Goal: Task Accomplishment & Management: Manage account settings

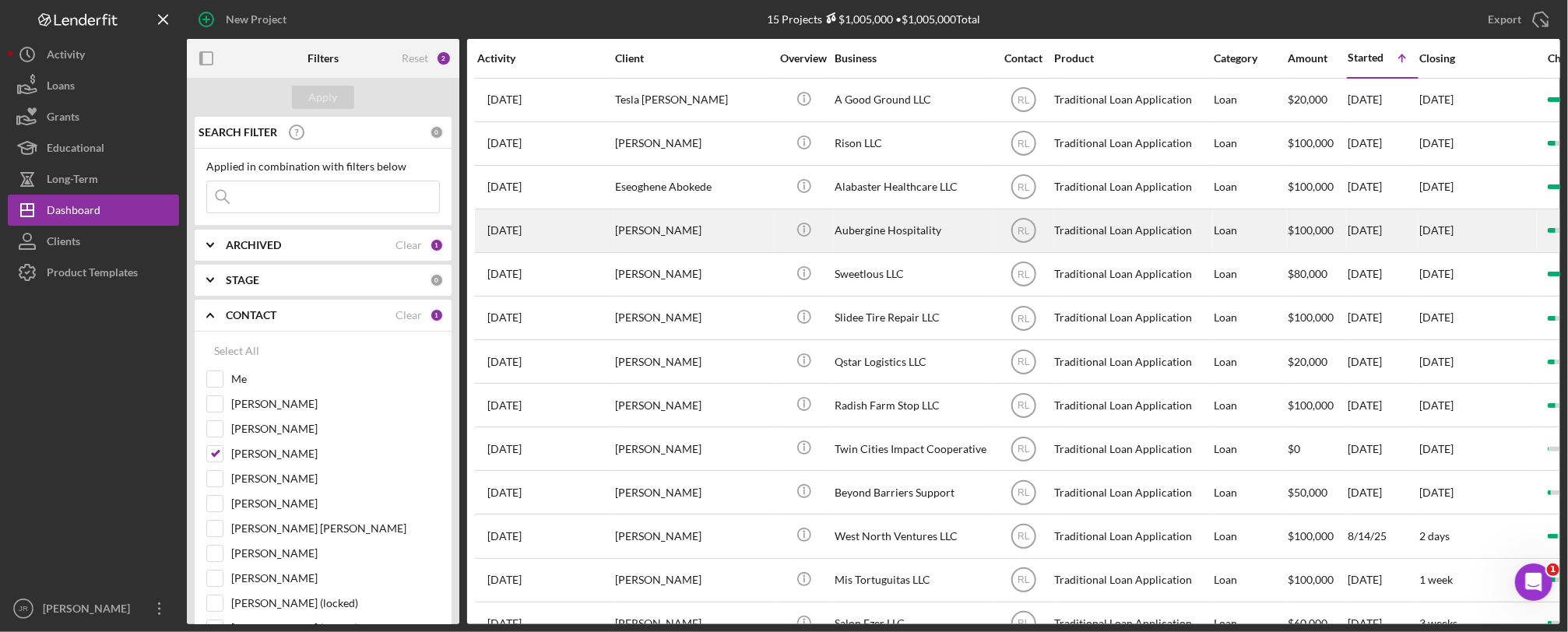
scroll to position [52, 0]
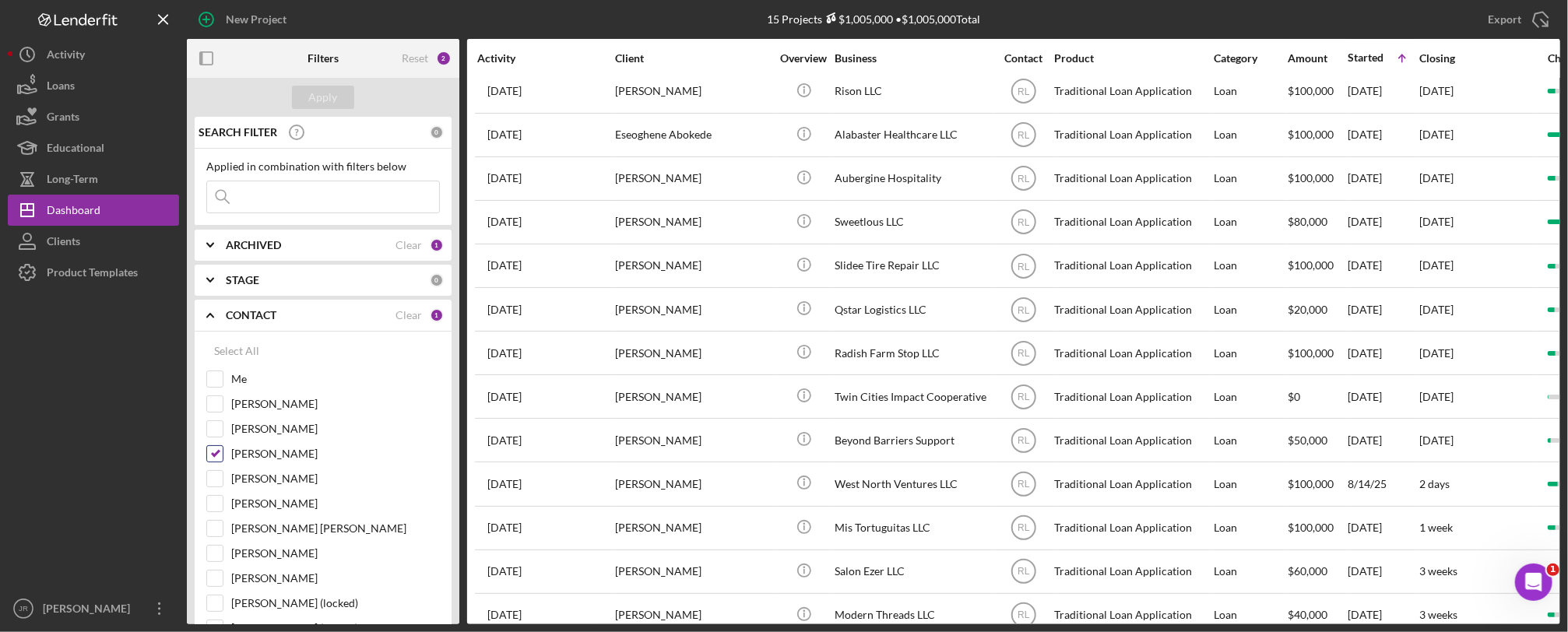
click at [213, 453] on input "[PERSON_NAME]" at bounding box center [215, 454] width 16 height 16
checkbox input "false"
click at [215, 385] on input "Me" at bounding box center [215, 379] width 16 height 16
checkbox input "true"
click at [332, 97] on div "Apply" at bounding box center [322, 97] width 28 height 24
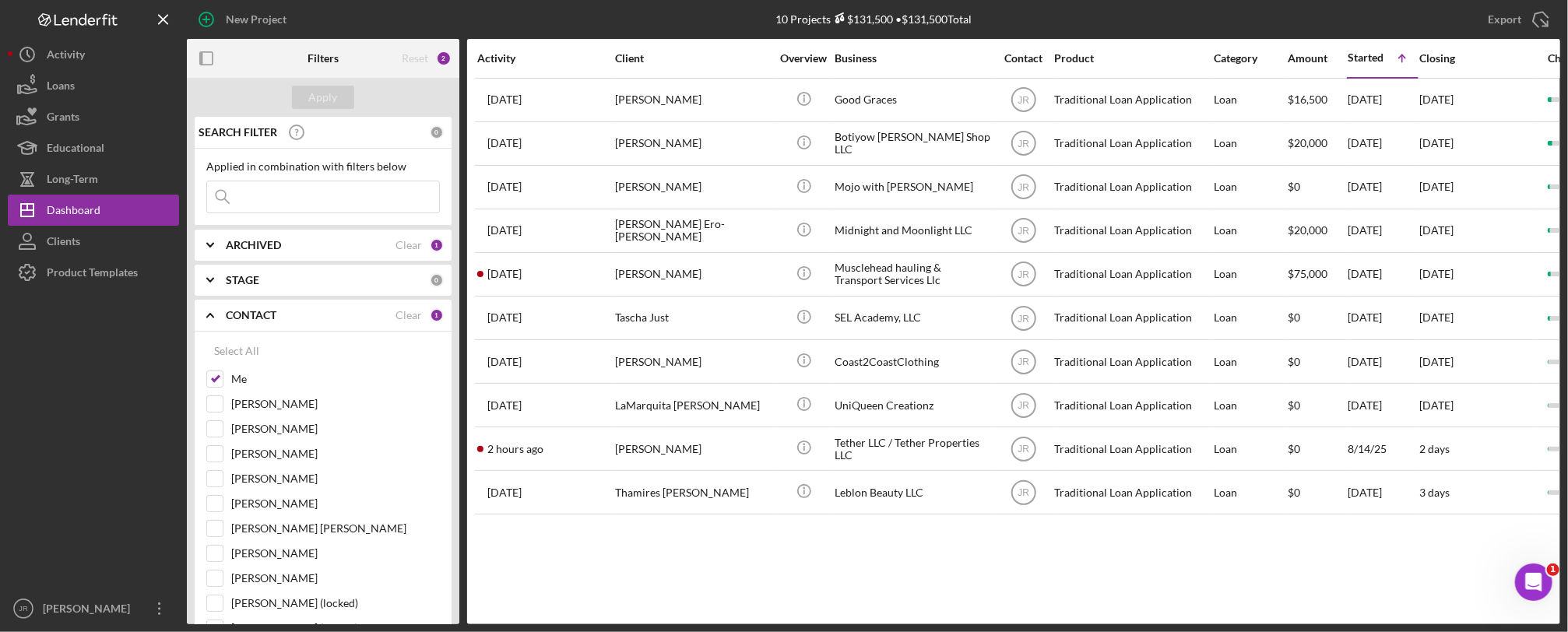
scroll to position [0, 0]
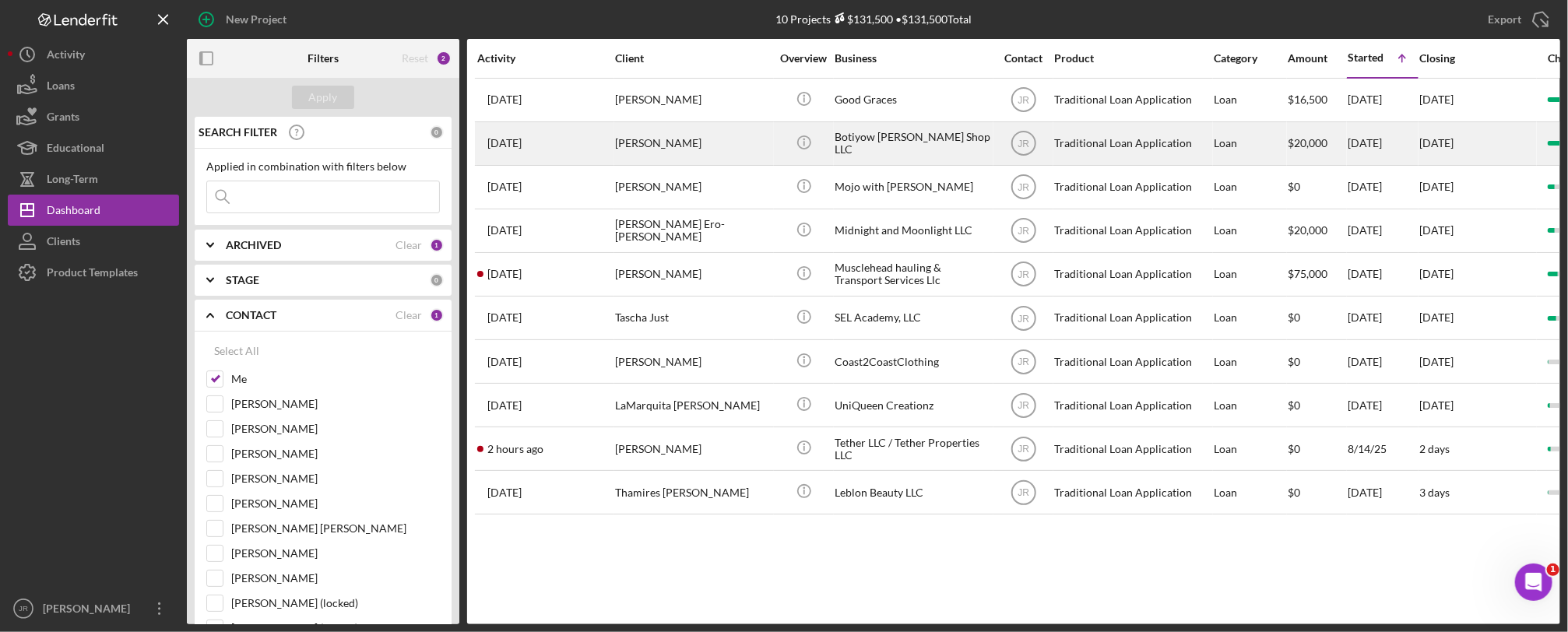
click at [896, 143] on div "Botiyow [PERSON_NAME] Shop LLC" at bounding box center [912, 144] width 156 height 41
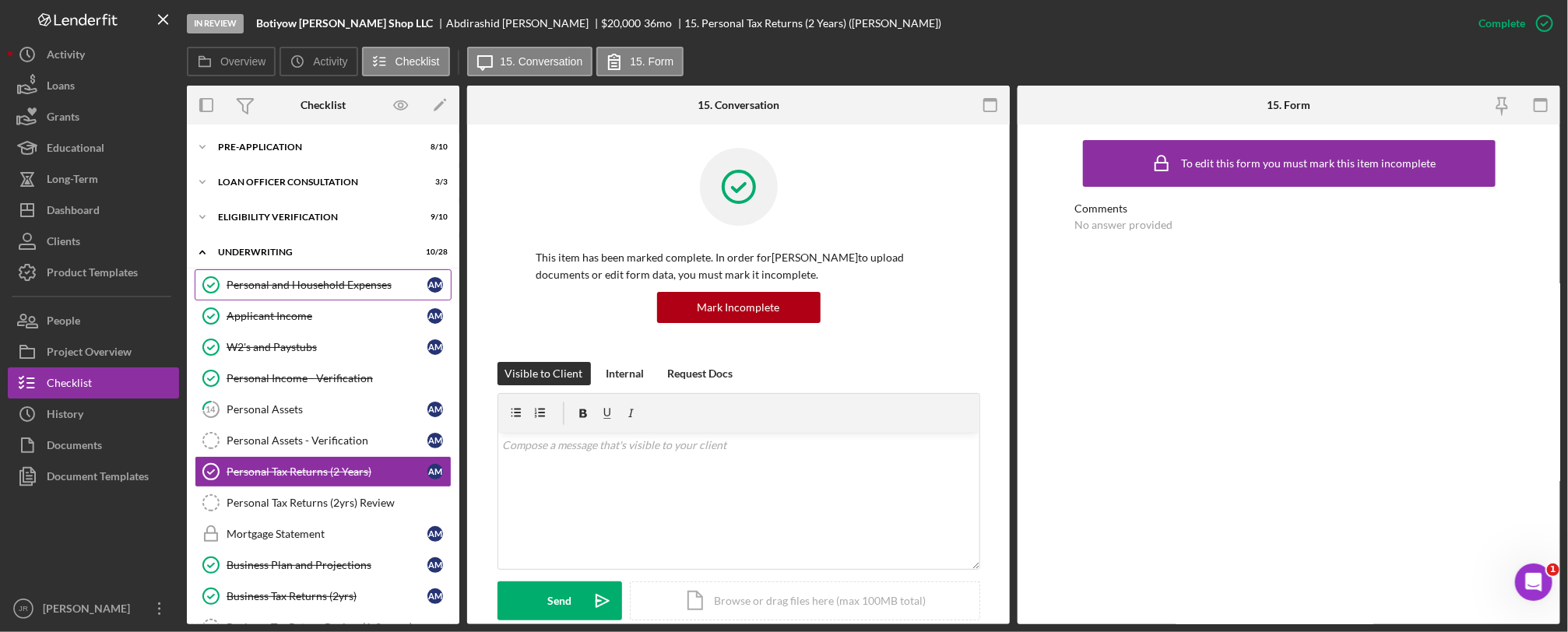
click at [324, 284] on div "Personal and Household Expenses" at bounding box center [326, 284] width 201 height 13
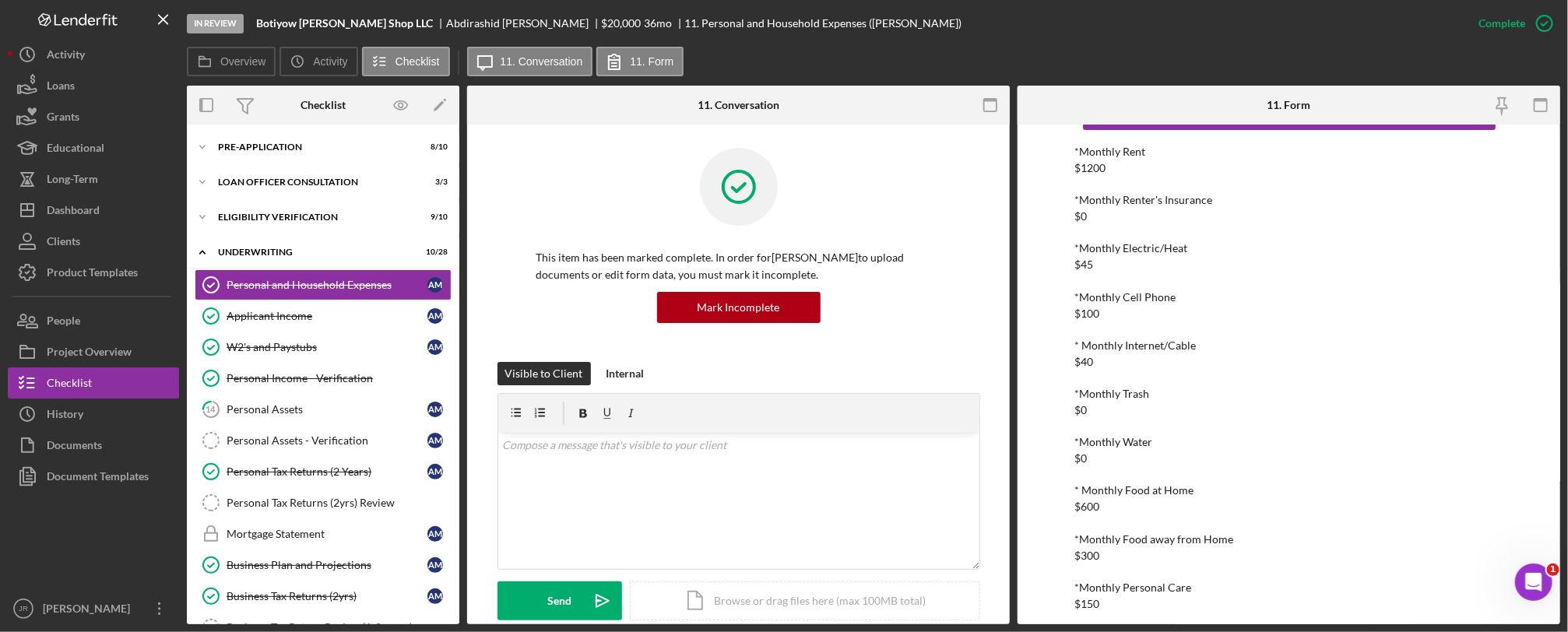
scroll to position [86, 0]
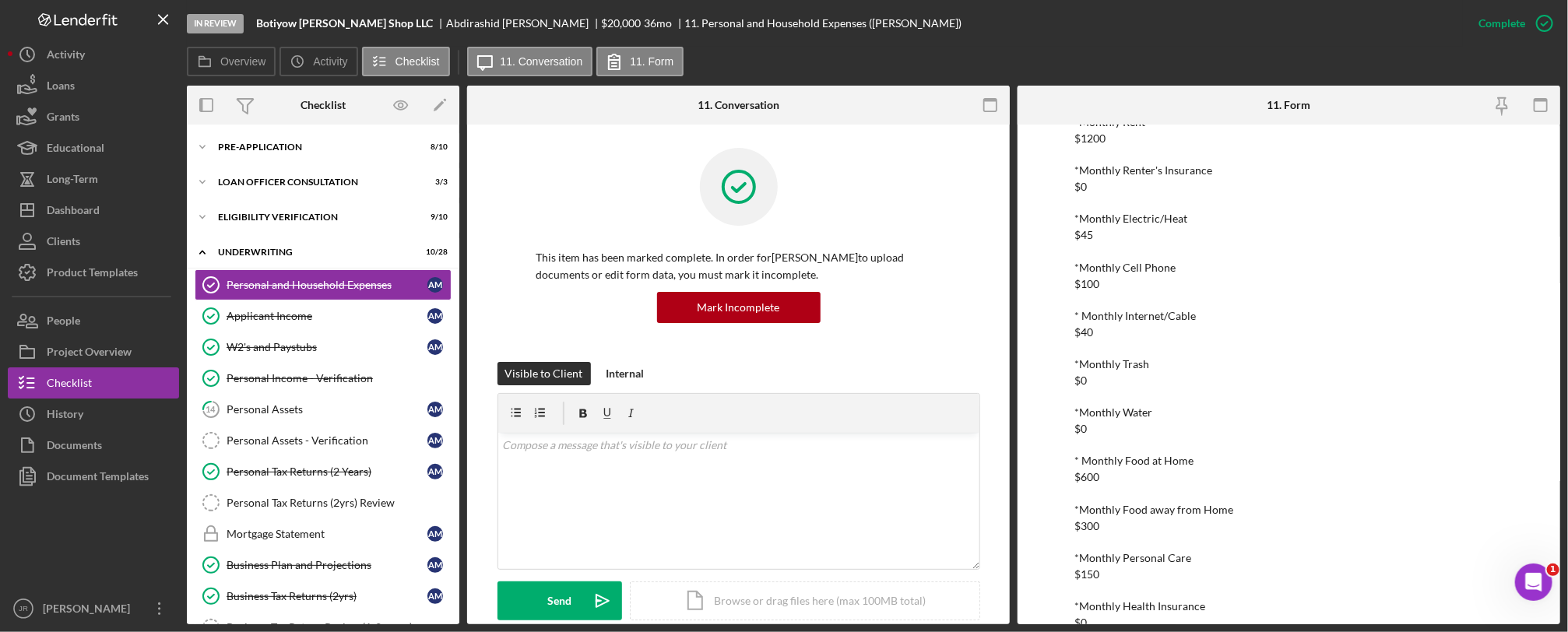
drag, startPoint x: 316, startPoint y: 467, endPoint x: 323, endPoint y: 465, distance: 7.3
click at [316, 467] on div "Personal Tax Returns (2 Years)" at bounding box center [326, 471] width 201 height 13
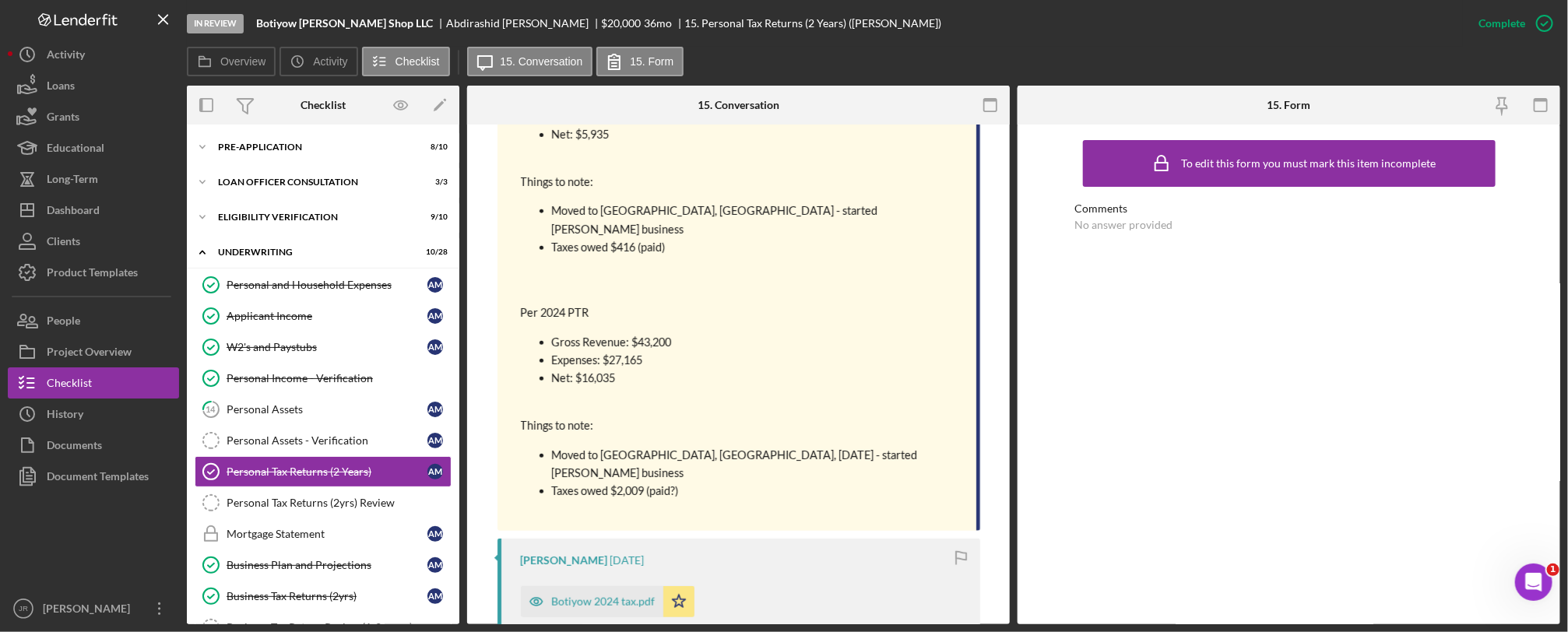
scroll to position [1124, 0]
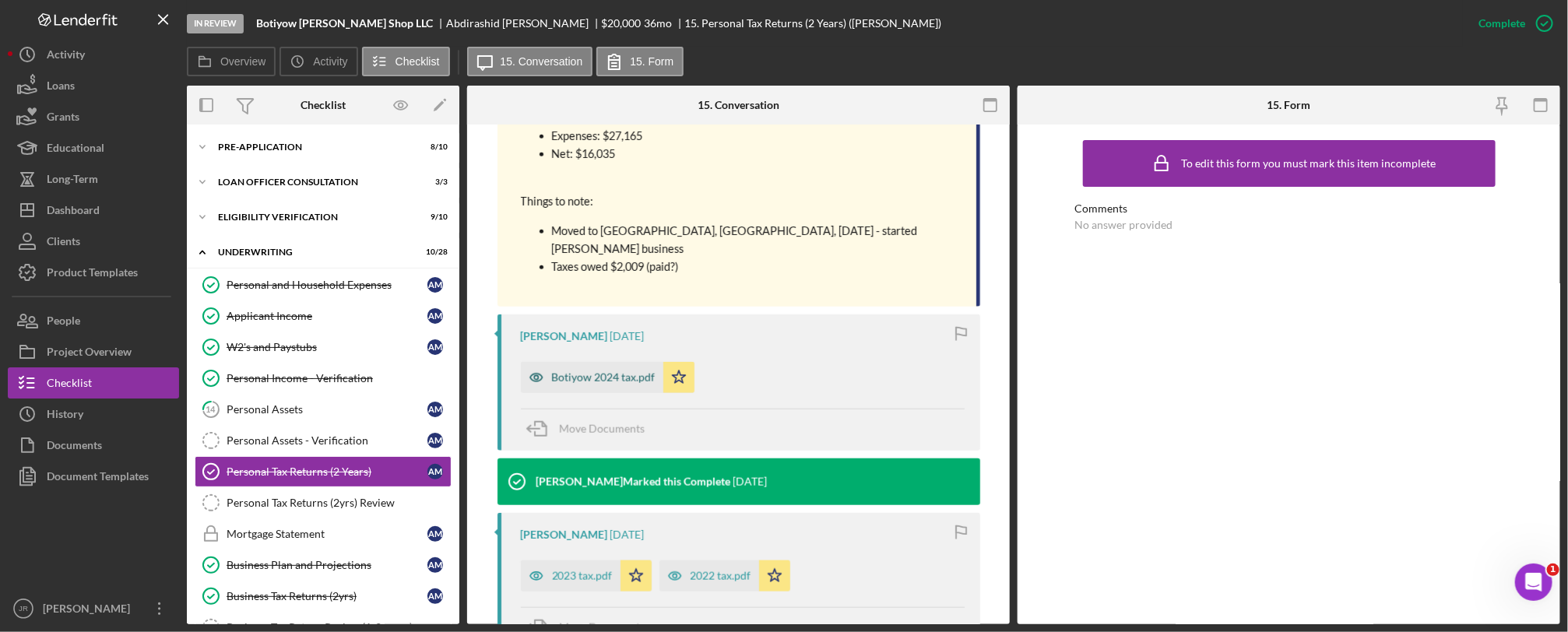
click at [615, 371] on div "Botiyow 2024 tax.pdf" at bounding box center [604, 377] width 104 height 13
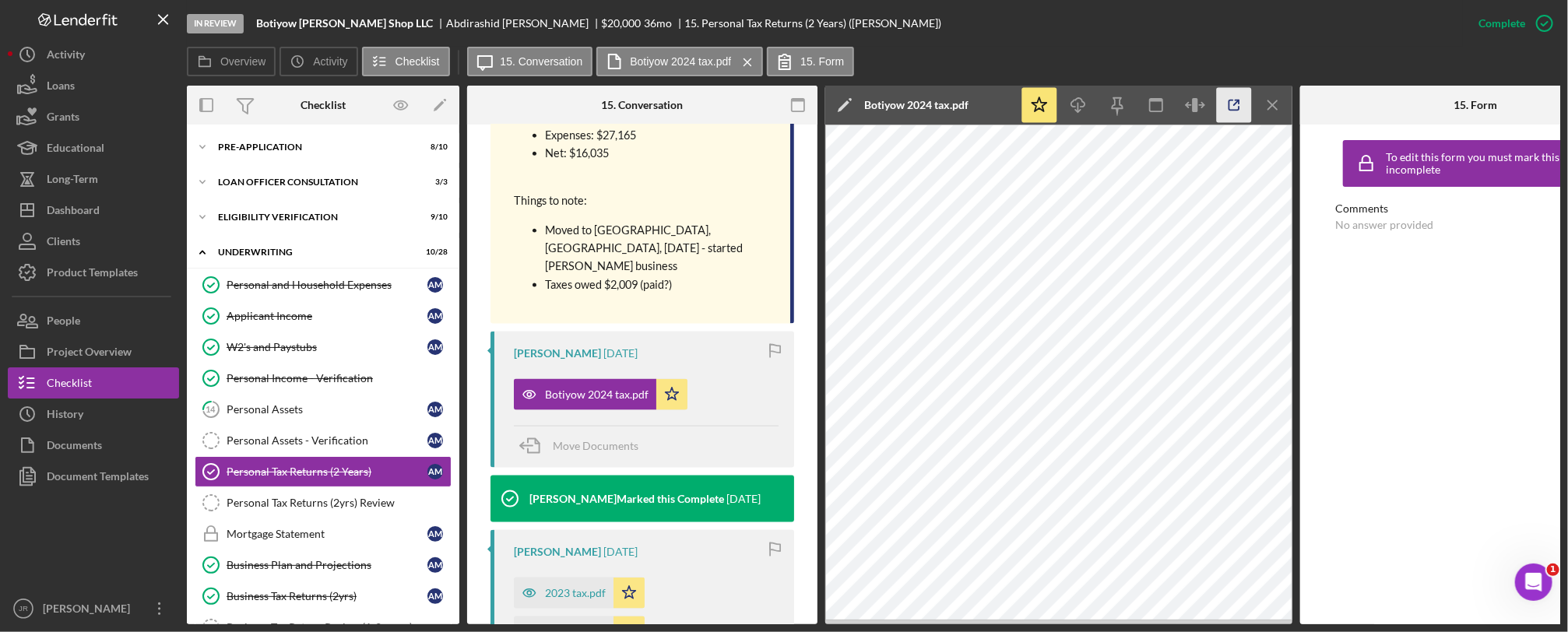
click at [1225, 105] on icon "button" at bounding box center [1235, 106] width 35 height 35
click at [56, 203] on div "Dashboard" at bounding box center [74, 213] width 53 height 35
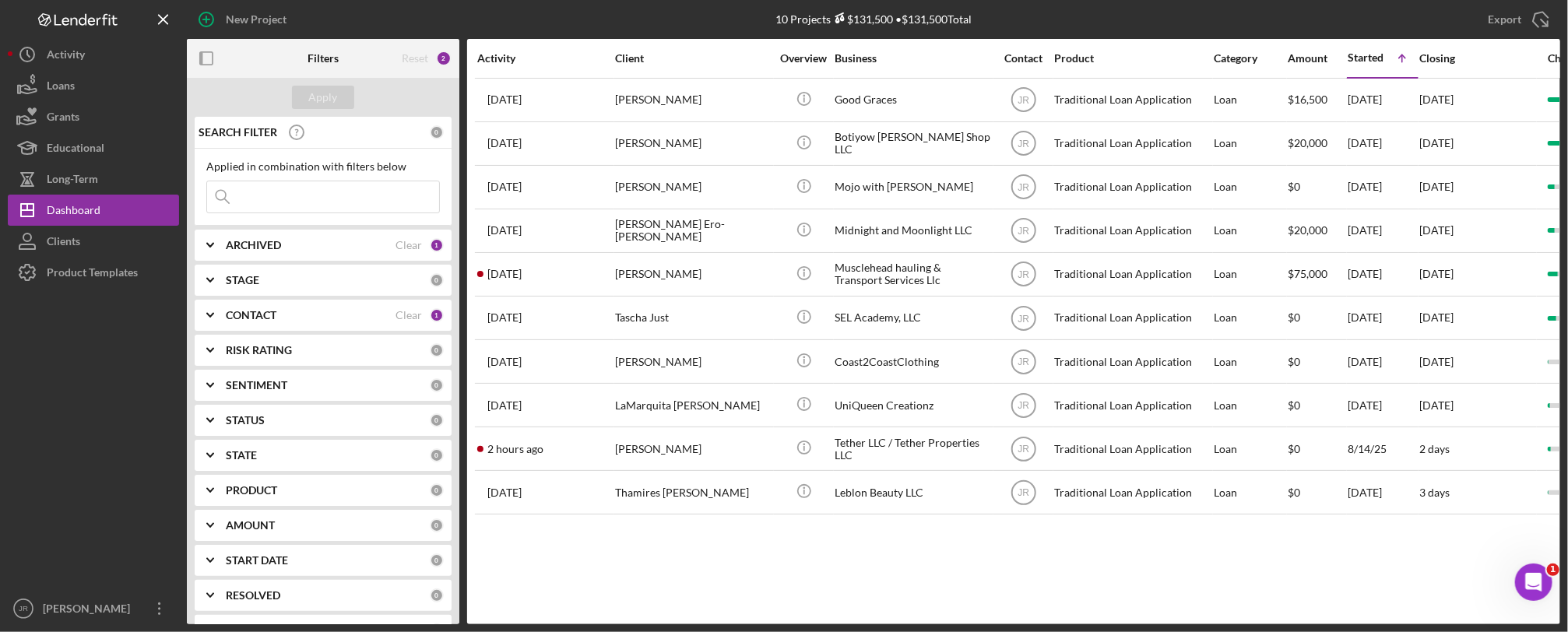
click at [236, 317] on b "CONTACT" at bounding box center [251, 315] width 51 height 13
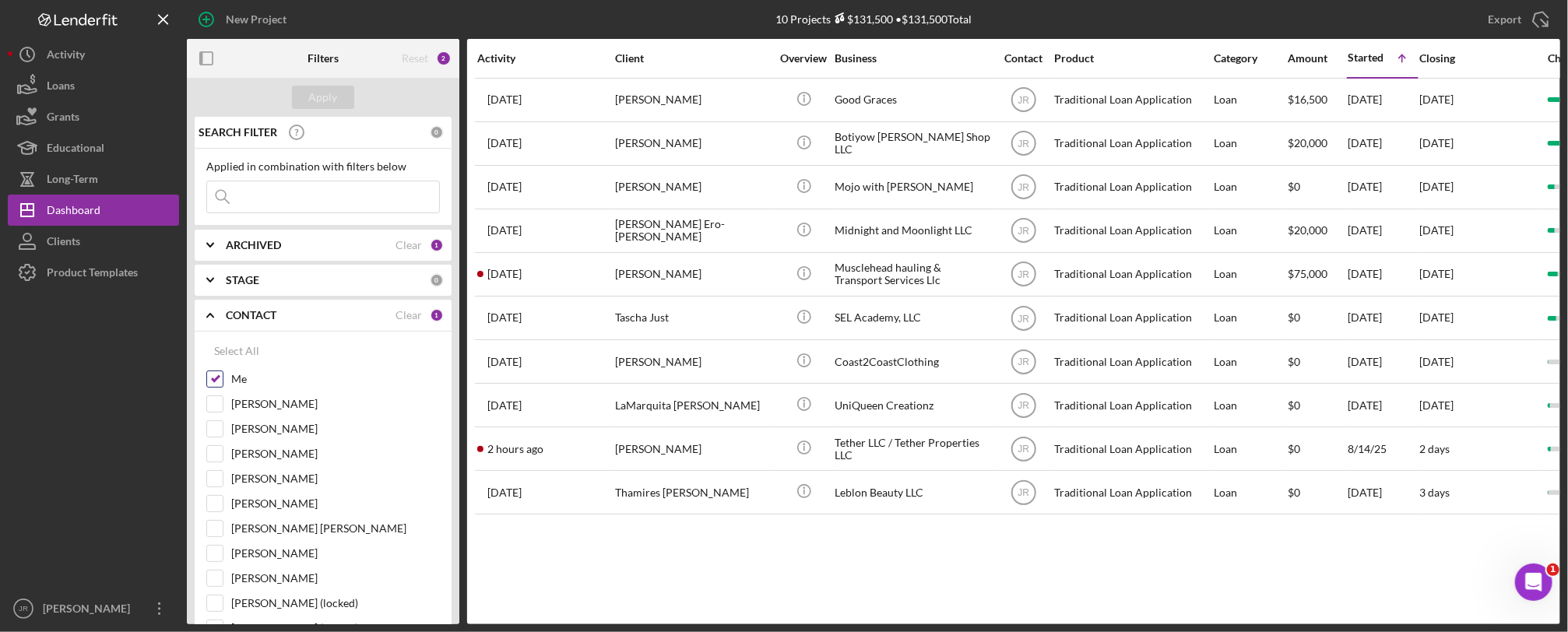
click at [220, 374] on input "Me" at bounding box center [215, 379] width 16 height 16
checkbox input "false"
click at [211, 460] on input "[PERSON_NAME]" at bounding box center [215, 454] width 16 height 16
checkbox input "true"
click at [335, 96] on div "Apply" at bounding box center [322, 97] width 28 height 24
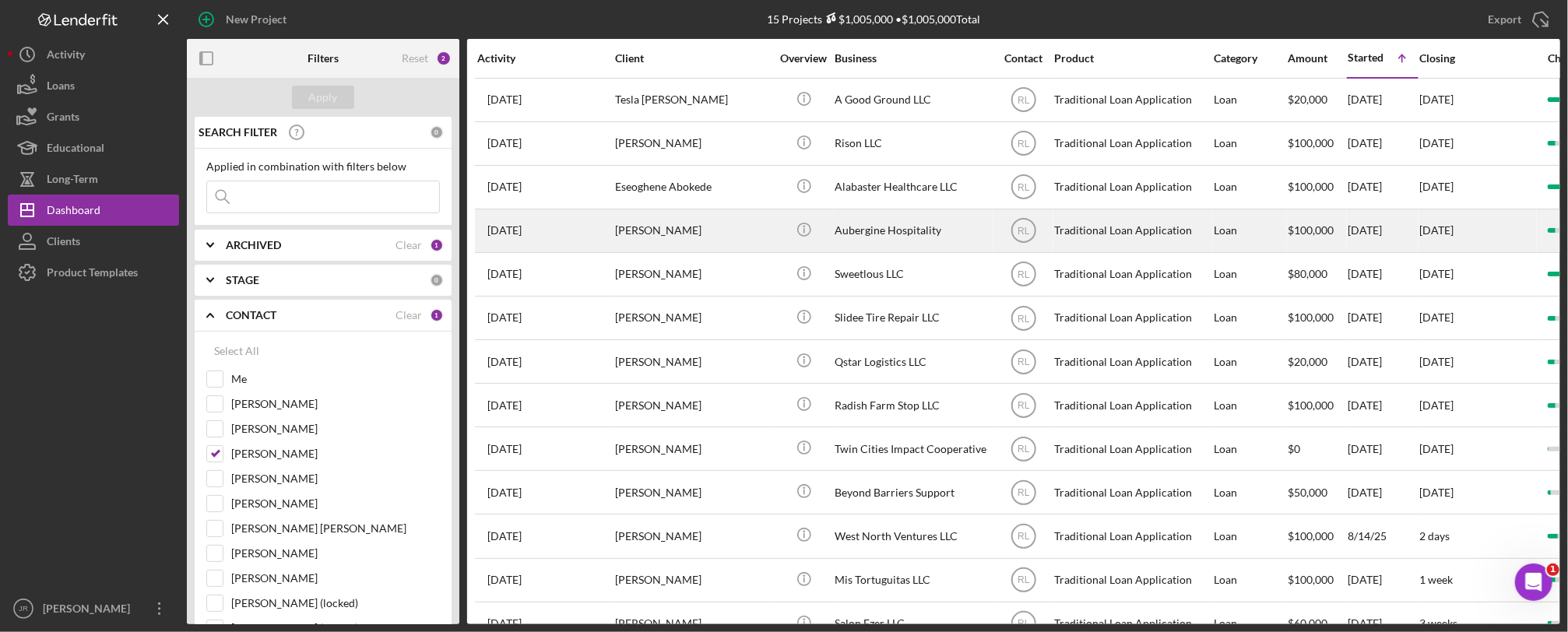
click at [1179, 232] on div "Traditional Loan Application" at bounding box center [1132, 230] width 156 height 41
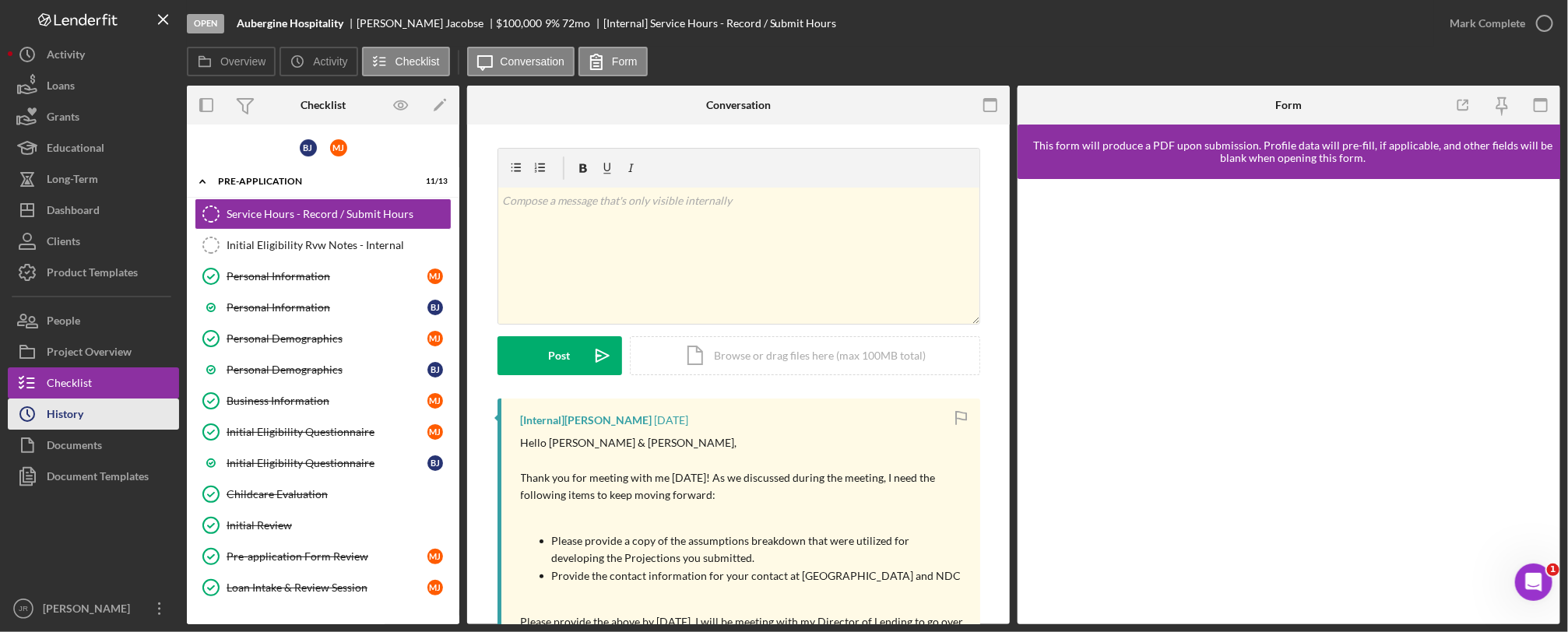
click at [140, 423] on button "Icon/History History" at bounding box center [93, 414] width 172 height 31
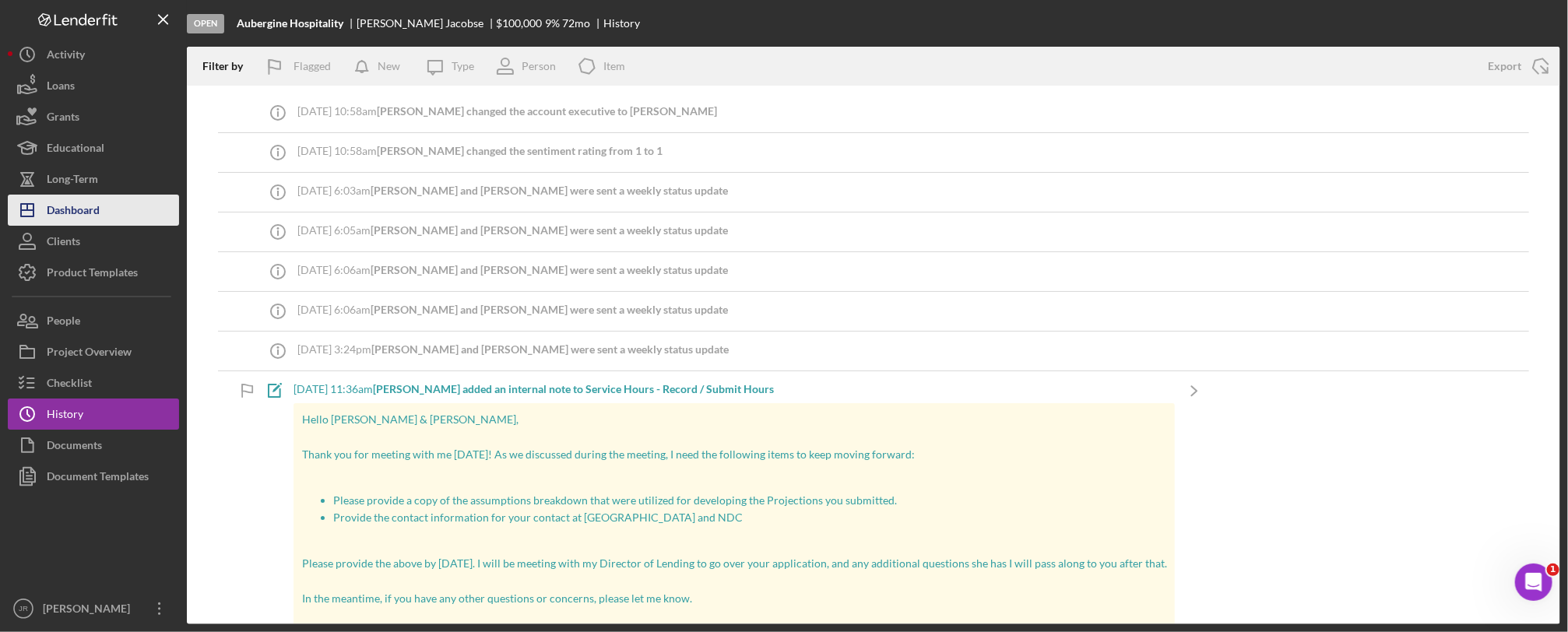
click at [102, 199] on button "Icon/Dashboard Dashboard" at bounding box center [93, 211] width 172 height 31
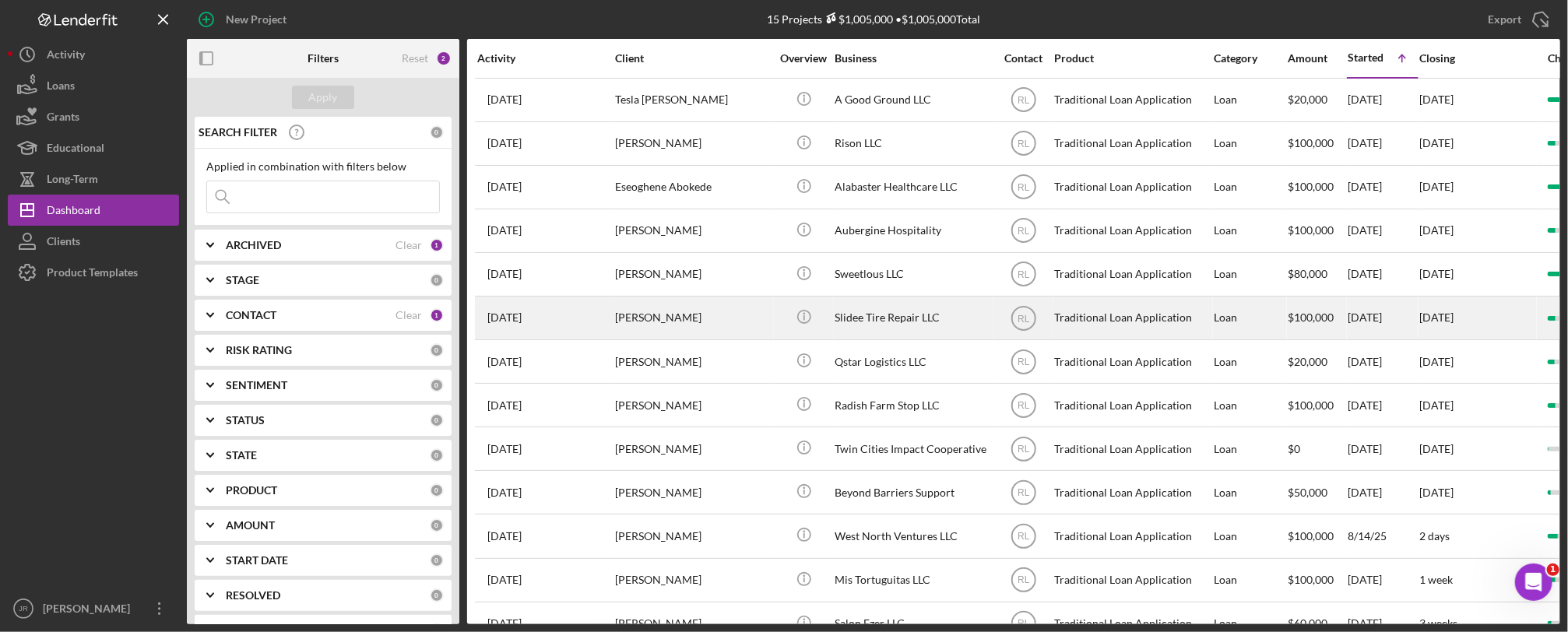
click at [877, 324] on div "Slidee Tire Repair LLC" at bounding box center [912, 317] width 156 height 41
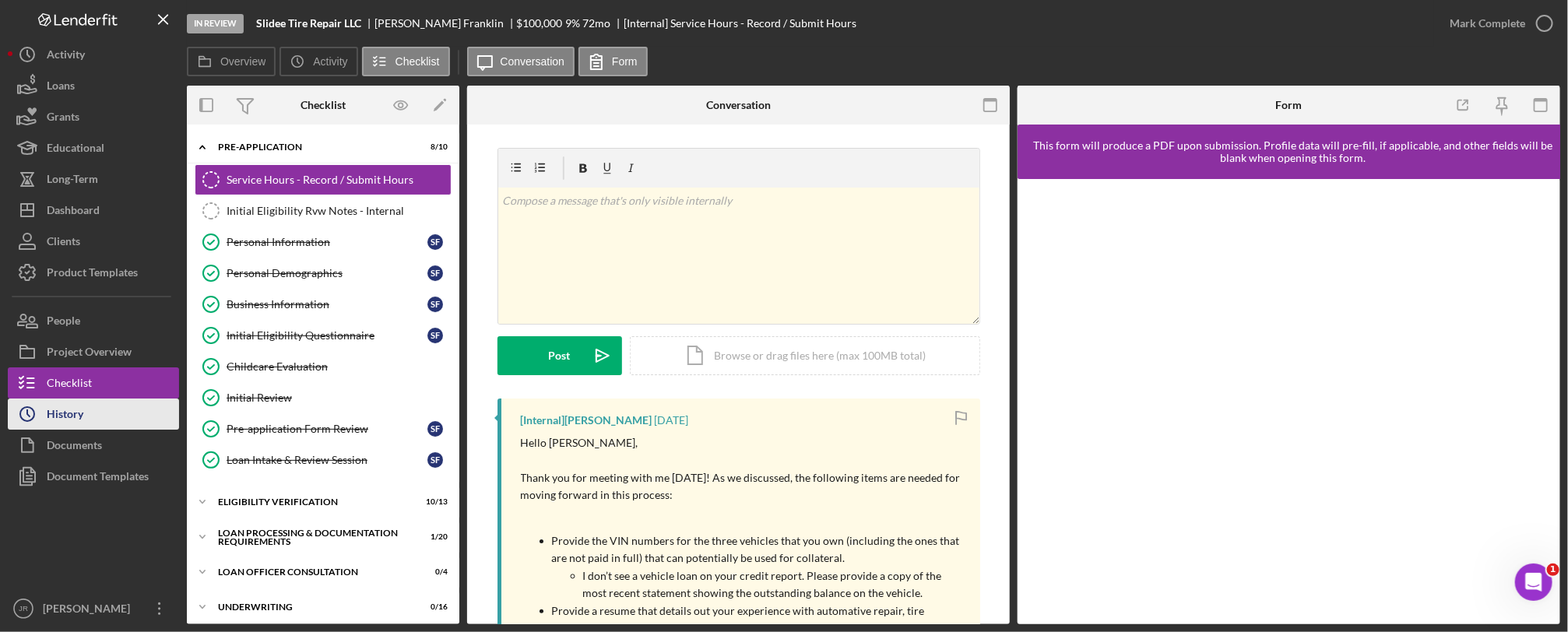
click at [120, 414] on button "Icon/History History" at bounding box center [93, 414] width 172 height 31
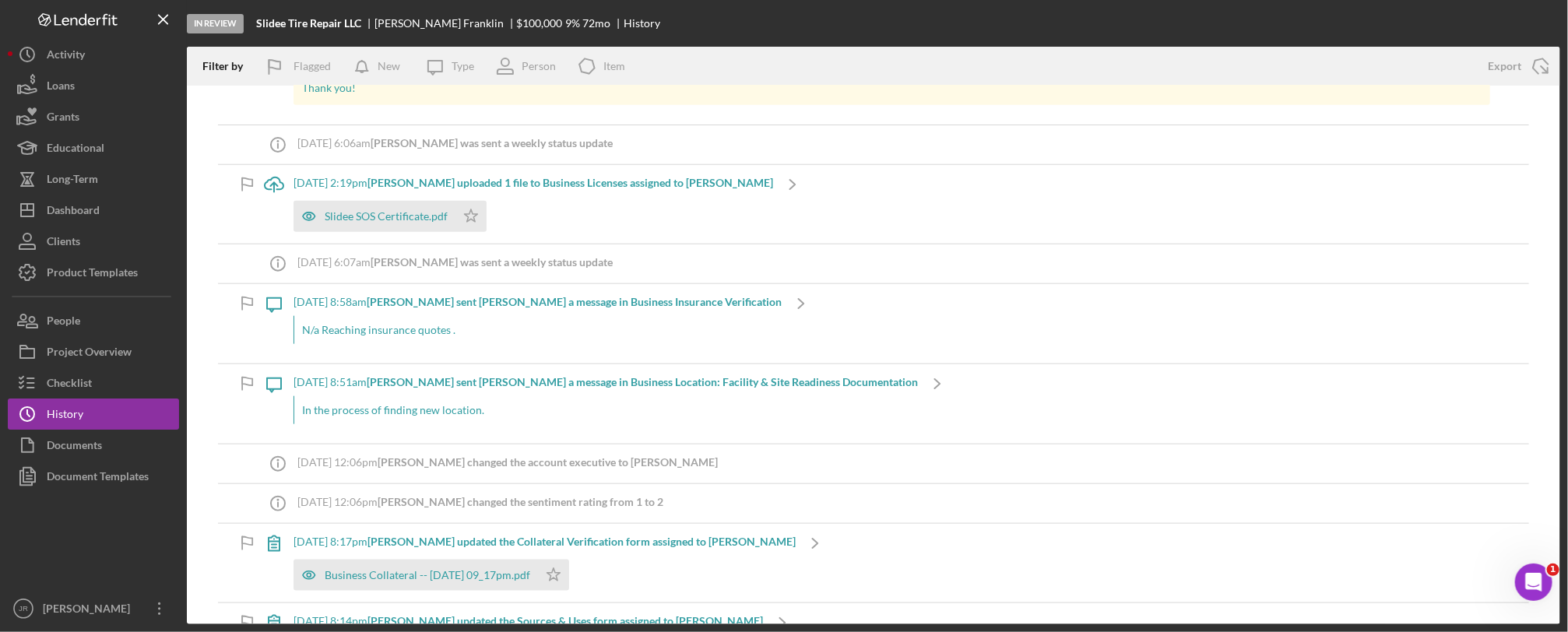
scroll to position [951, 0]
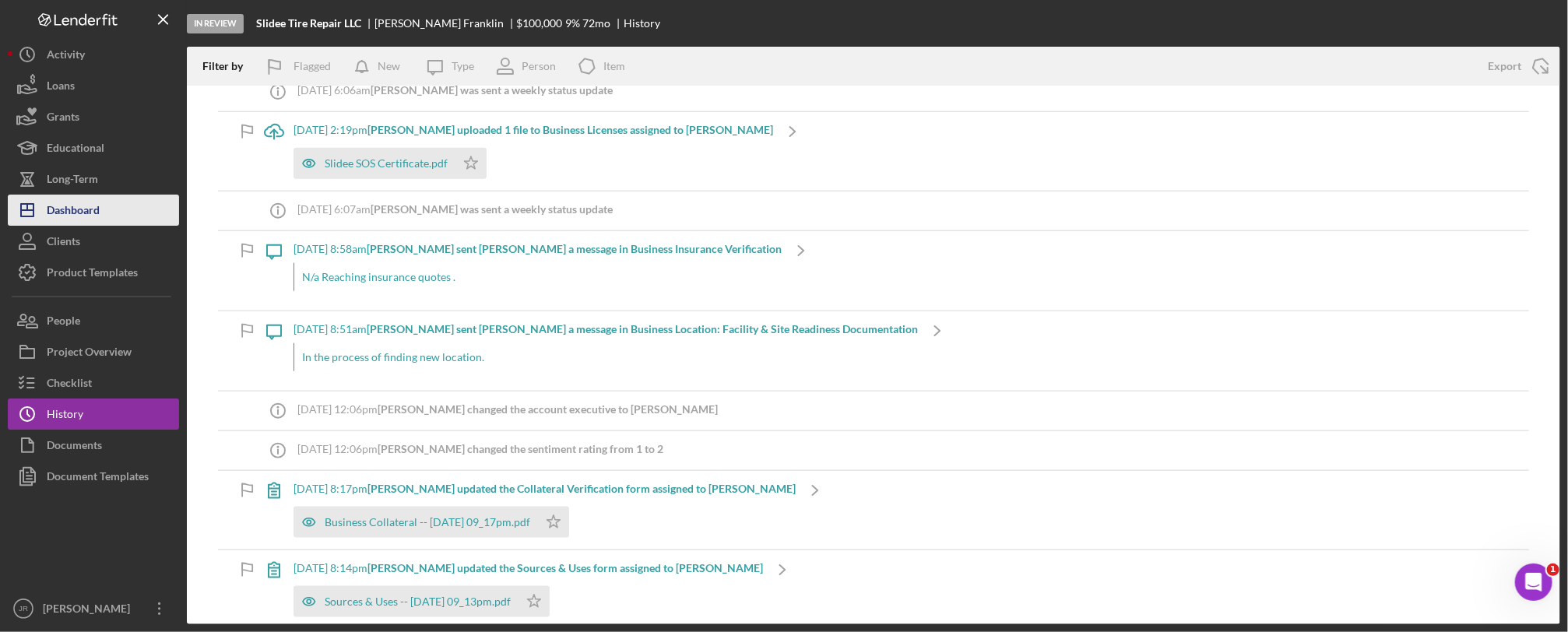
click at [118, 208] on button "Icon/Dashboard Dashboard" at bounding box center [93, 211] width 172 height 31
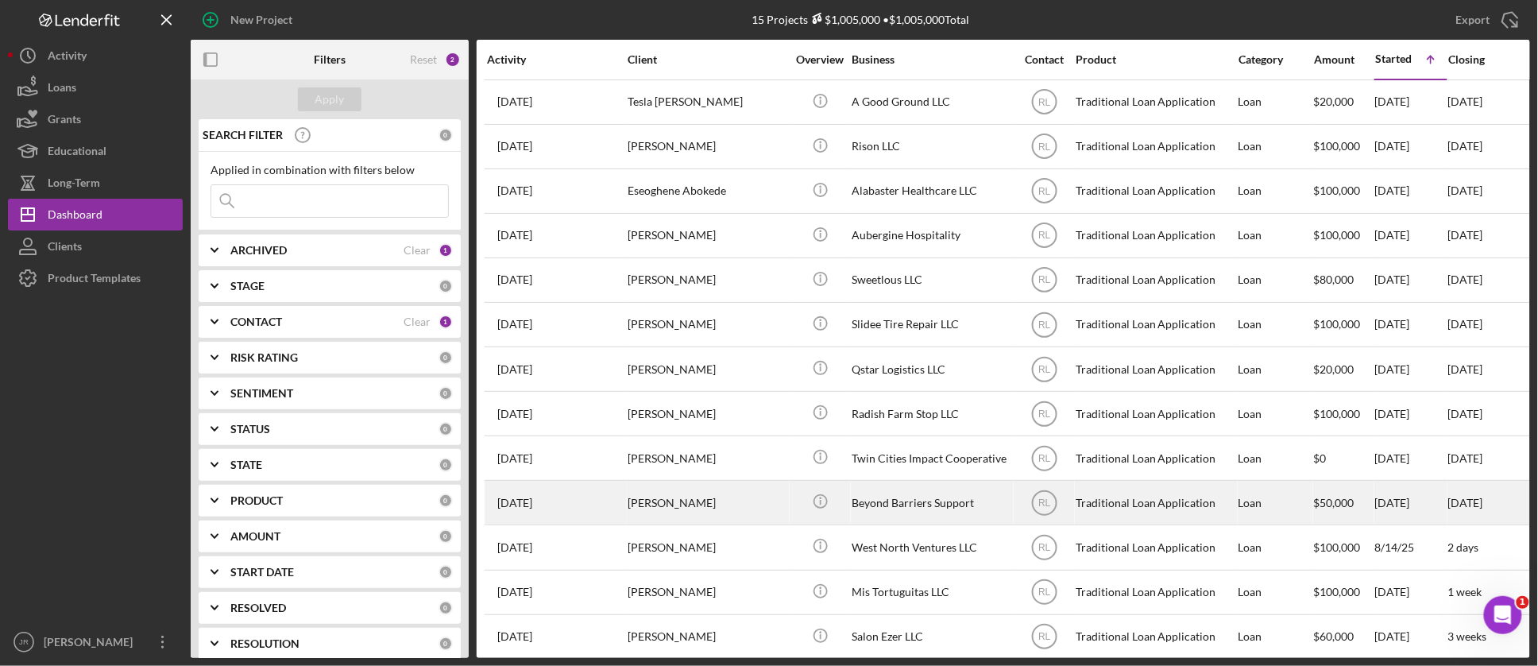
click at [670, 500] on div "[PERSON_NAME]" at bounding box center [707, 502] width 159 height 42
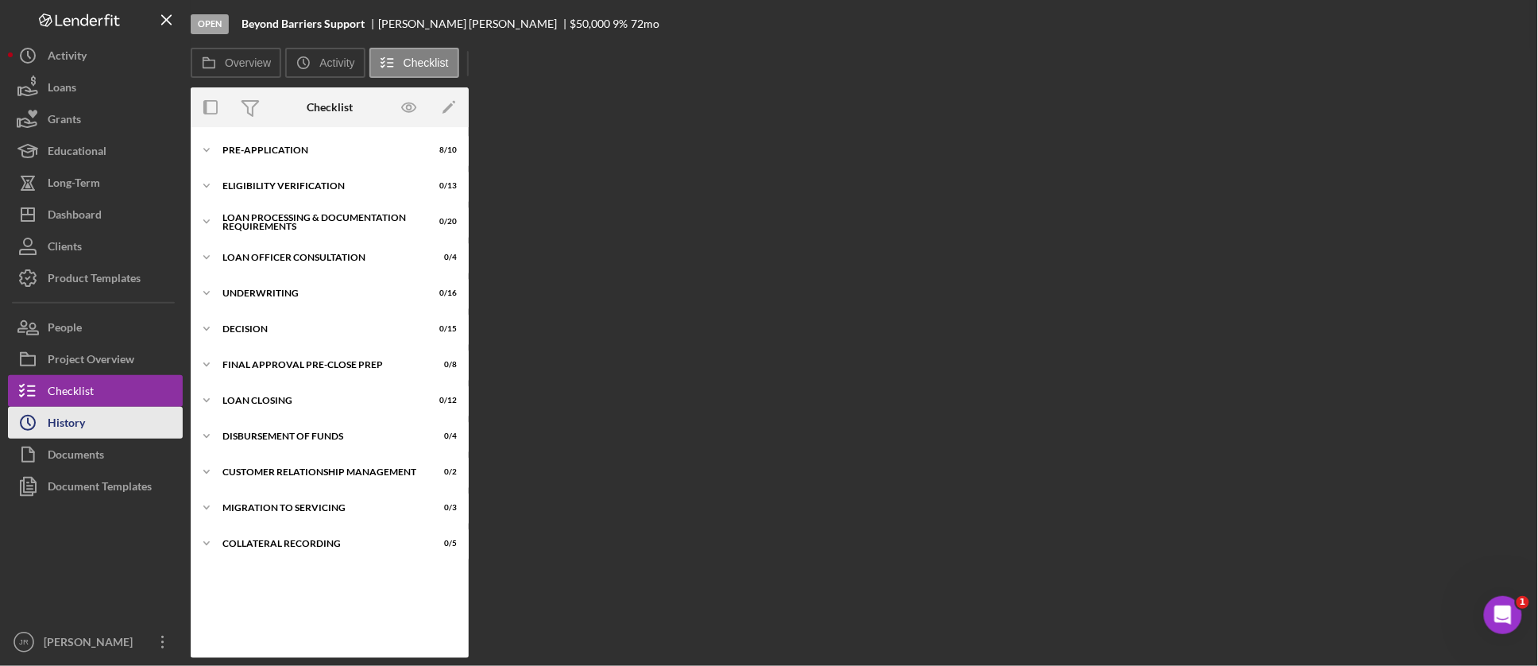
click at [74, 427] on div "History" at bounding box center [66, 425] width 37 height 36
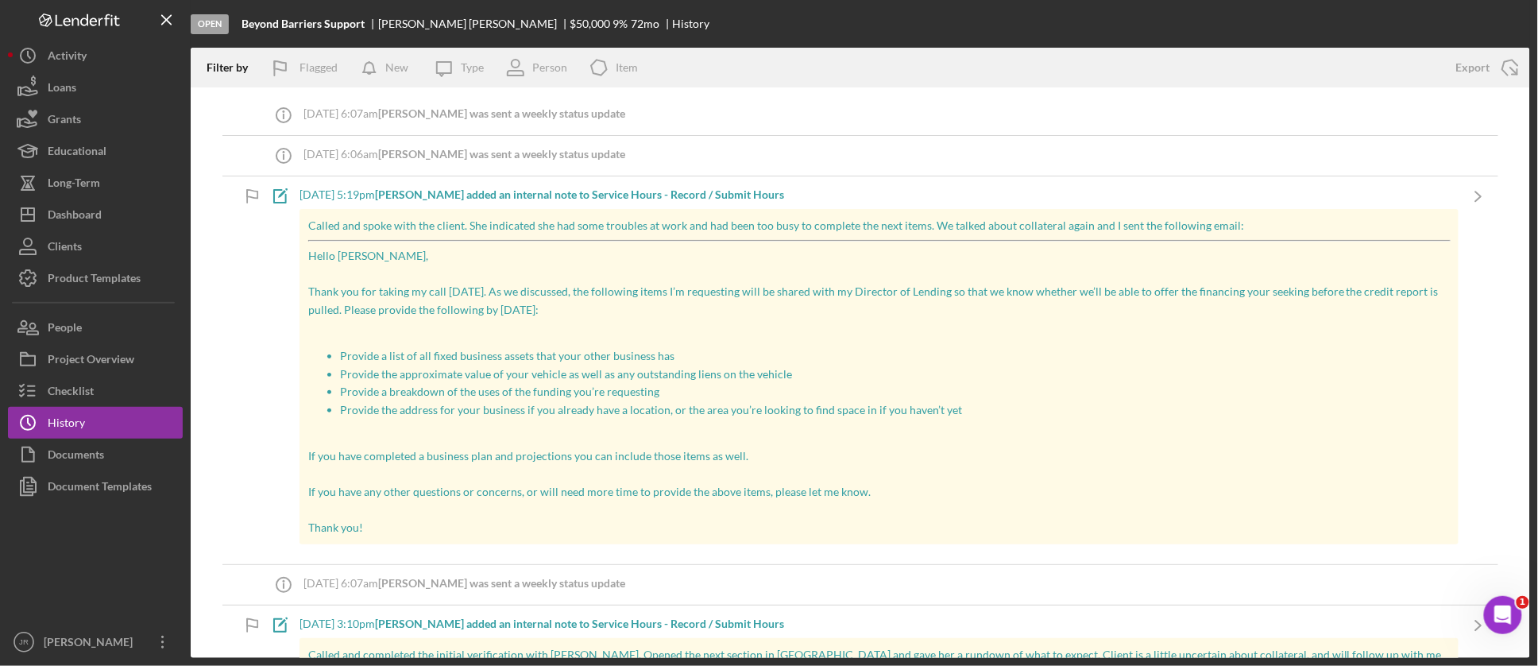
scroll to position [176, 0]
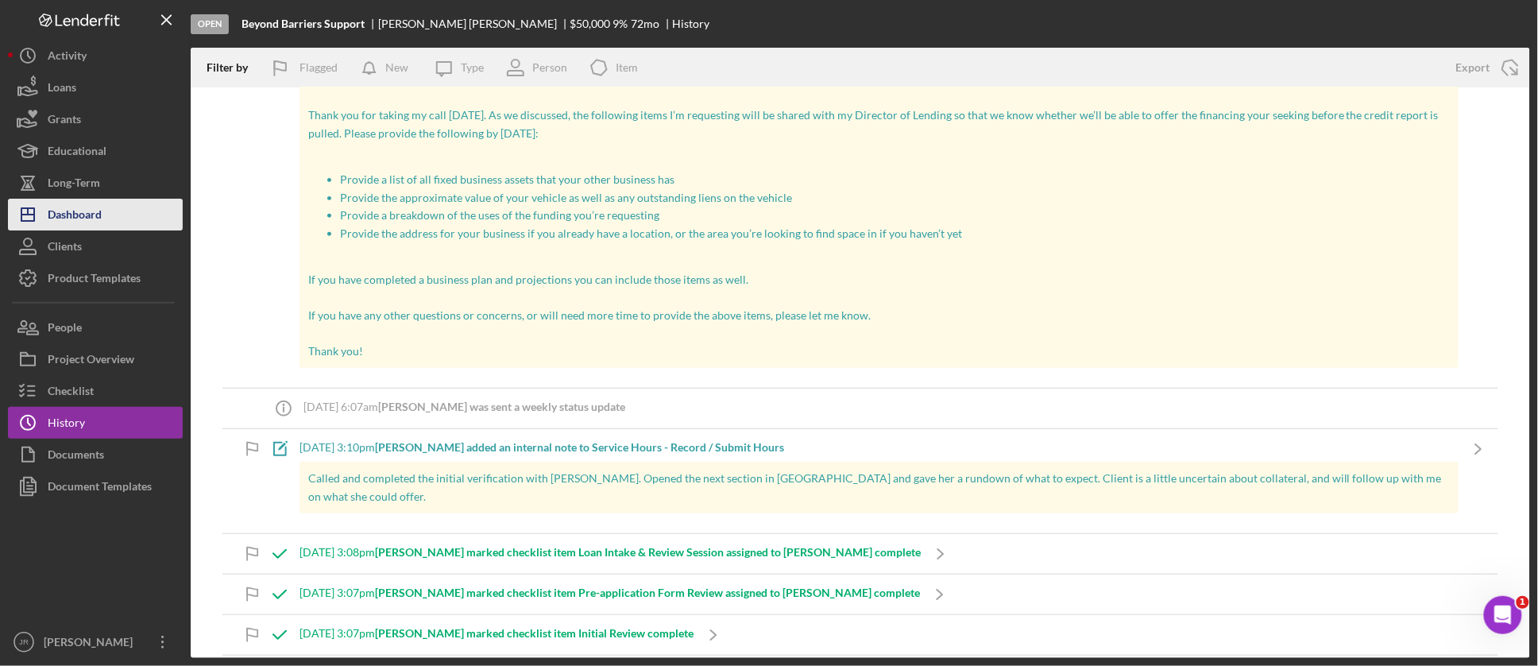
click at [103, 214] on button "Icon/Dashboard Dashboard" at bounding box center [95, 215] width 175 height 32
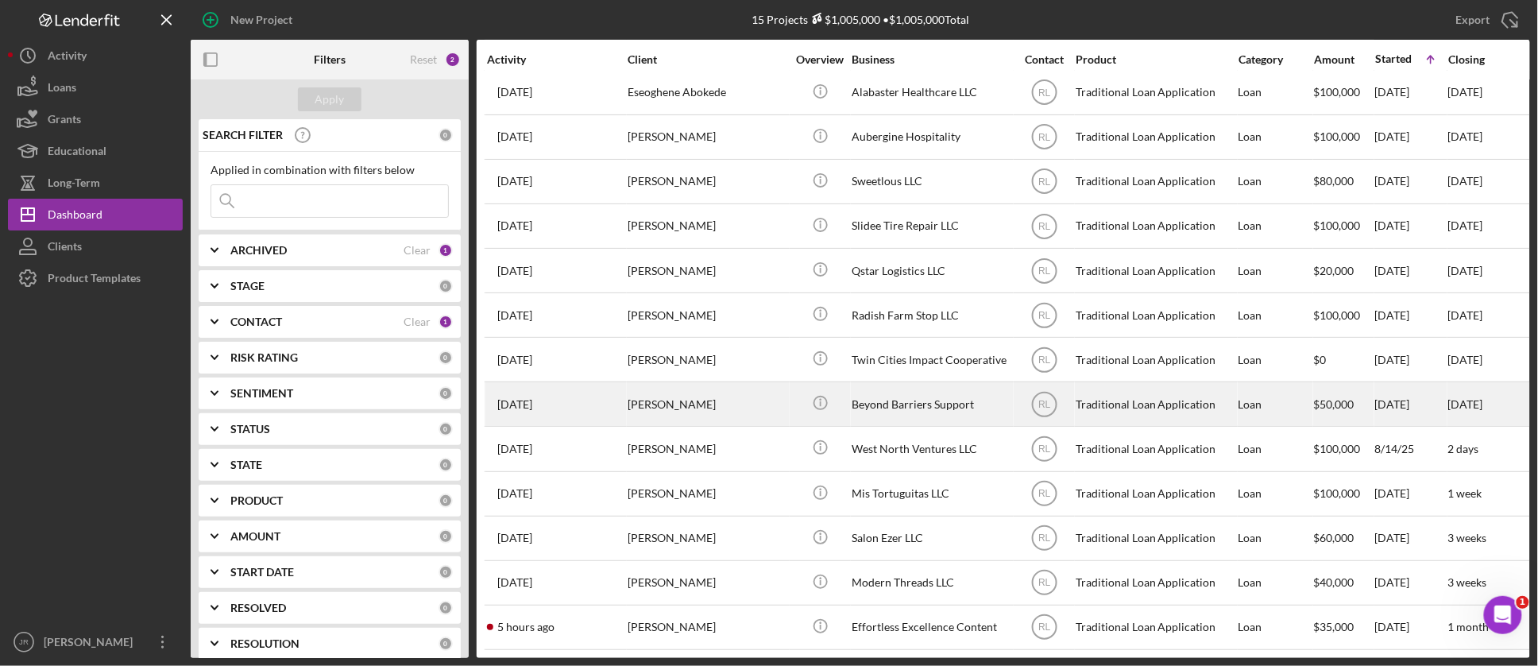
scroll to position [121, 0]
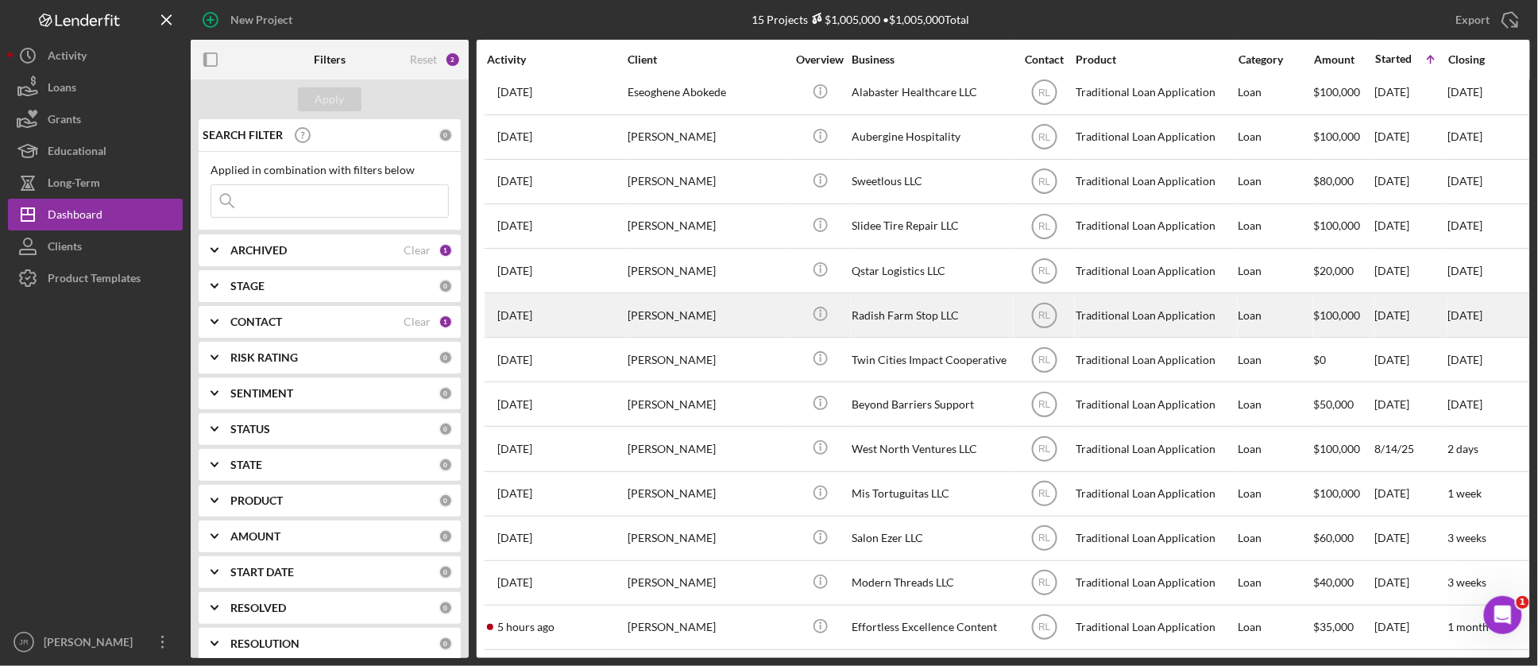
click at [910, 311] on div "Radish Farm Stop LLC" at bounding box center [931, 315] width 159 height 42
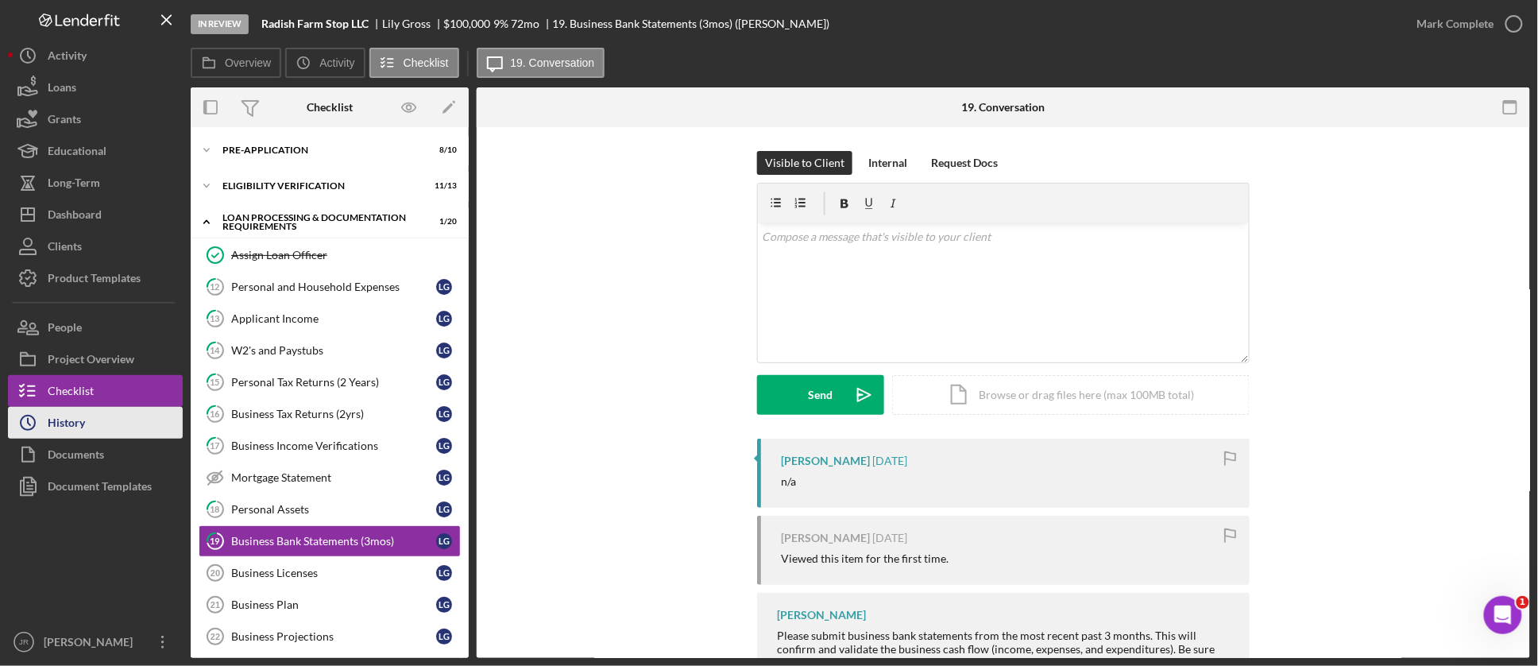
click at [41, 423] on icon "Icon/History" at bounding box center [28, 423] width 40 height 40
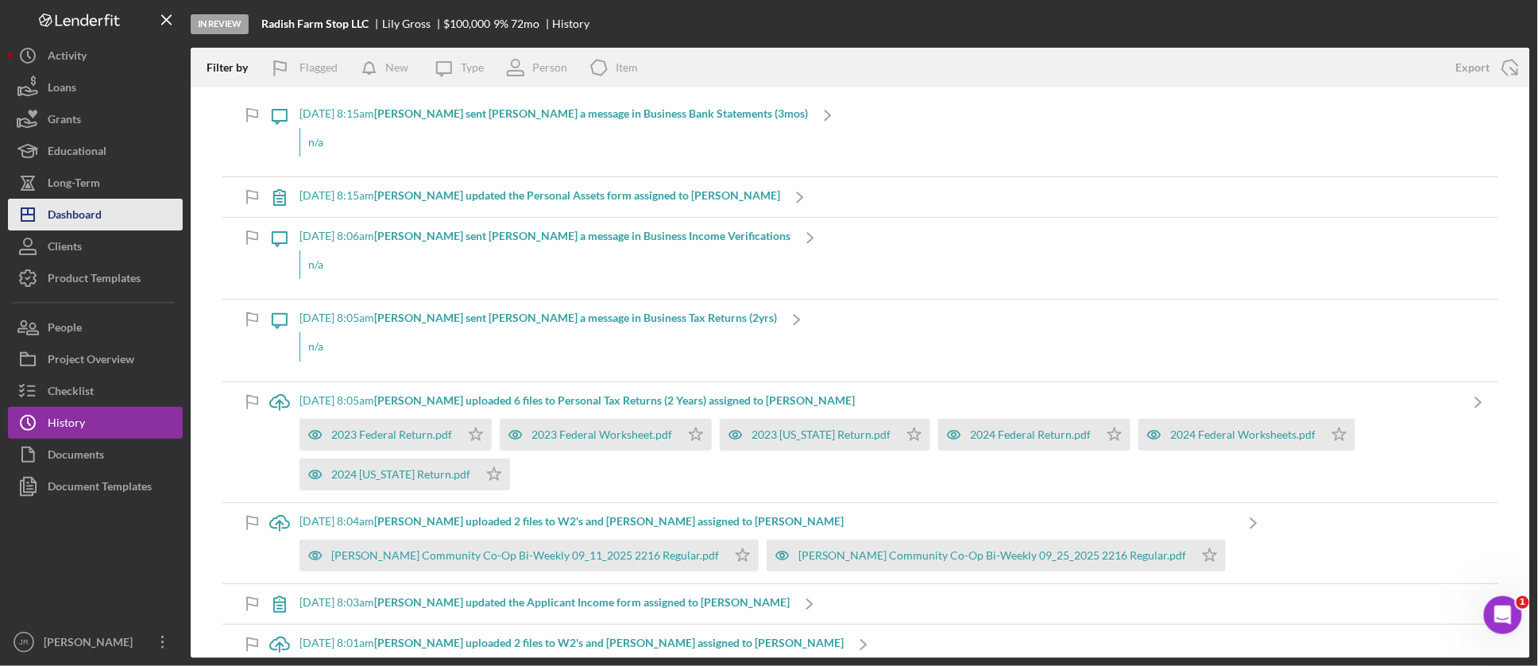
click at [106, 211] on button "Icon/Dashboard Dashboard" at bounding box center [95, 215] width 175 height 32
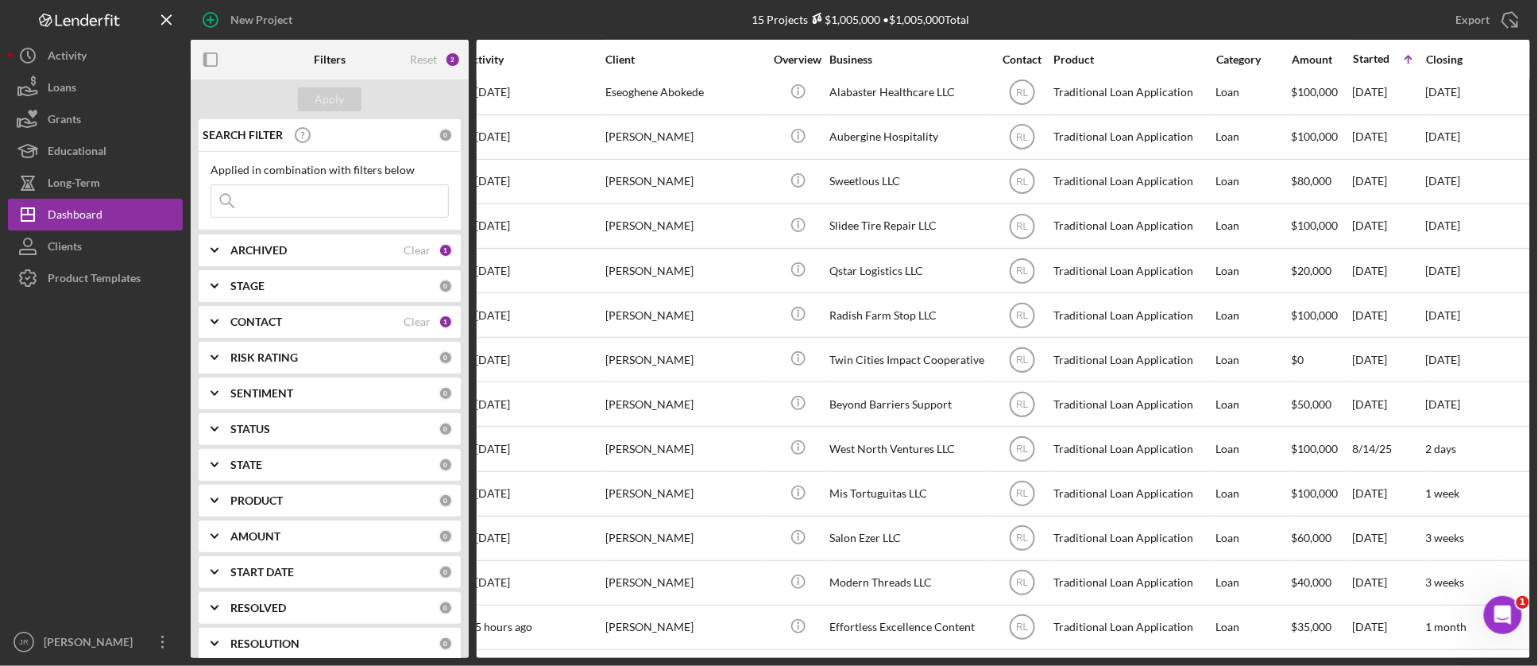
scroll to position [121, 0]
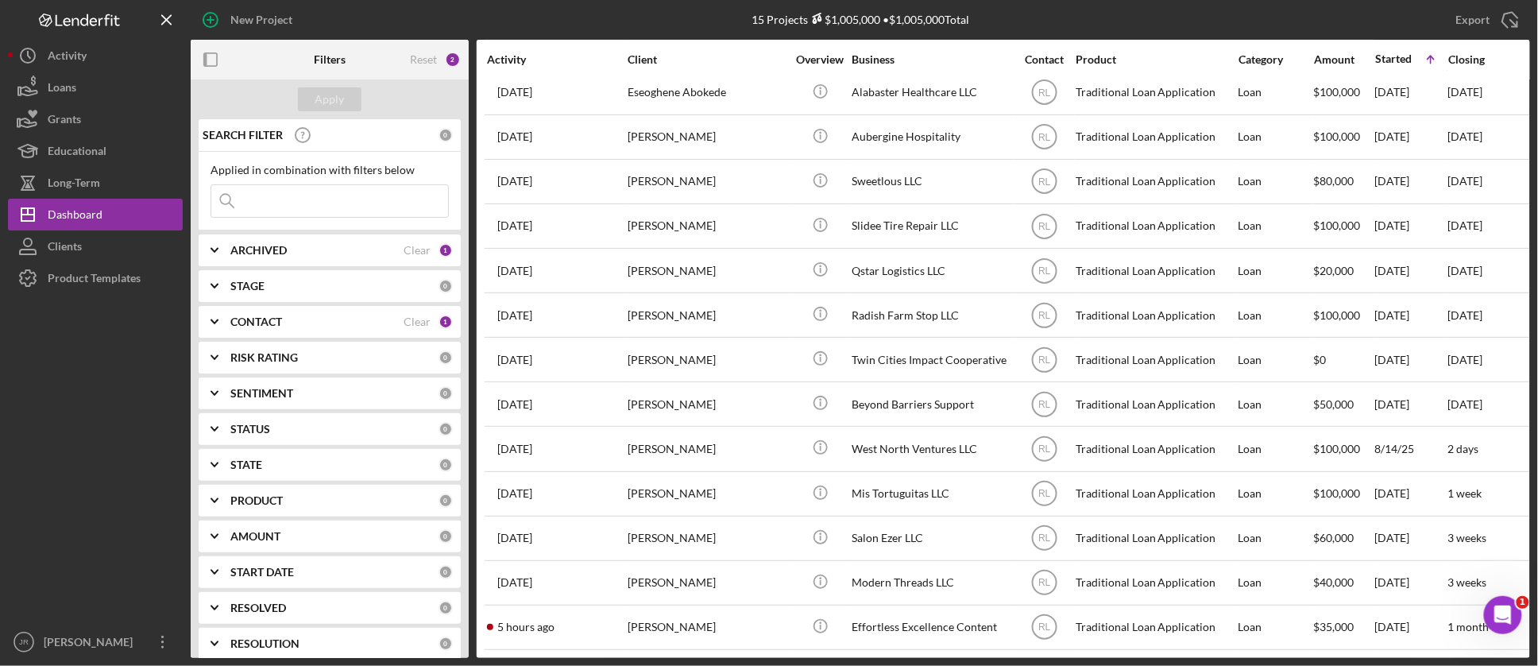
drag, startPoint x: 257, startPoint y: 315, endPoint x: 253, endPoint y: 332, distance: 18.1
click at [258, 315] on b "CONTACT" at bounding box center [256, 321] width 52 height 13
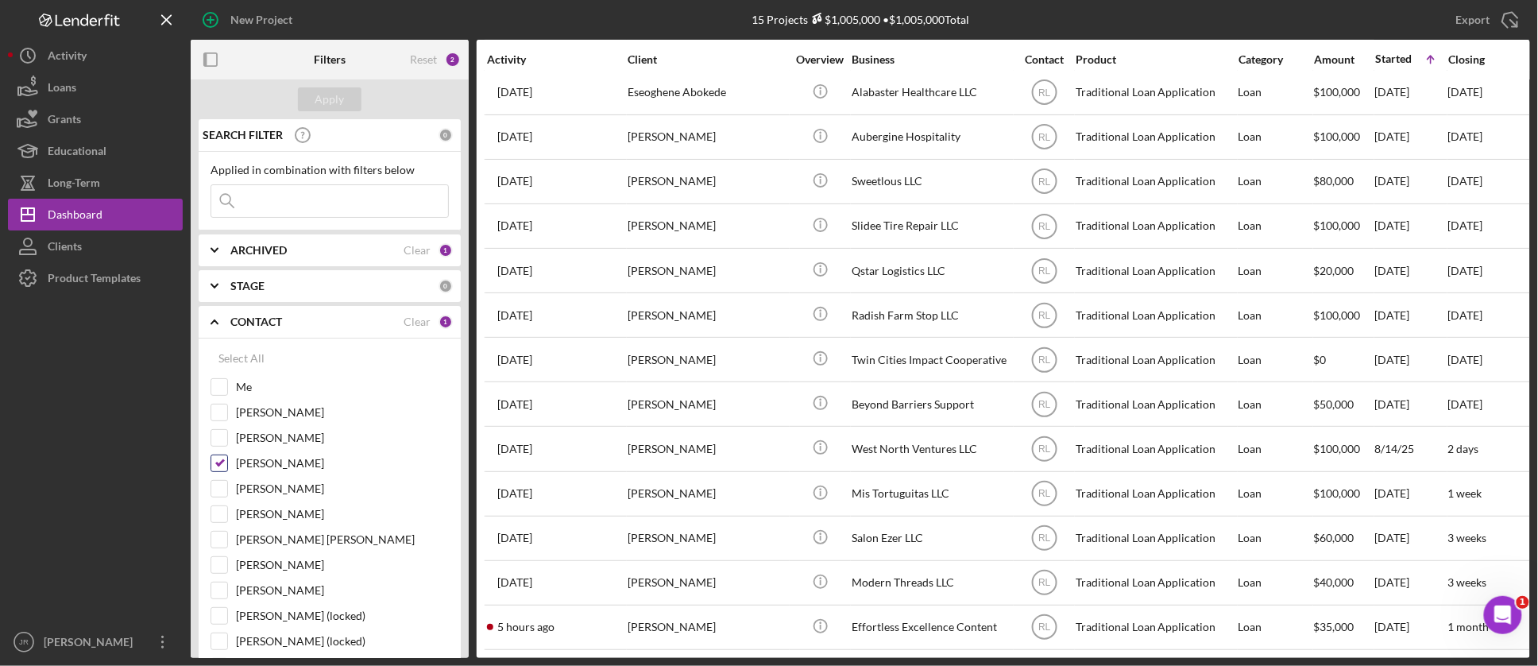
click at [218, 473] on div "[PERSON_NAME]" at bounding box center [330, 466] width 238 height 25
click at [219, 458] on input "[PERSON_NAME]" at bounding box center [219, 463] width 16 height 16
checkbox input "false"
click at [215, 389] on input "Me" at bounding box center [219, 387] width 16 height 16
checkbox input "true"
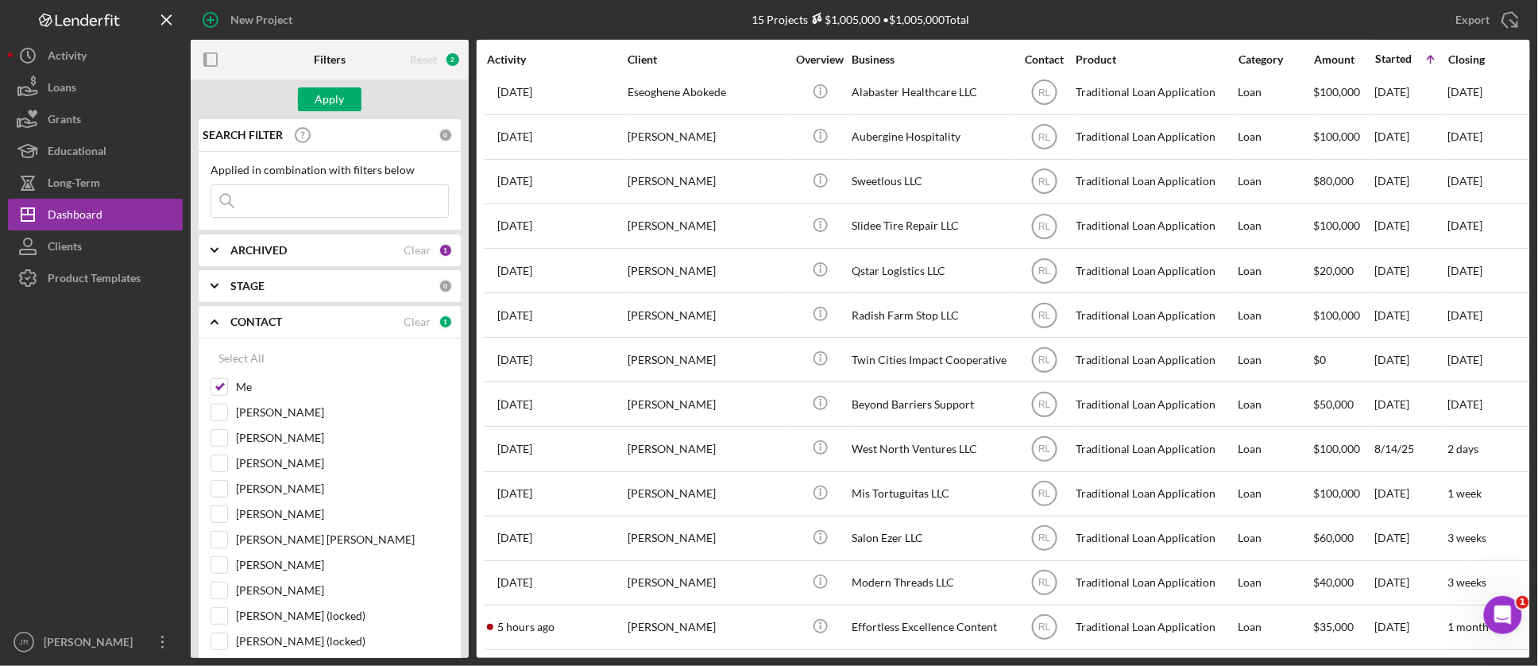
click at [319, 99] on div "Apply" at bounding box center [329, 99] width 29 height 24
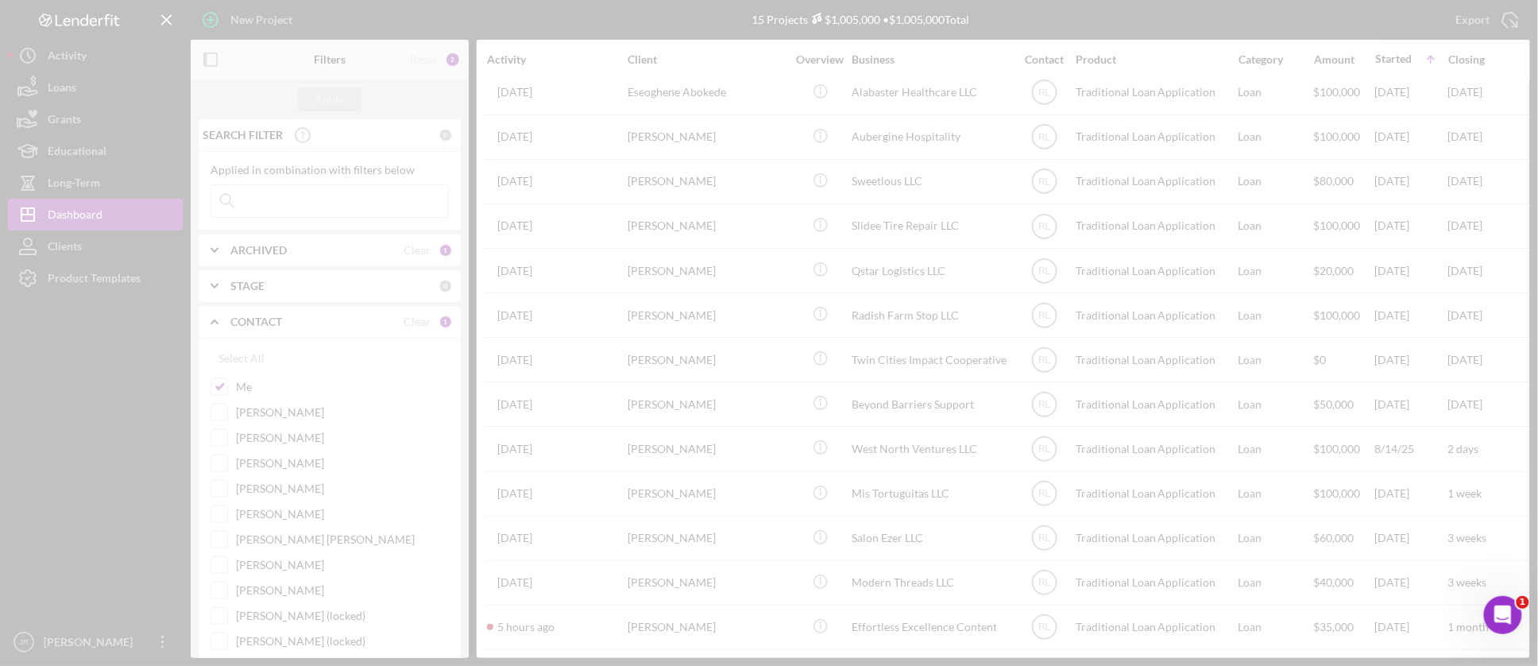
scroll to position [0, 0]
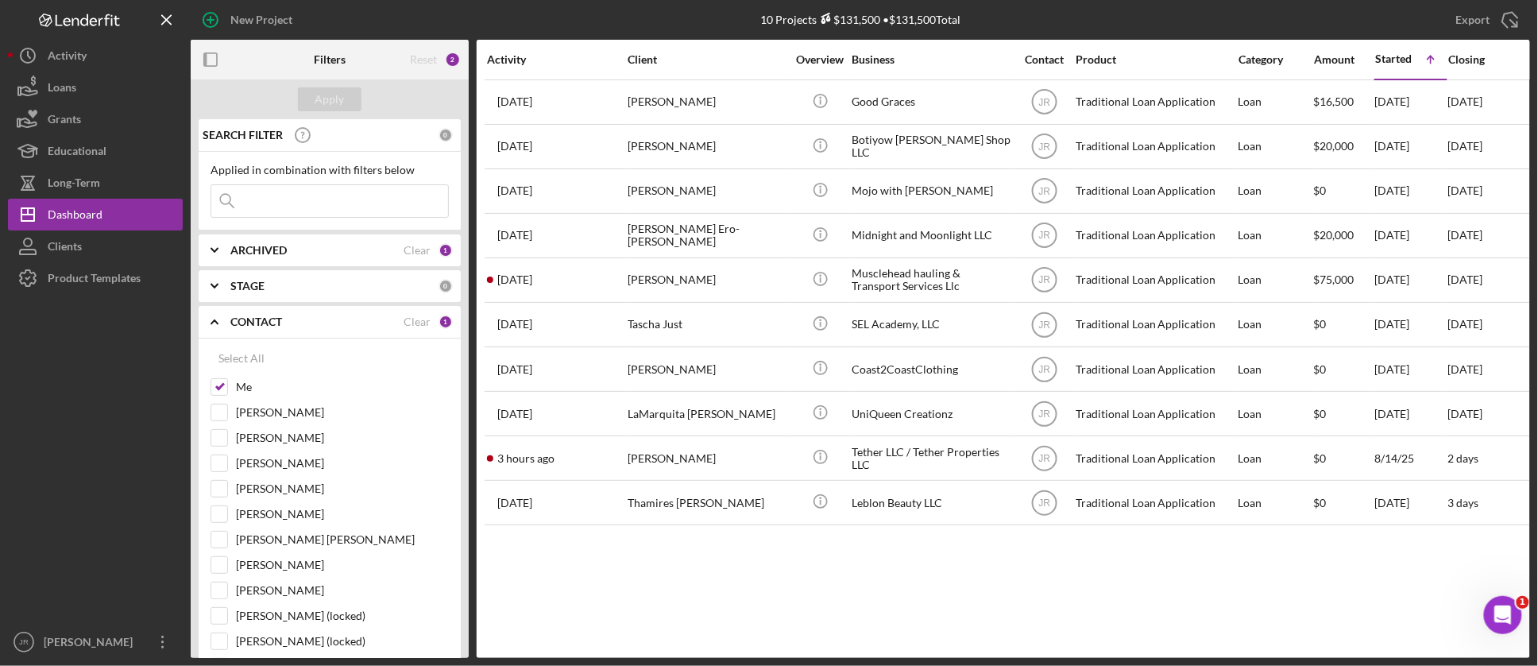
click at [965, 637] on div "Activity Client Overview Business Contact Product Category Amount Started Icon/…" at bounding box center [1003, 349] width 1053 height 618
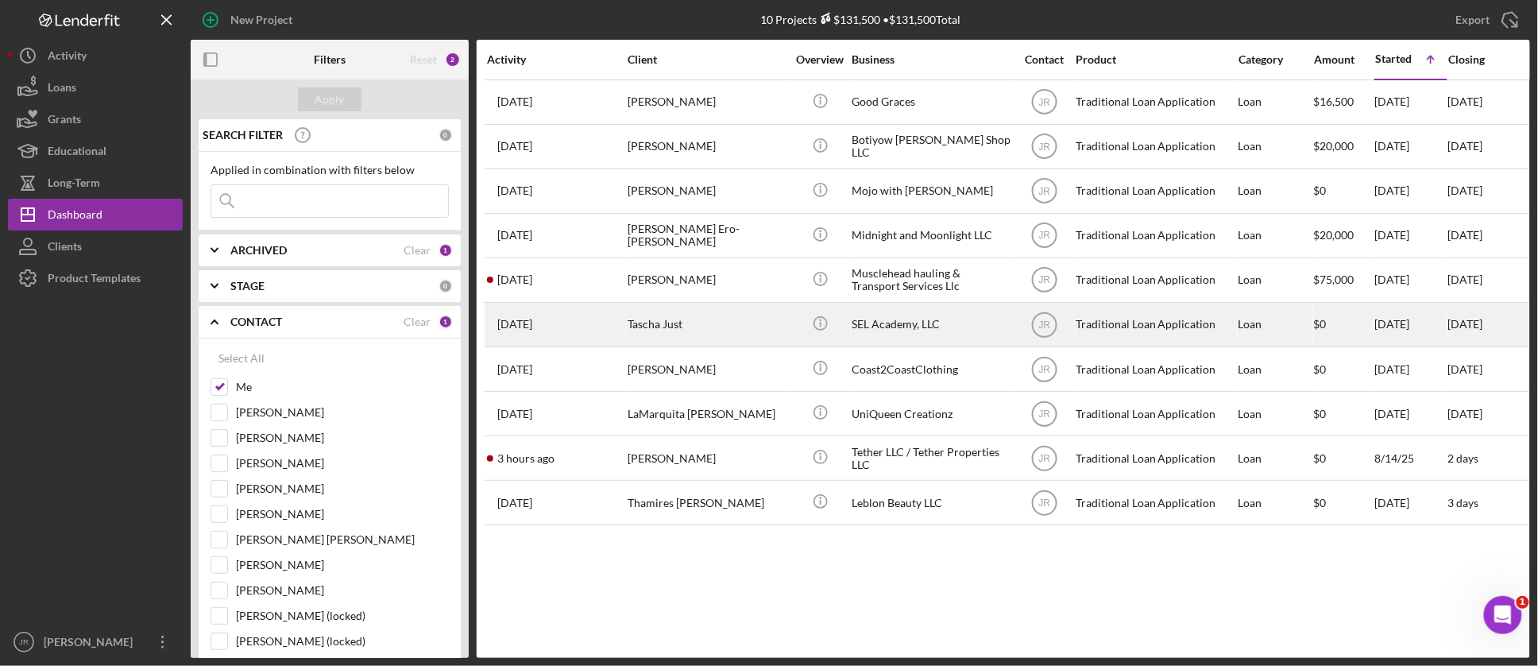
click at [672, 324] on div "Tascha Just" at bounding box center [707, 324] width 159 height 42
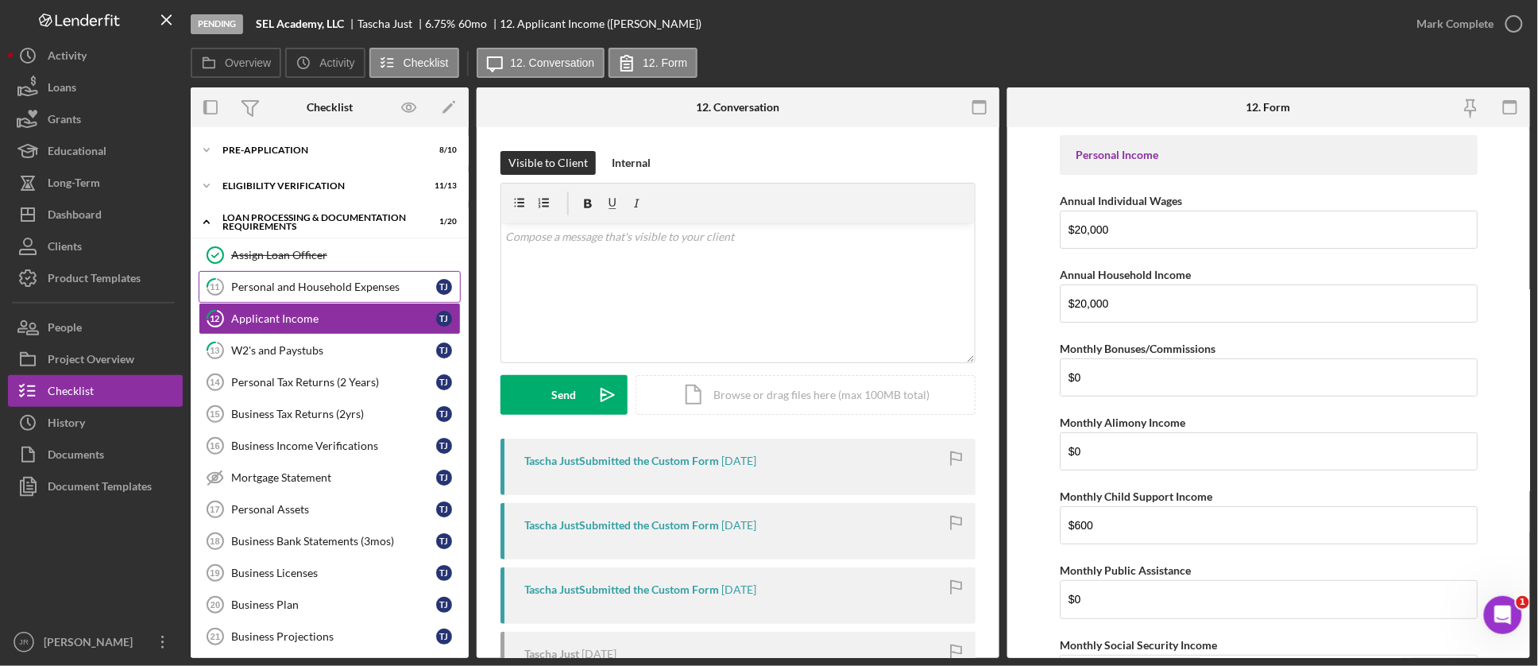
click at [328, 284] on div "Personal and Household Expenses" at bounding box center [333, 286] width 205 height 13
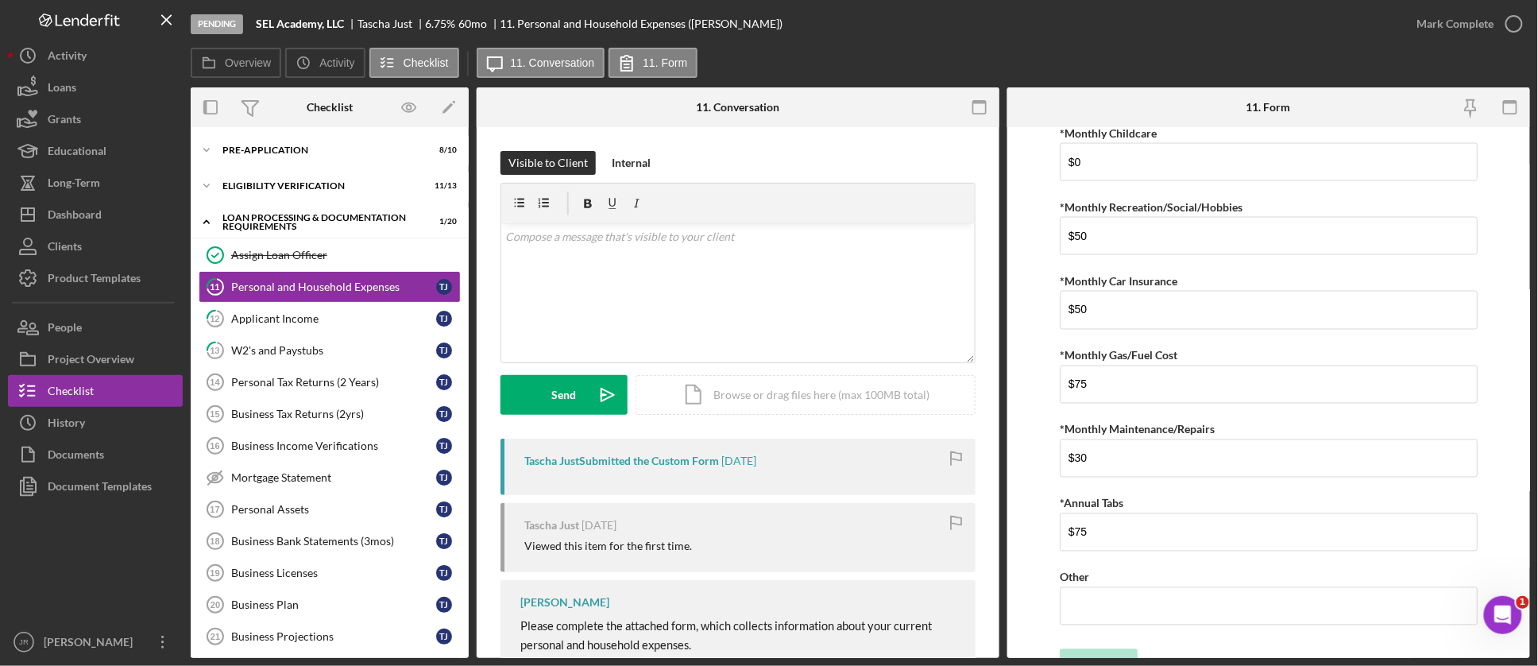
scroll to position [1002, 0]
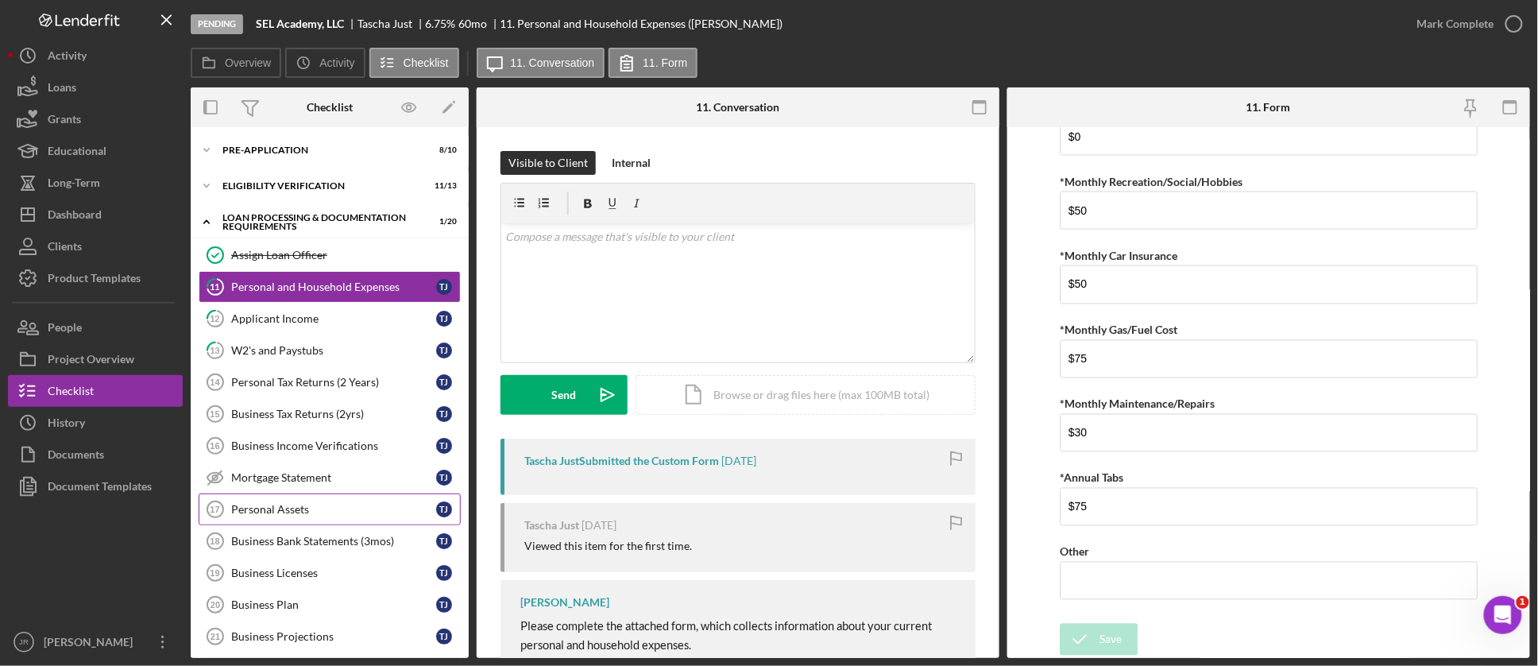
click at [308, 511] on div "Personal Assets" at bounding box center [333, 509] width 205 height 13
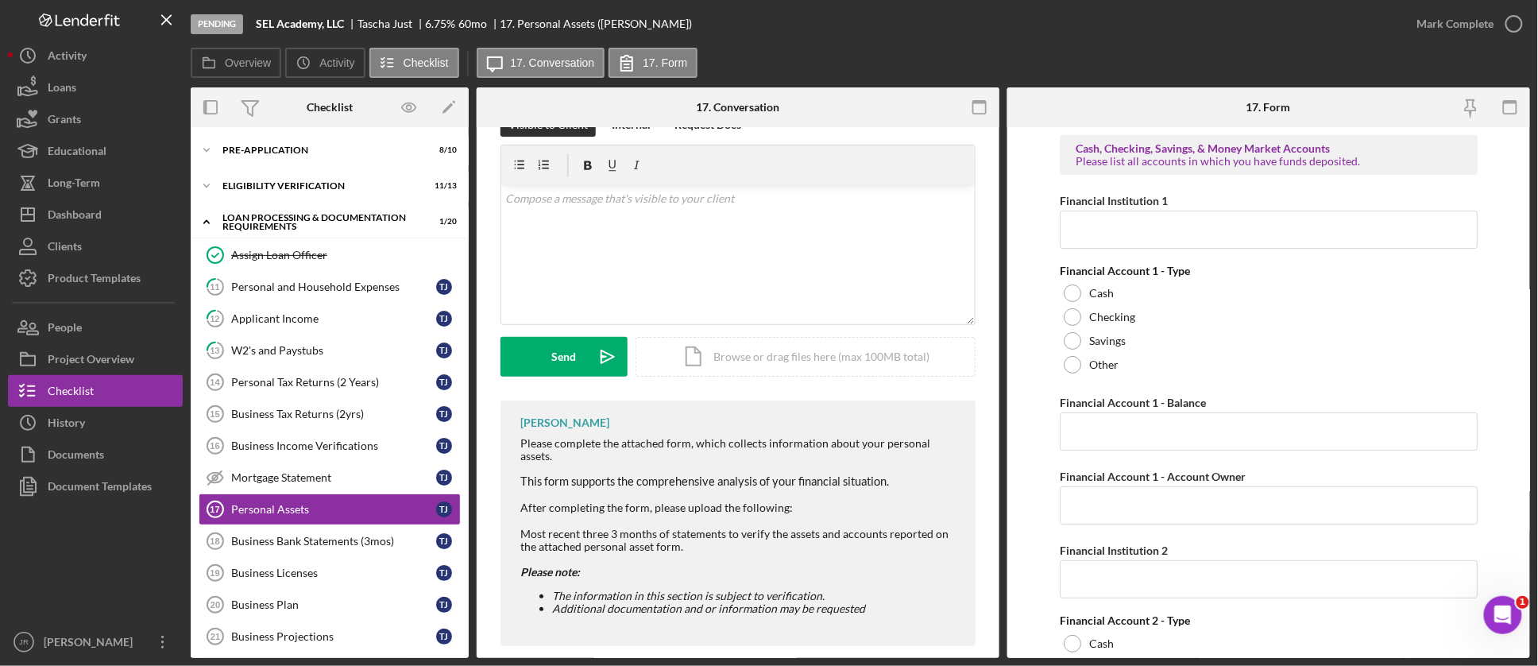
scroll to position [57, 0]
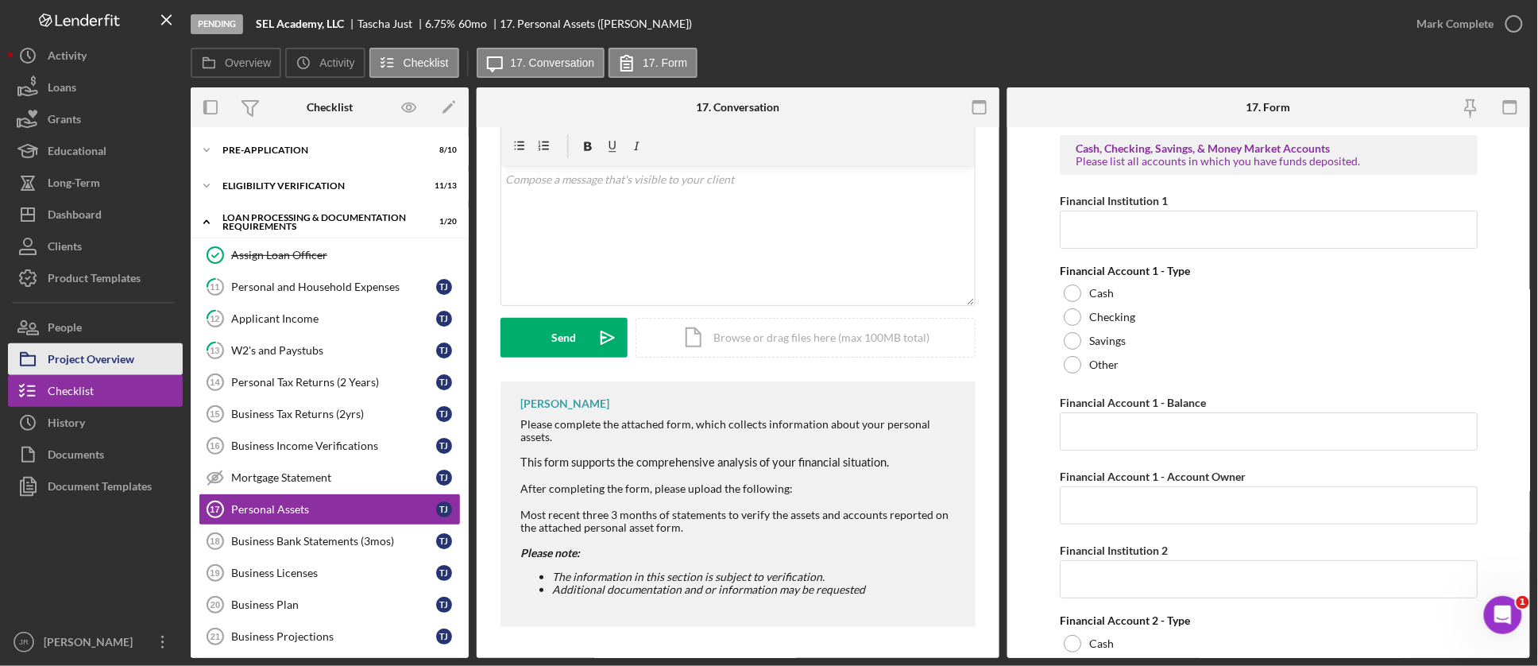
click at [99, 351] on div "Project Overview" at bounding box center [91, 361] width 87 height 36
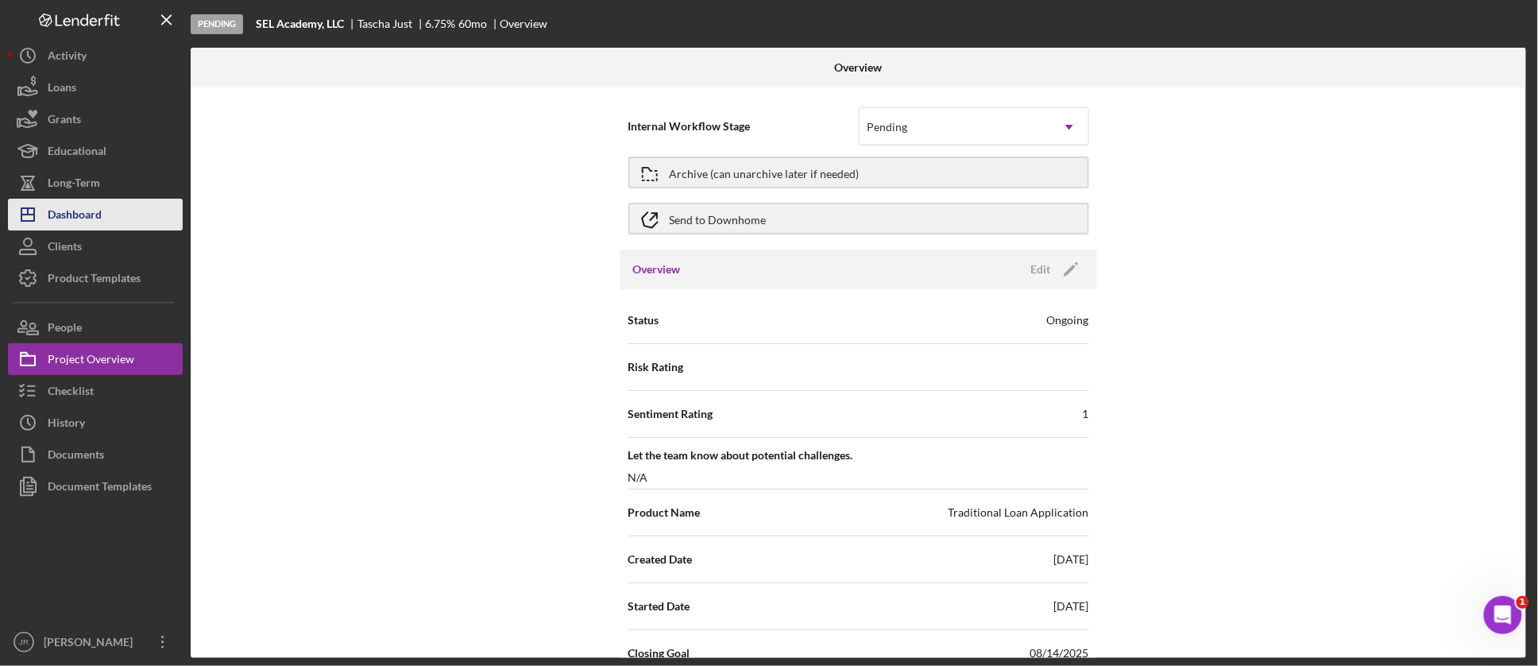
click at [86, 207] on div "Dashboard" at bounding box center [75, 217] width 54 height 36
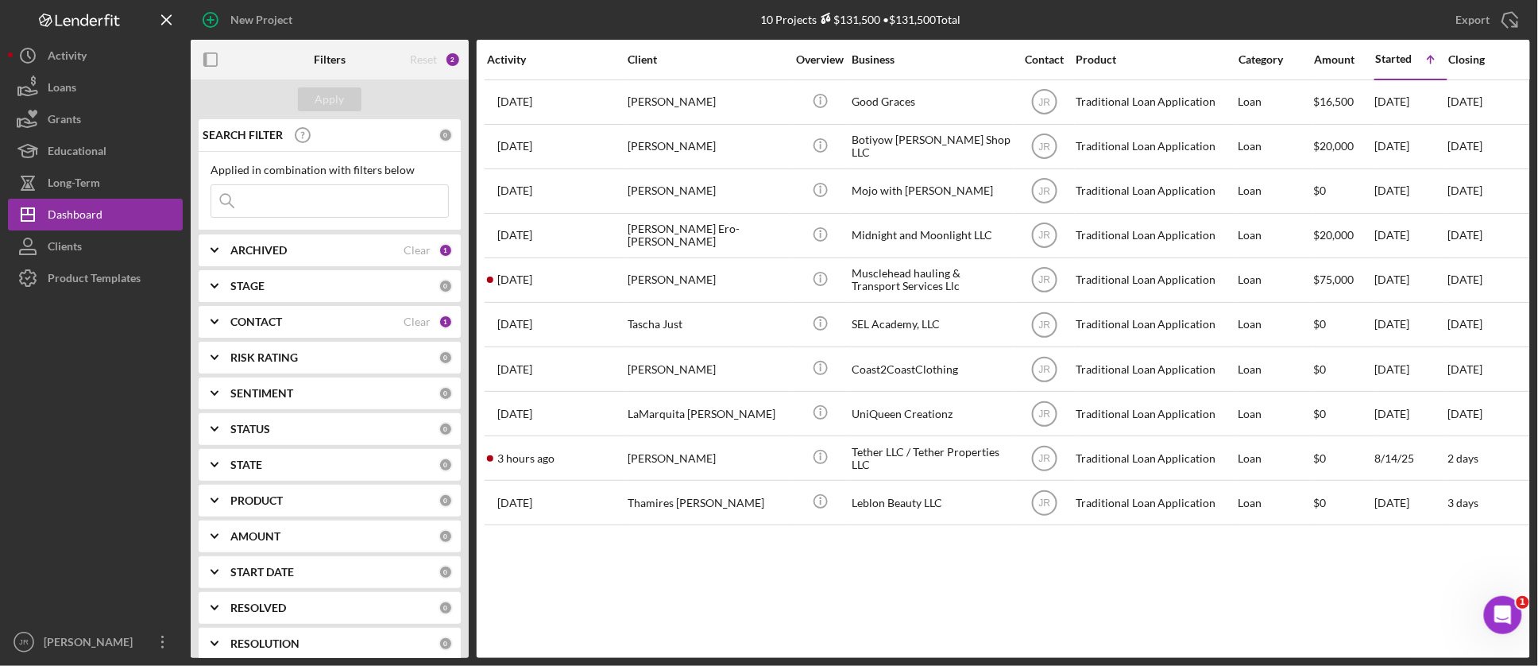
click at [218, 323] on icon "Icon/Expander" at bounding box center [215, 322] width 40 height 40
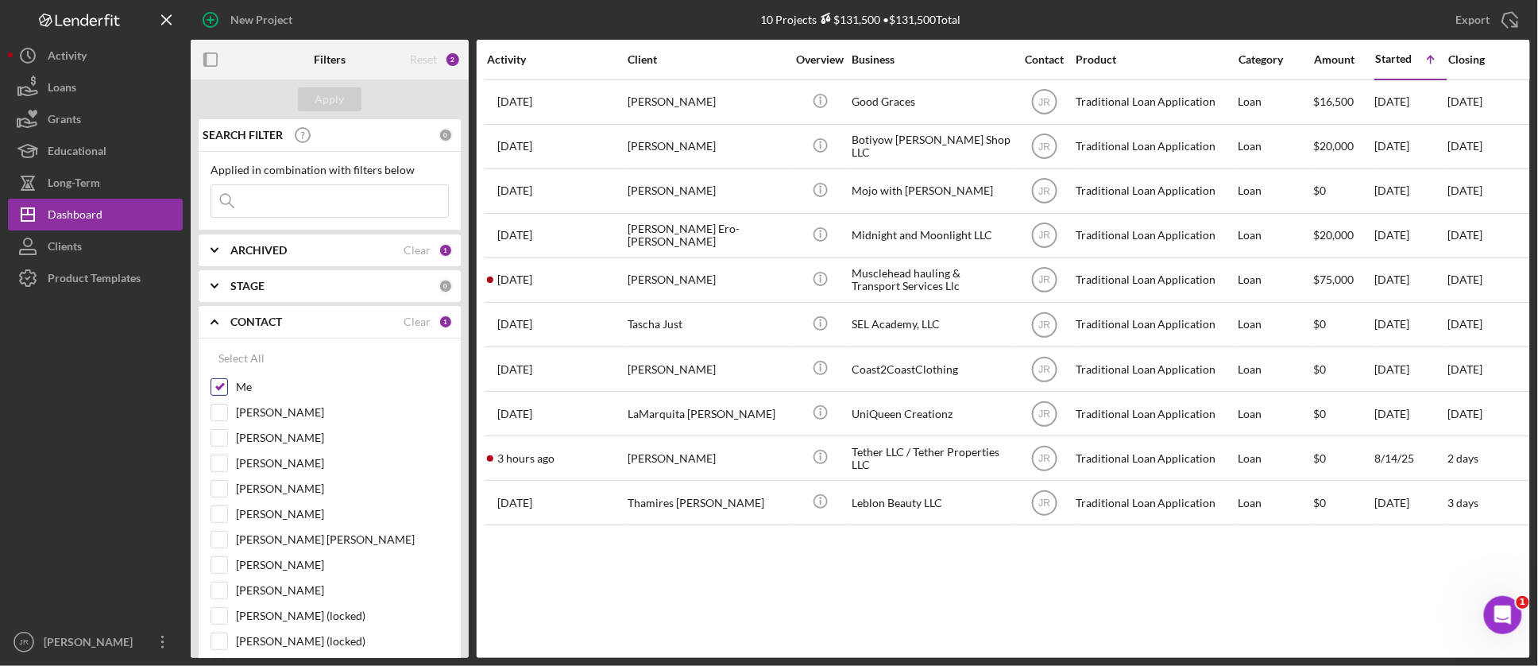
click at [214, 386] on input "Me" at bounding box center [219, 387] width 16 height 16
checkbox input "false"
click at [226, 466] on input "[PERSON_NAME]" at bounding box center [219, 463] width 16 height 16
checkbox input "true"
click at [351, 101] on button "Apply" at bounding box center [330, 99] width 64 height 24
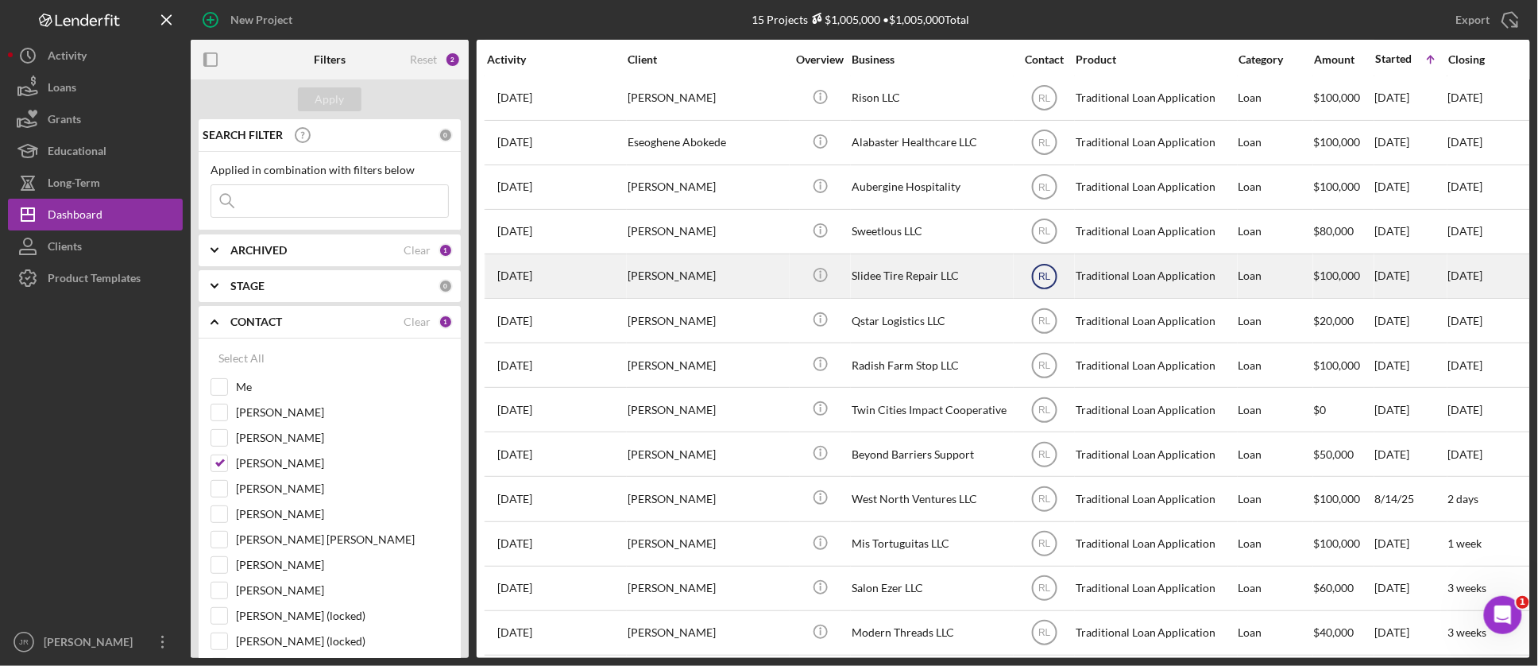
scroll to position [121, 0]
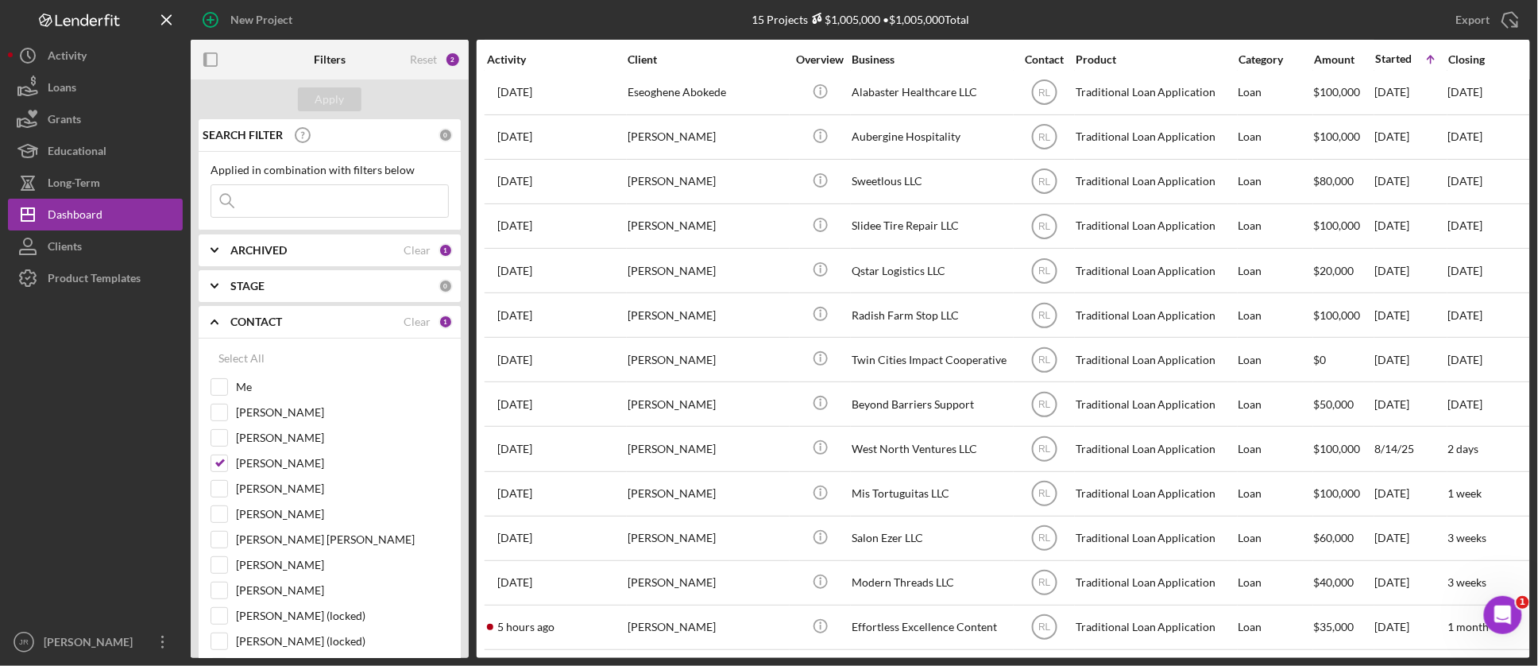
click at [34, 517] on div at bounding box center [95, 460] width 175 height 332
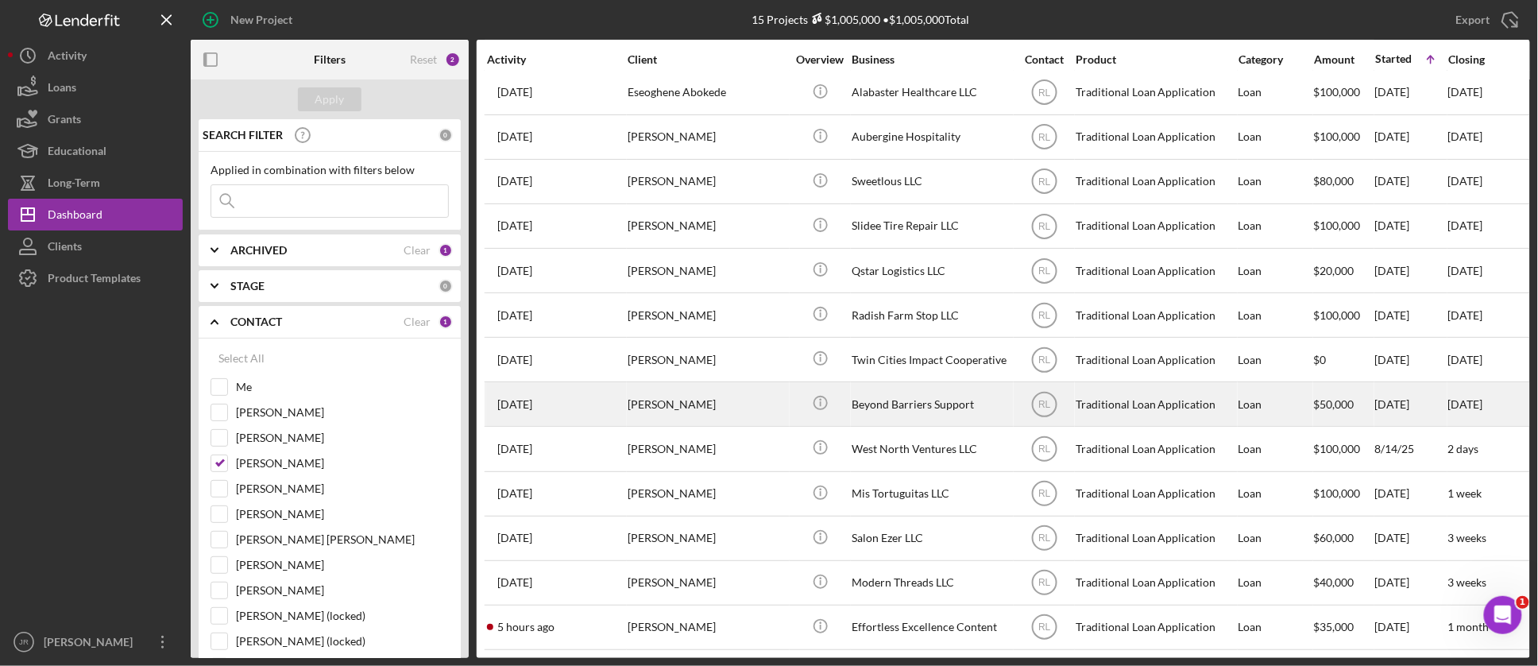
click at [687, 385] on div "[PERSON_NAME]" at bounding box center [707, 404] width 159 height 42
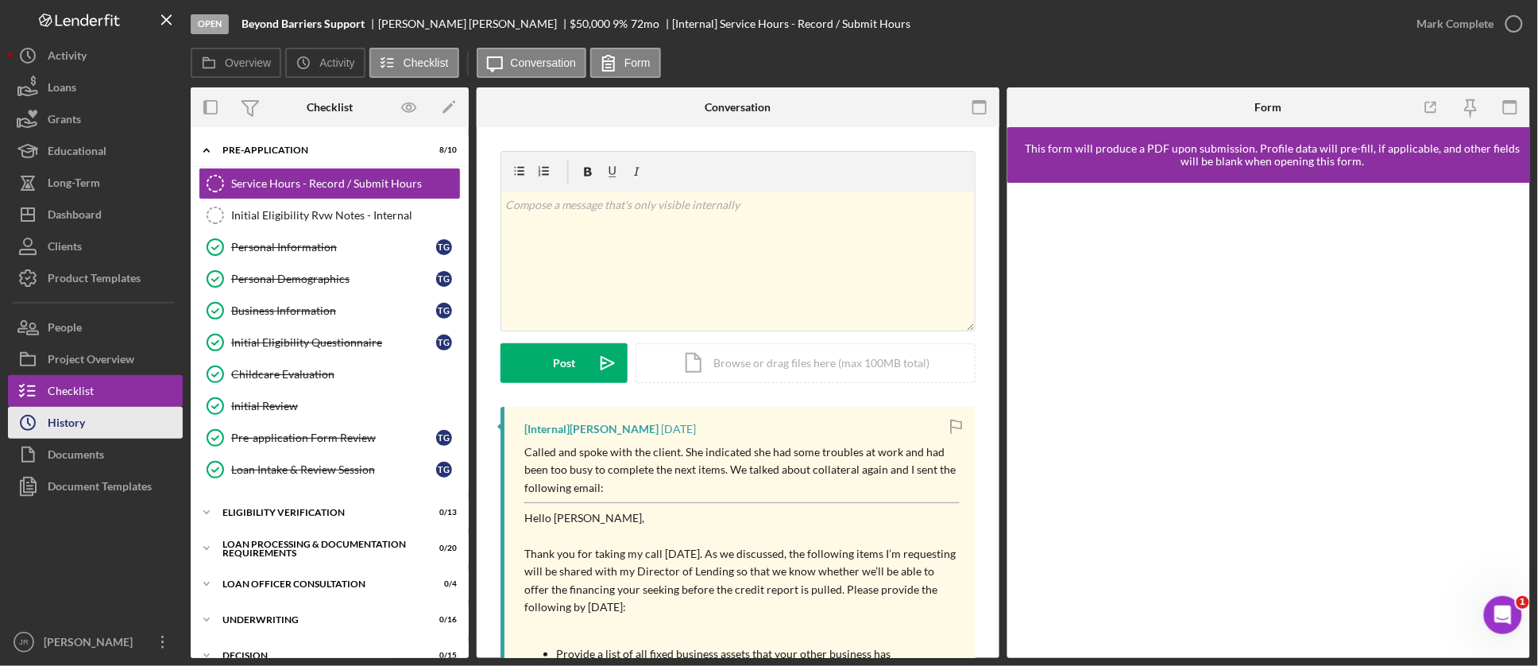
click at [42, 411] on icon "Icon/History" at bounding box center [28, 423] width 40 height 40
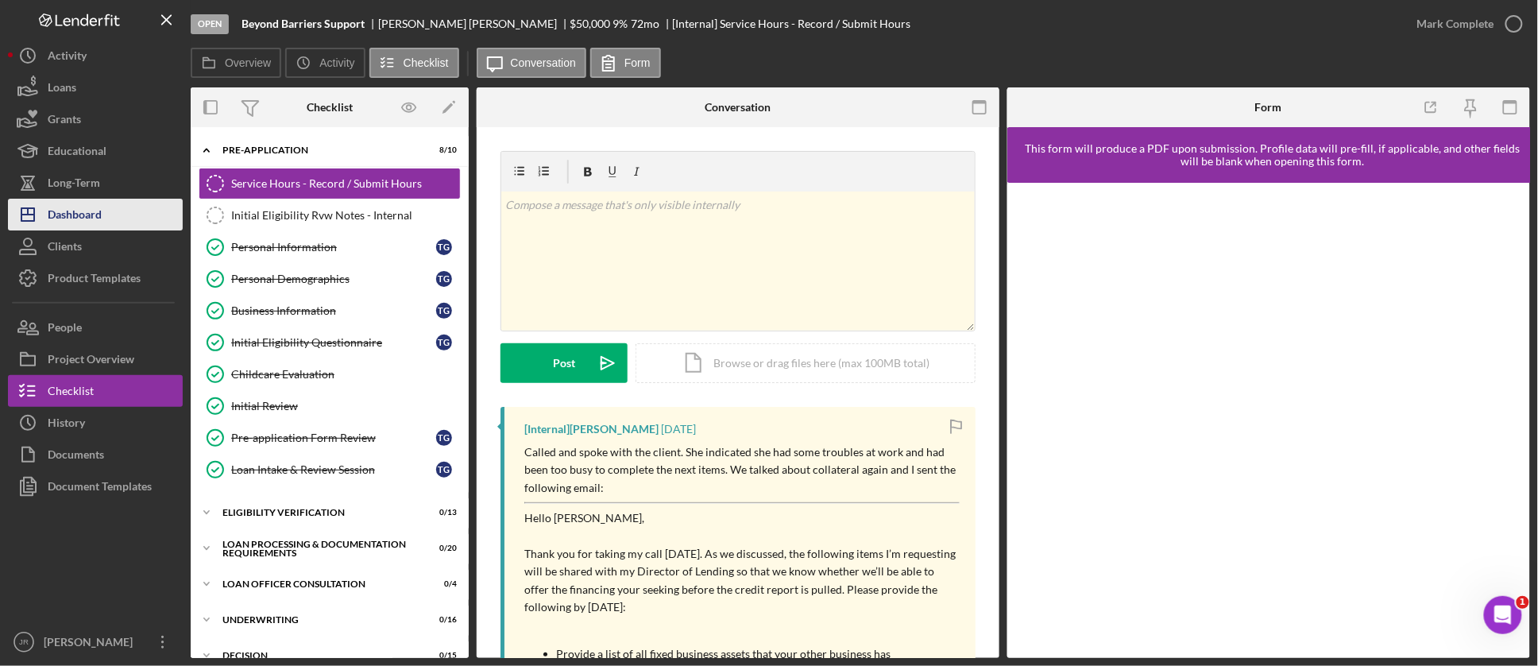
click at [83, 211] on div "Dashboard" at bounding box center [75, 217] width 54 height 36
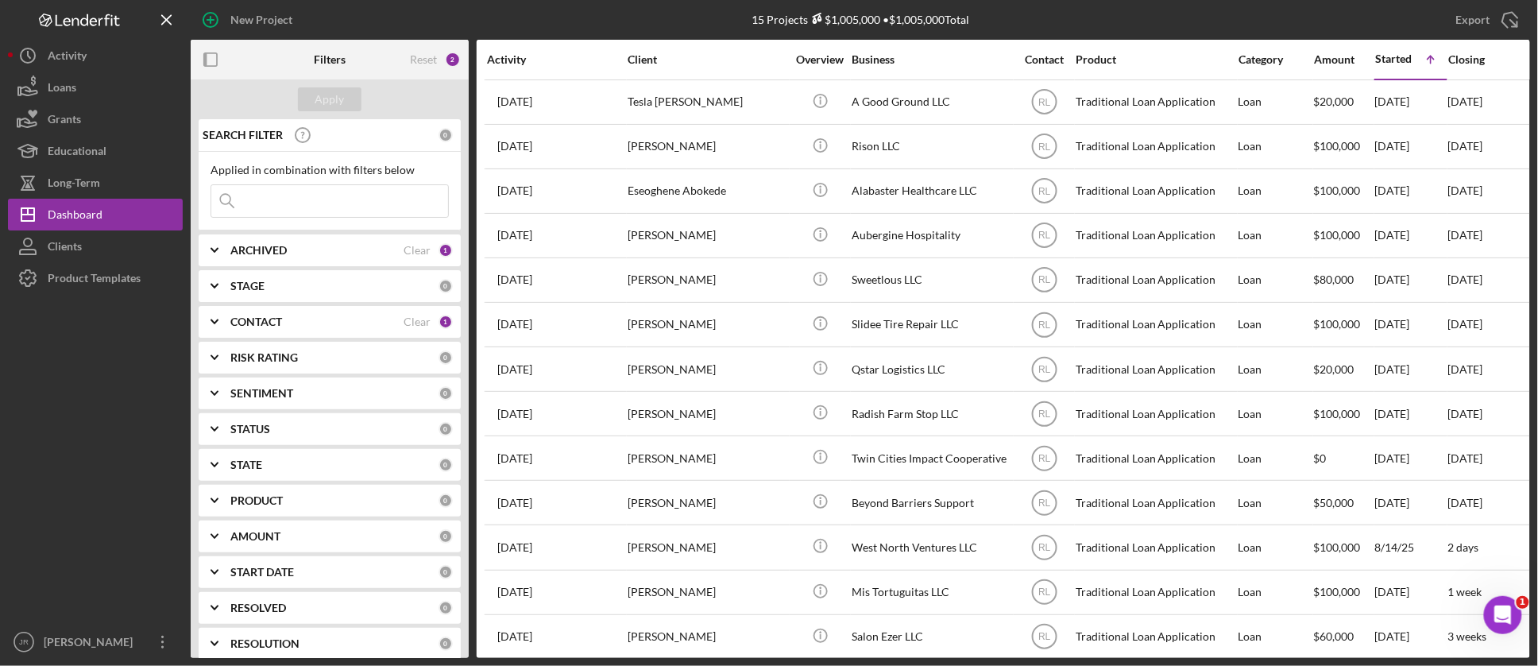
click at [236, 323] on b "CONTACT" at bounding box center [256, 321] width 52 height 13
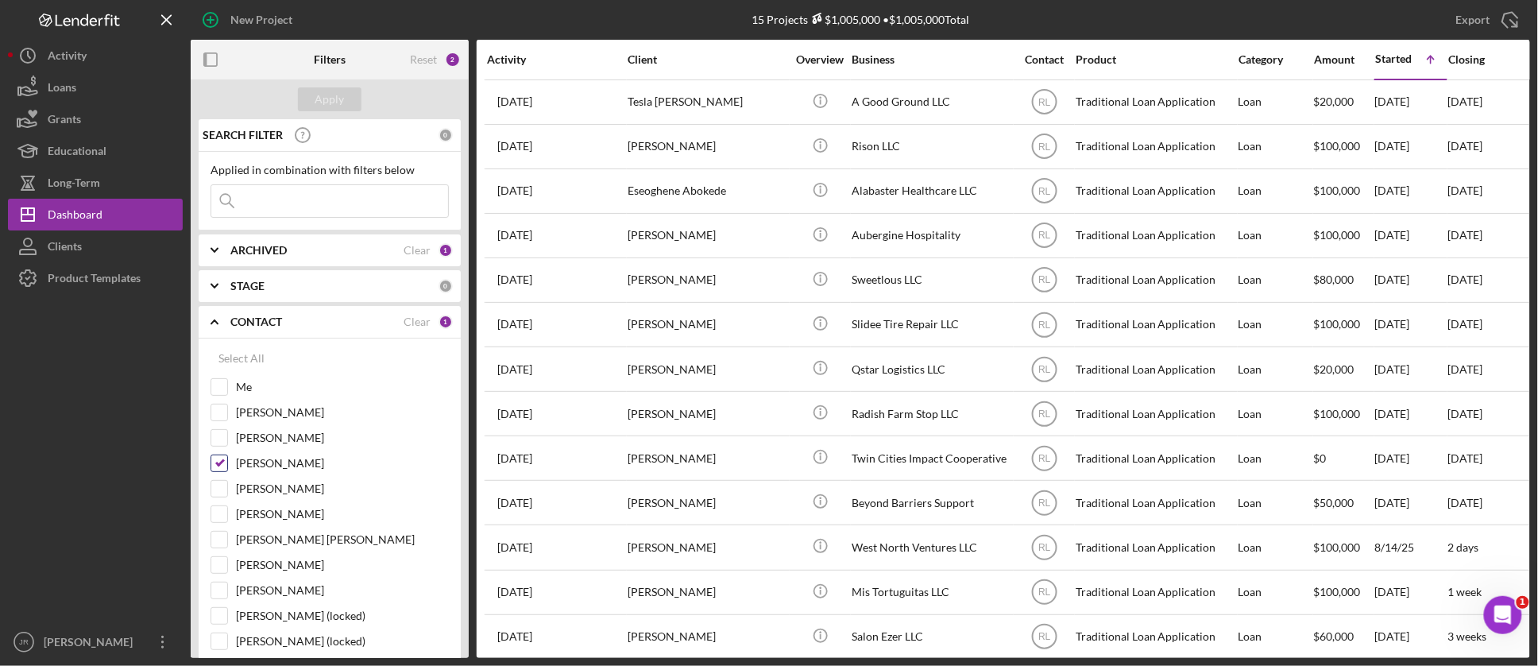
click at [220, 461] on input "[PERSON_NAME]" at bounding box center [219, 463] width 16 height 16
checkbox input "false"
click at [220, 516] on input "[PERSON_NAME]" at bounding box center [219, 514] width 16 height 16
checkbox input "true"
click at [330, 109] on div "Apply" at bounding box center [329, 99] width 29 height 24
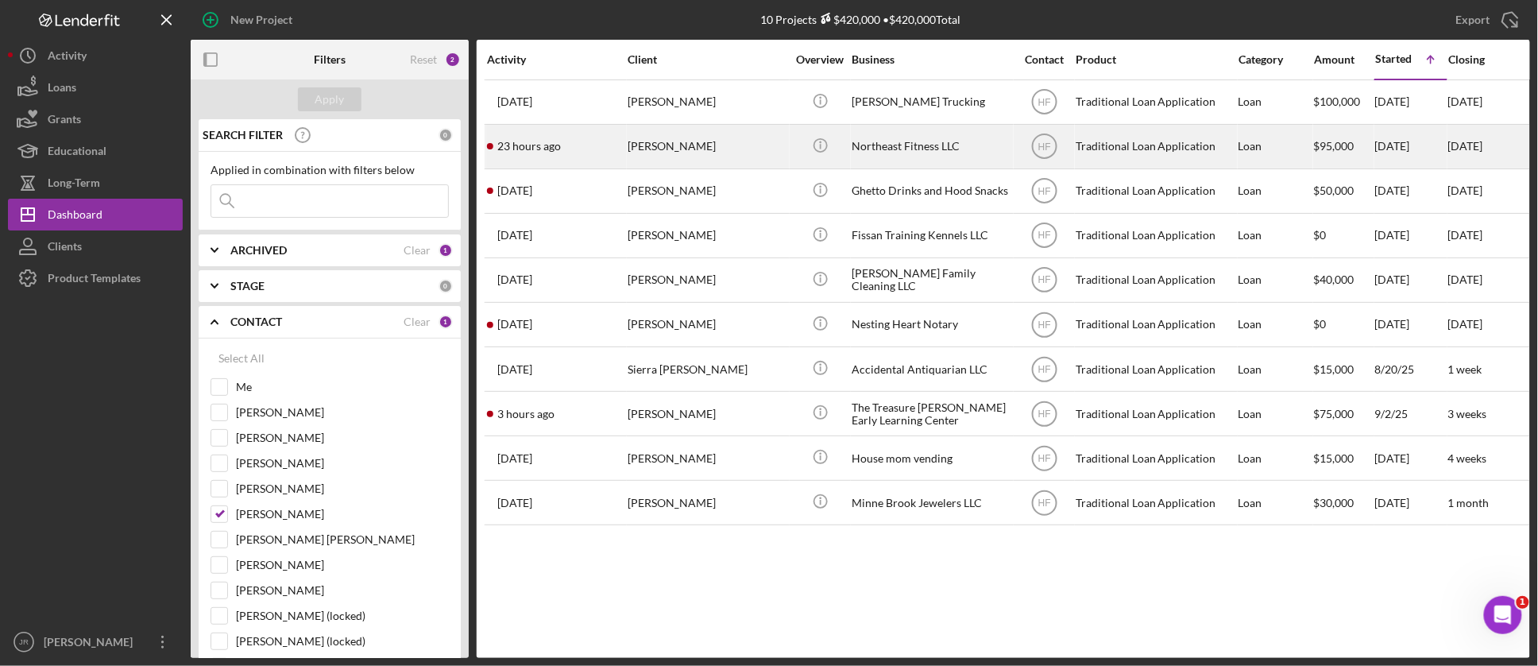
click at [906, 155] on div "Northeast Fitness LLC" at bounding box center [931, 147] width 159 height 42
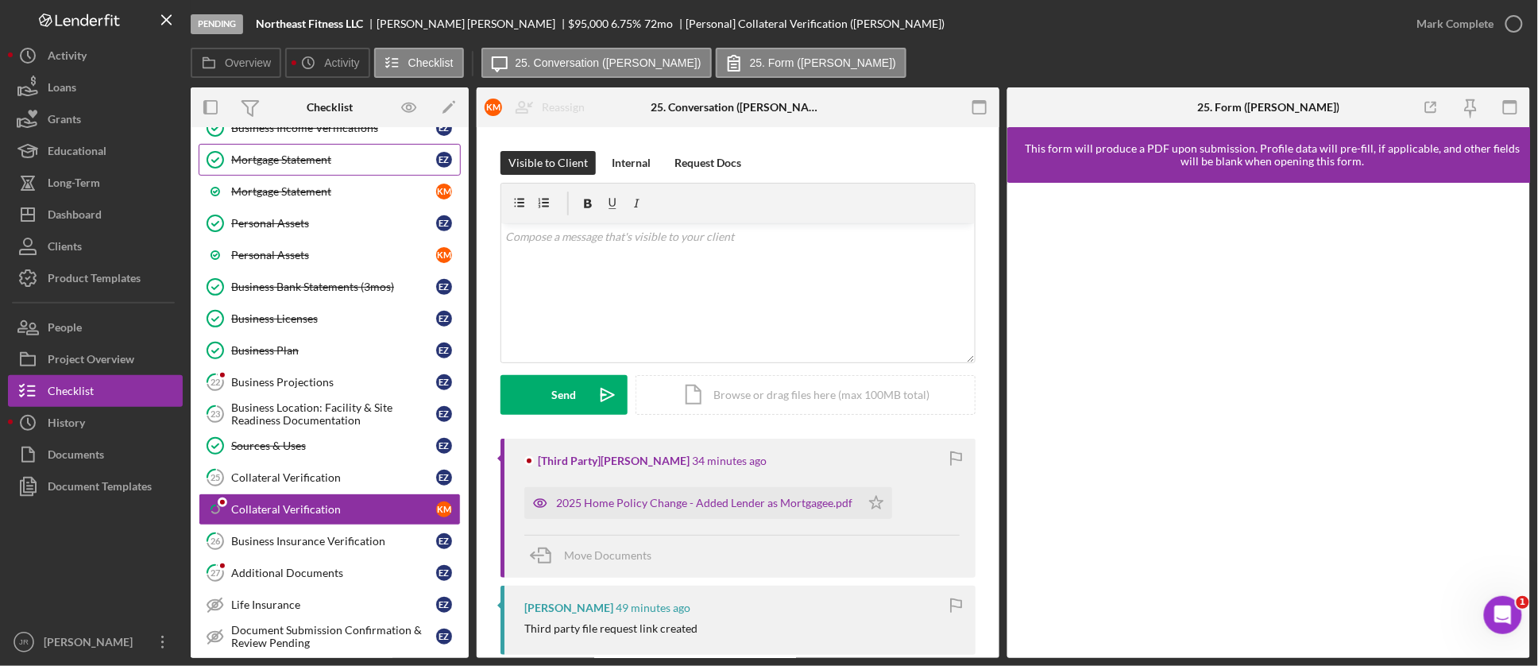
scroll to position [705, 0]
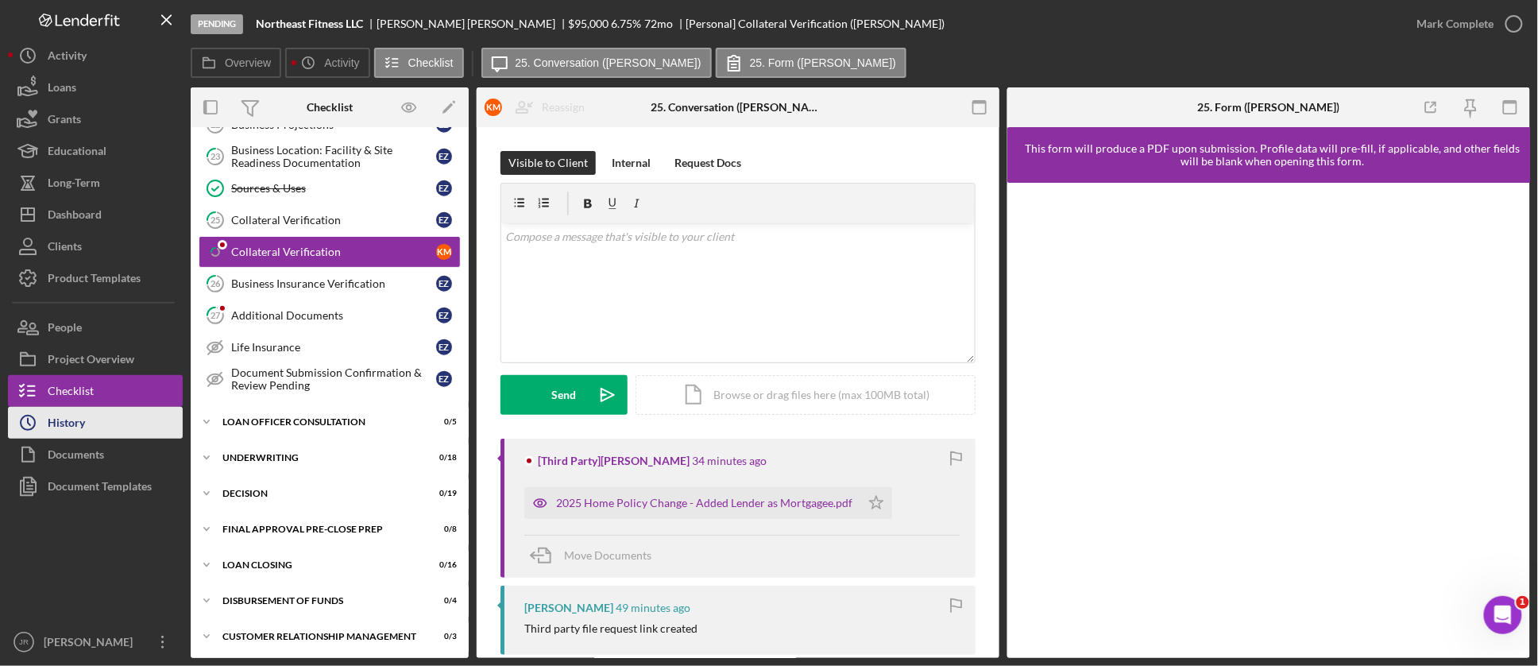
click at [65, 419] on div "History" at bounding box center [66, 425] width 37 height 36
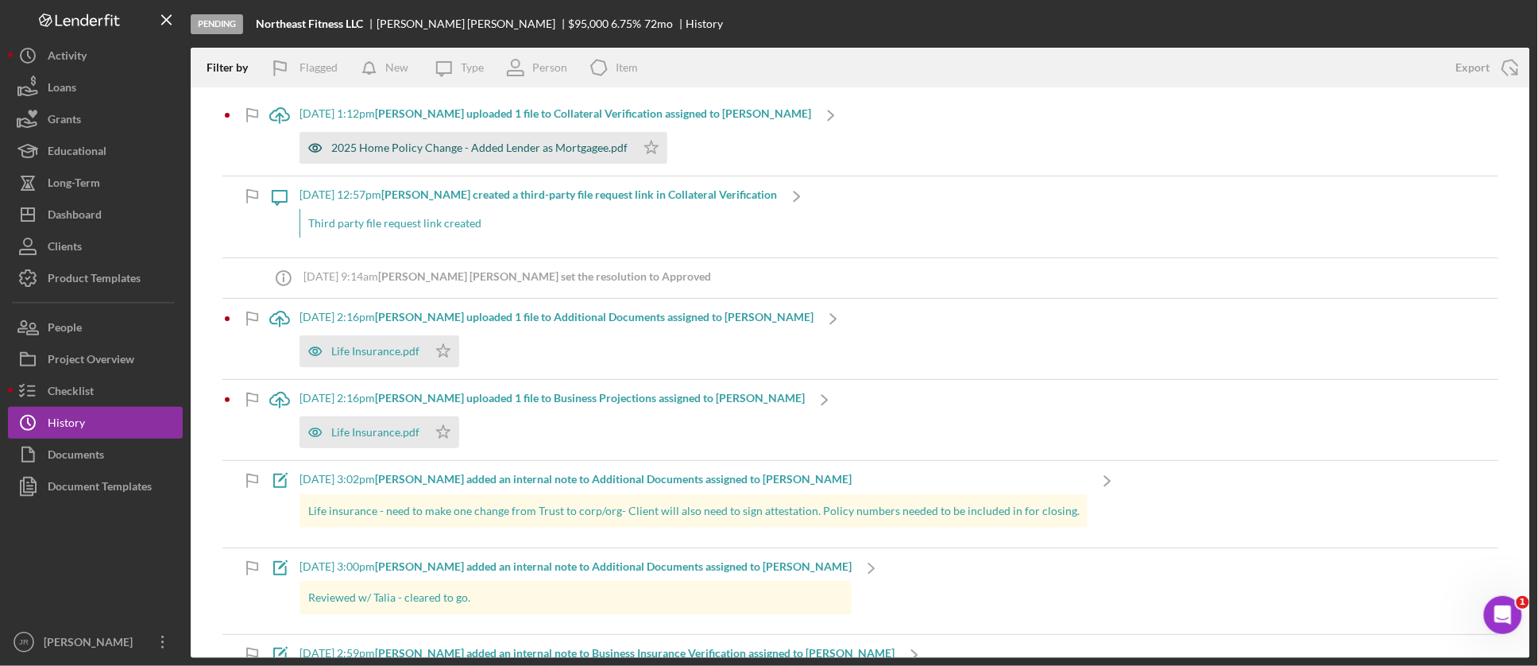
click at [517, 145] on div "2025 Home Policy Change - Added Lender as Mortgagee.pdf" at bounding box center [479, 147] width 296 height 13
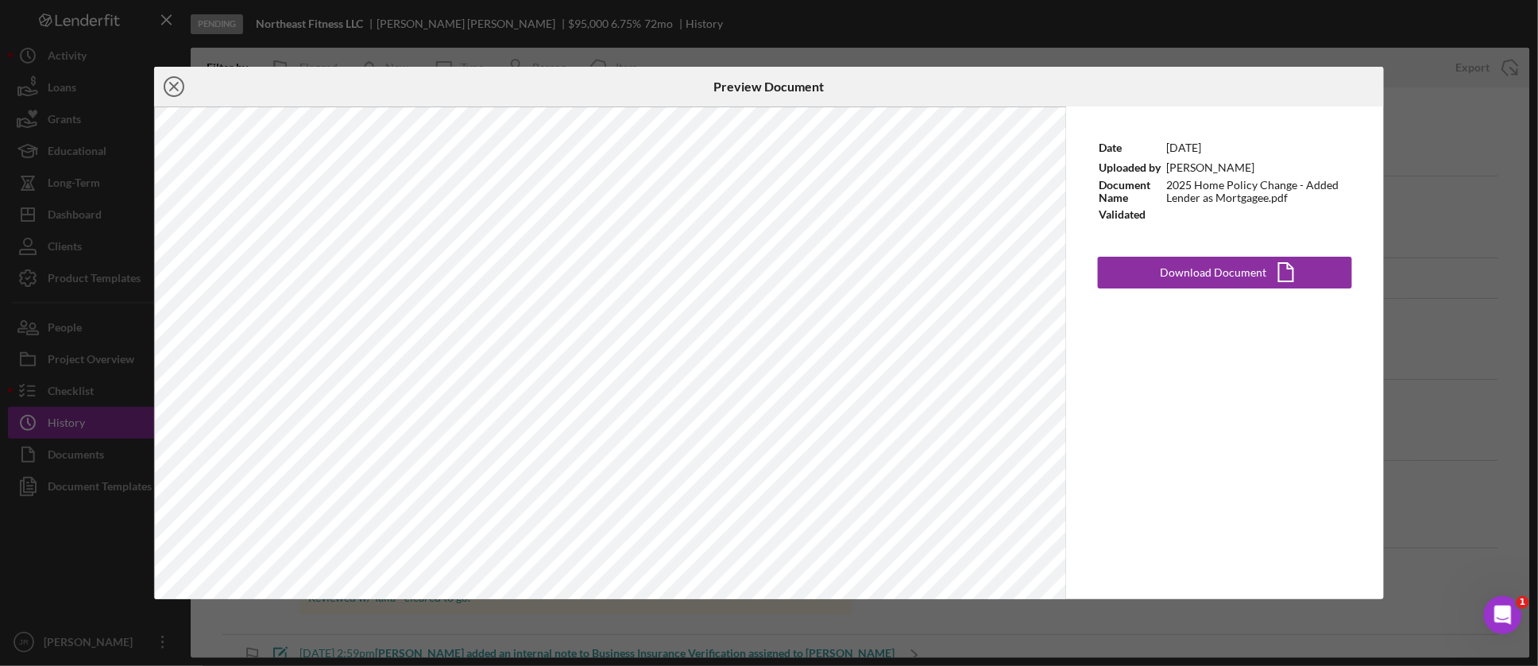
click at [176, 86] on icon "Icon/Close" at bounding box center [174, 87] width 40 height 40
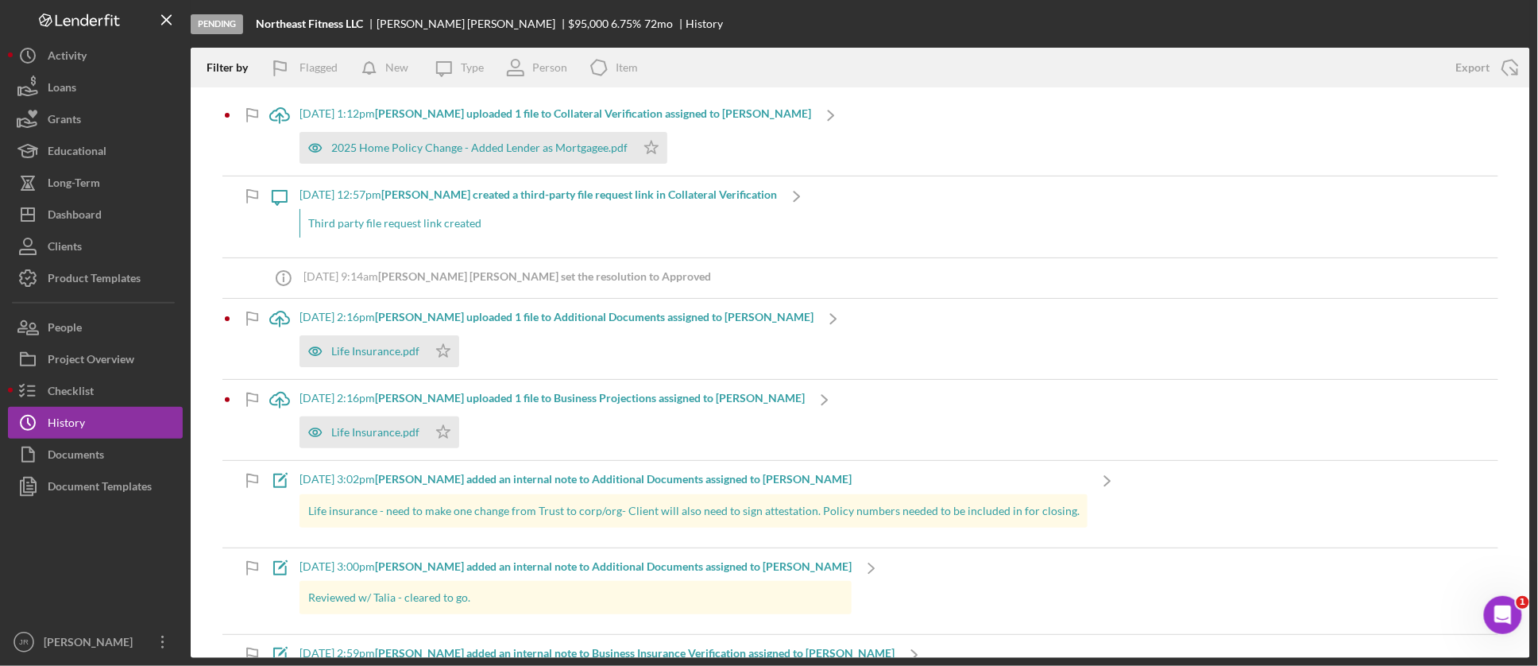
click at [408, 219] on div "Third party file request link created" at bounding box center [537, 223] width 477 height 29
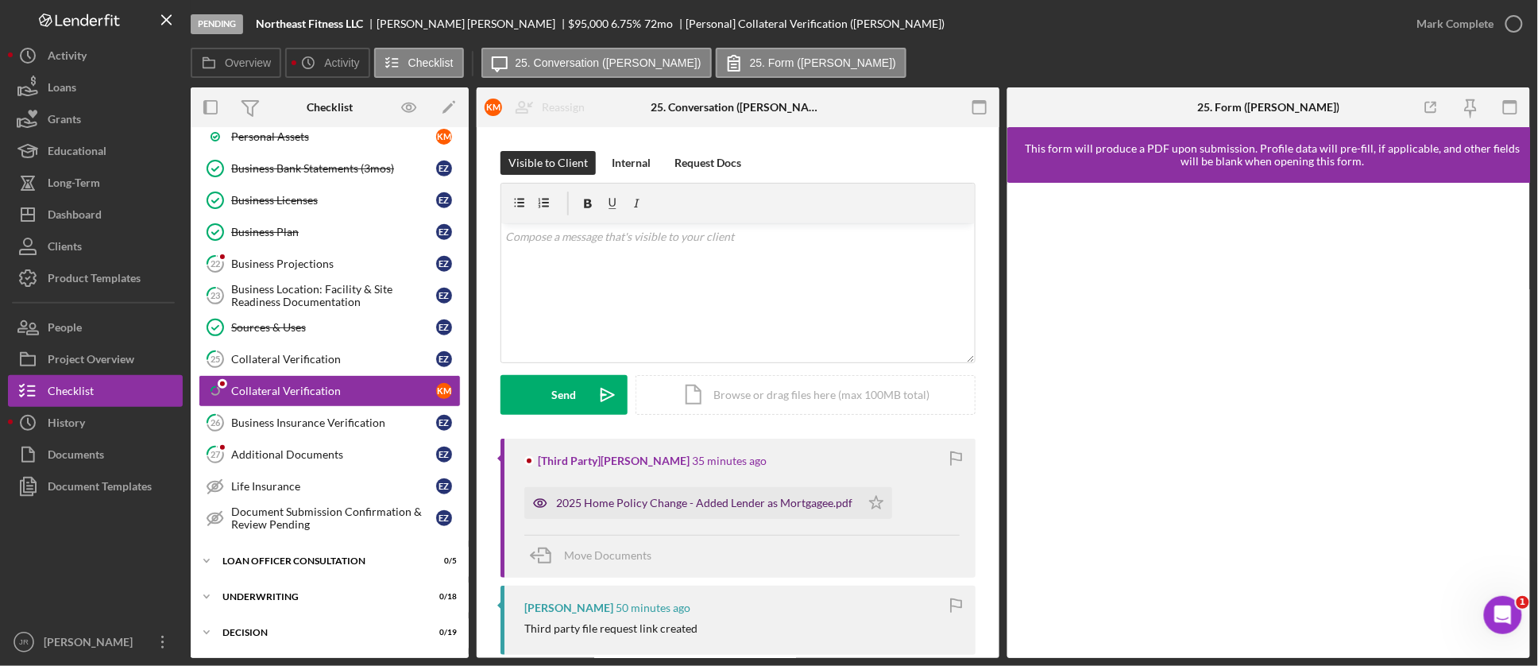
click at [653, 504] on div "2025 Home Policy Change - Added Lender as Mortgagee.pdf" at bounding box center [704, 502] width 296 height 13
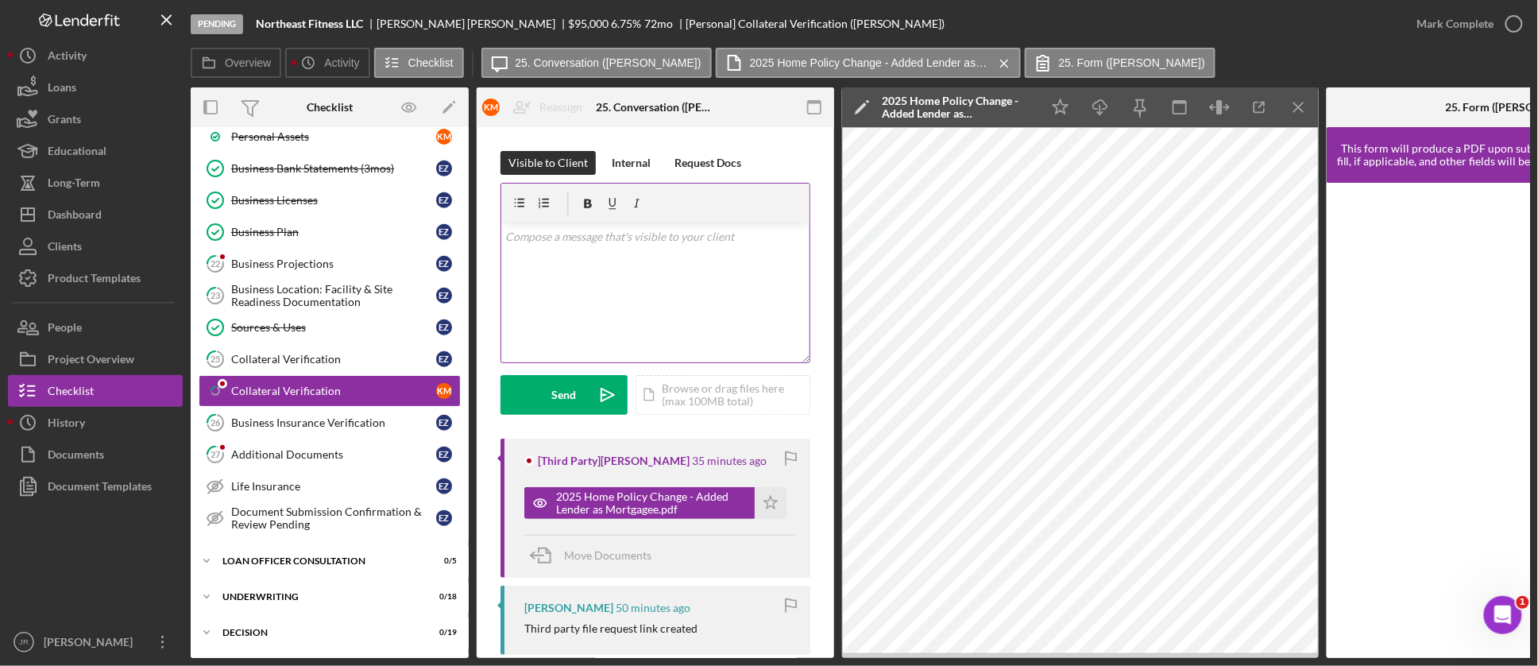
click at [676, 242] on p at bounding box center [655, 236] width 299 height 17
click at [626, 165] on div "Internal" at bounding box center [631, 163] width 39 height 24
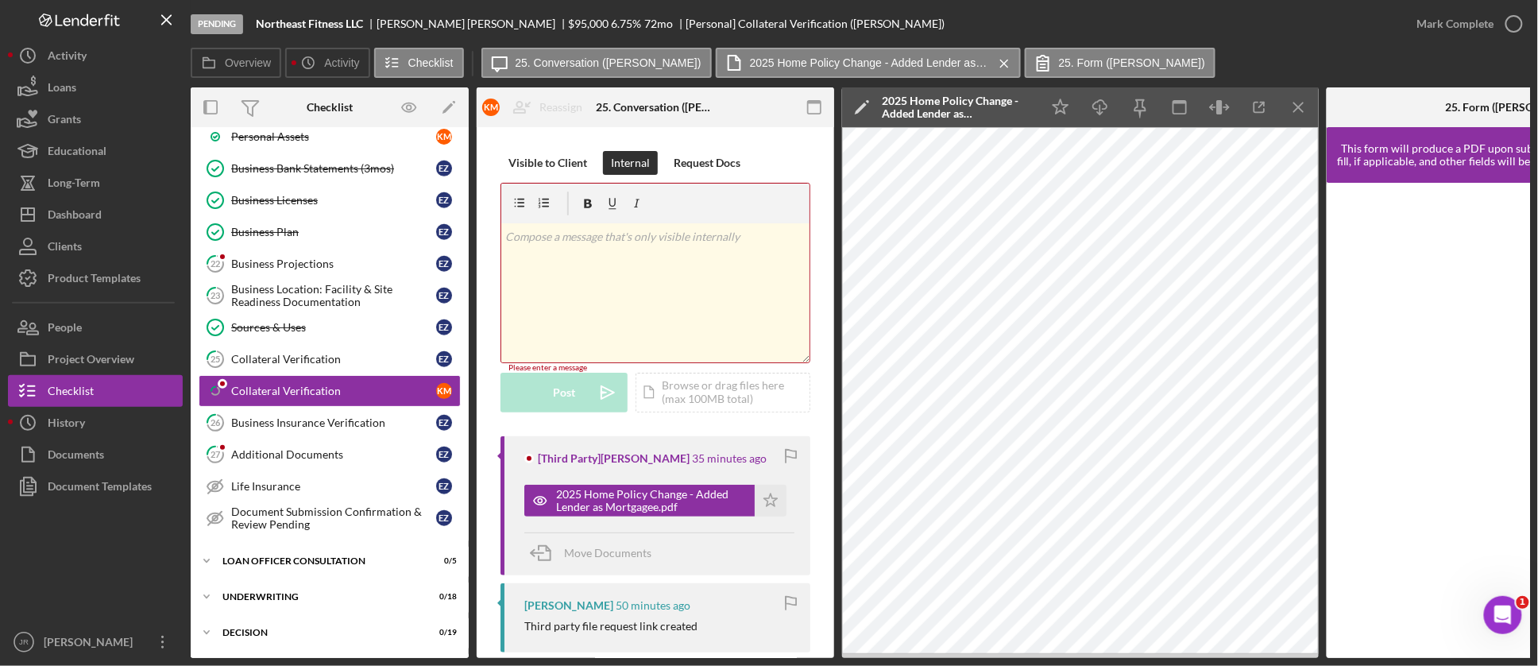
click at [616, 264] on div "v Color teal Color pink Remove color Add row above Add row below Add column bef…" at bounding box center [655, 292] width 308 height 139
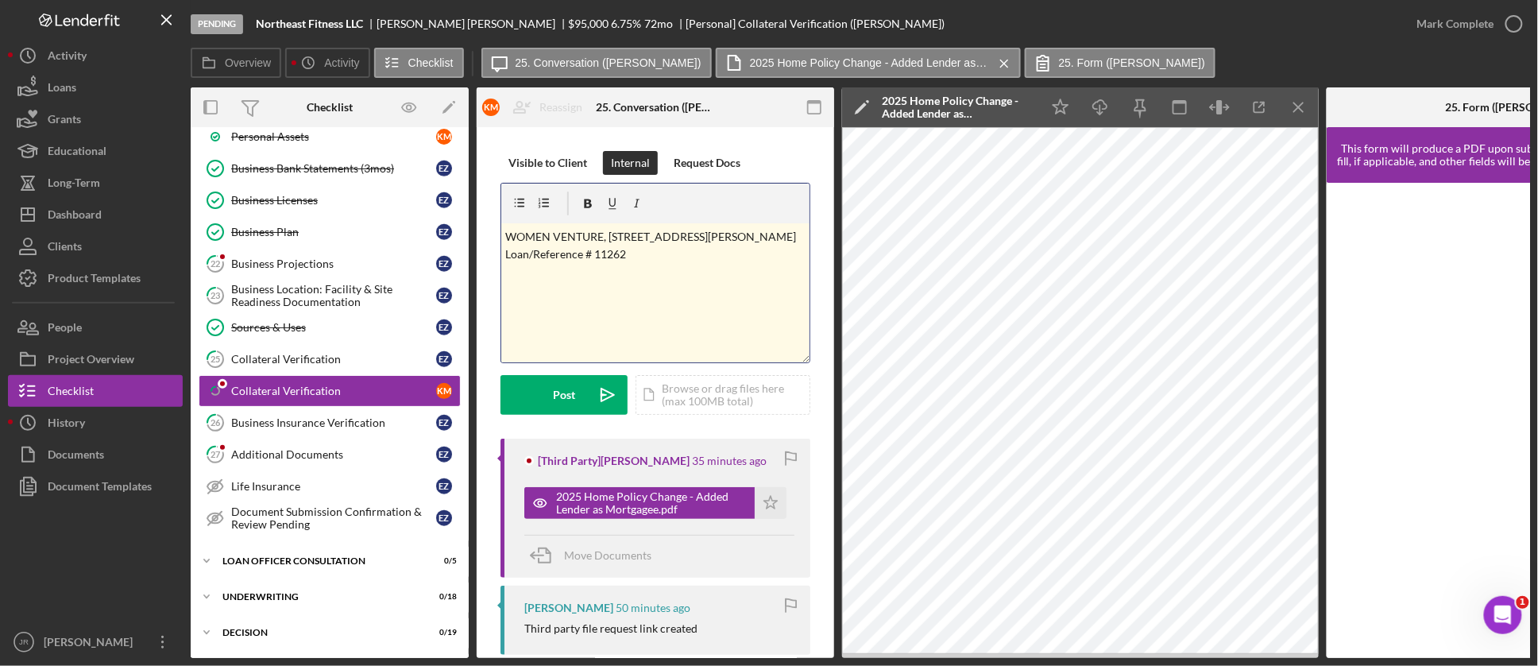
click at [504, 235] on div "v Color teal Color pink Remove color Add row above Add row below Add column bef…" at bounding box center [655, 292] width 308 height 139
click at [678, 231] on p "Added to Home Owner's Insurance: WOMEN VENTURE, [STREET_ADDRESS][PERSON_NAME] L…" at bounding box center [655, 254] width 299 height 53
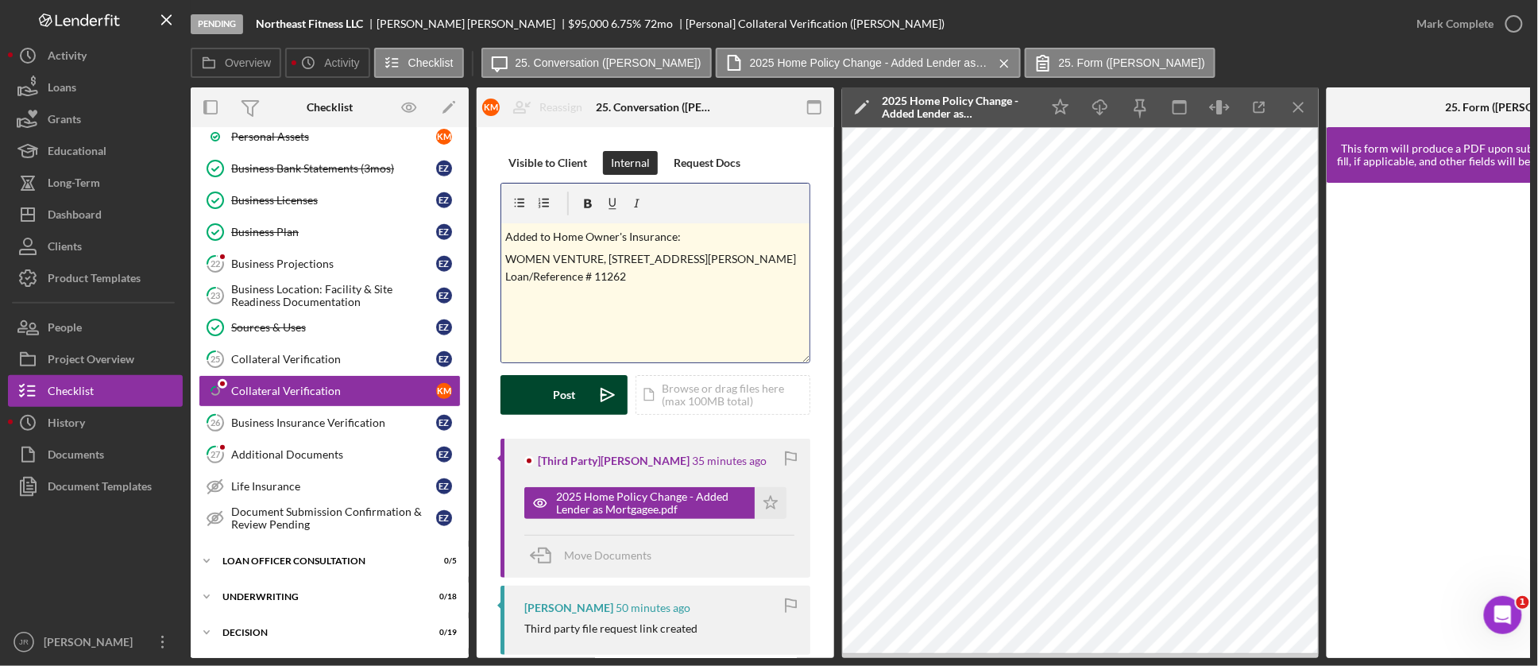
click at [589, 394] on icon "Icon/icon-invite-send" at bounding box center [608, 395] width 40 height 40
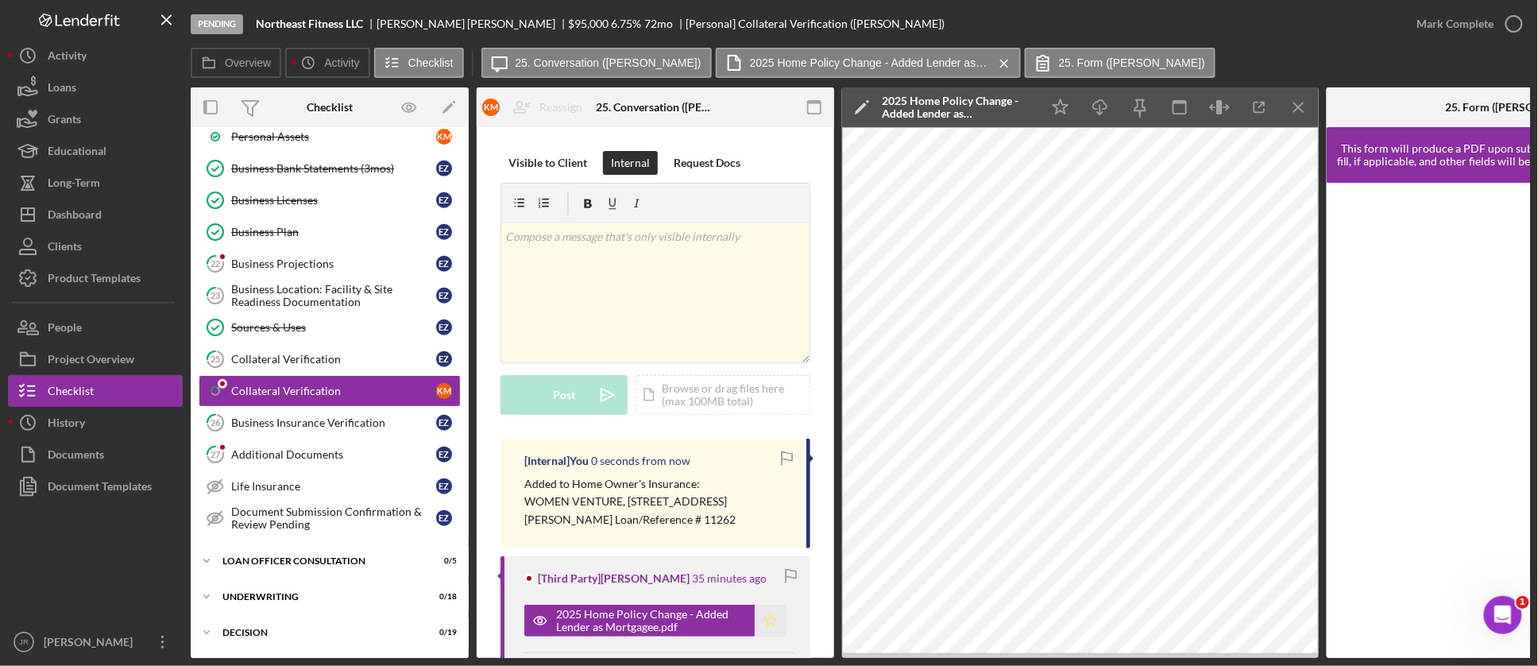
click at [772, 622] on icon "Icon/Star" at bounding box center [771, 621] width 32 height 32
click at [85, 423] on button "Icon/History History" at bounding box center [95, 423] width 175 height 32
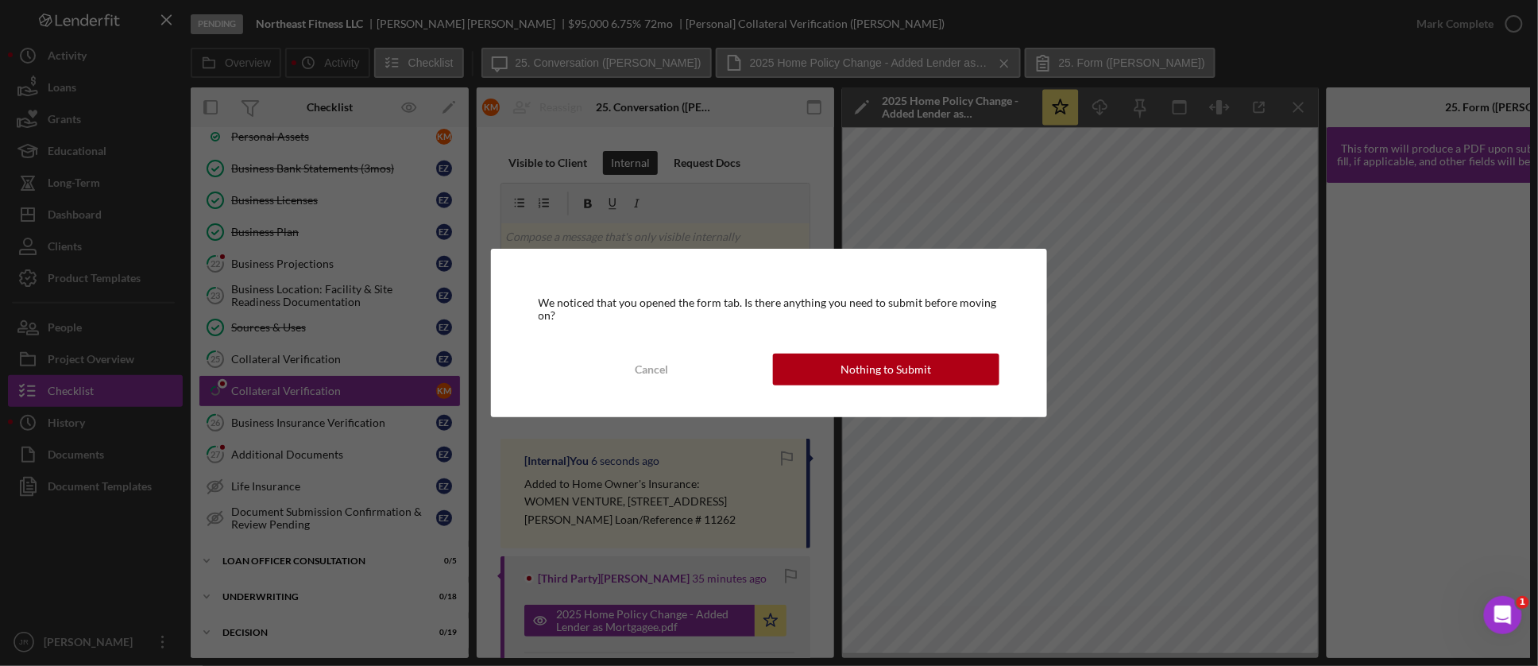
click at [83, 457] on div "We noticed that you opened the form tab. Is there anything you need to submit b…" at bounding box center [769, 333] width 1538 height 666
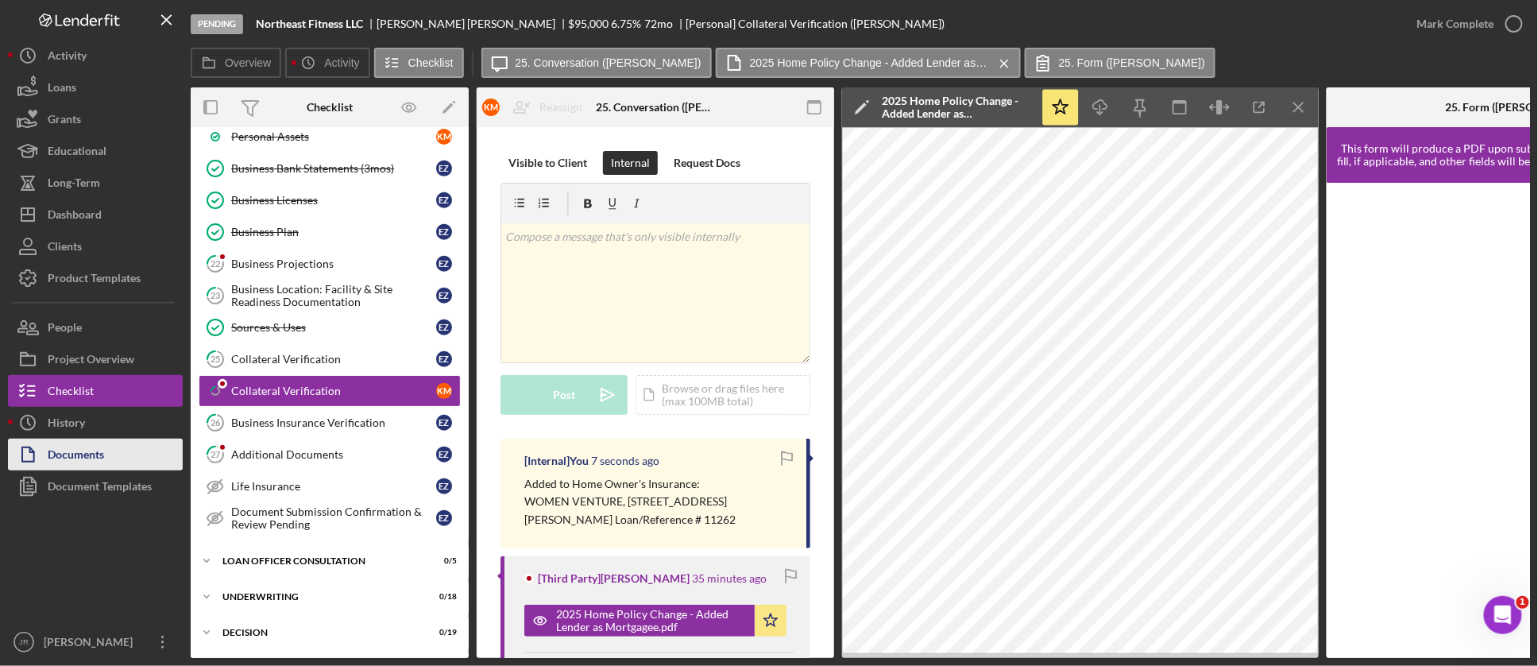
click at [126, 455] on button "Documents" at bounding box center [95, 454] width 175 height 32
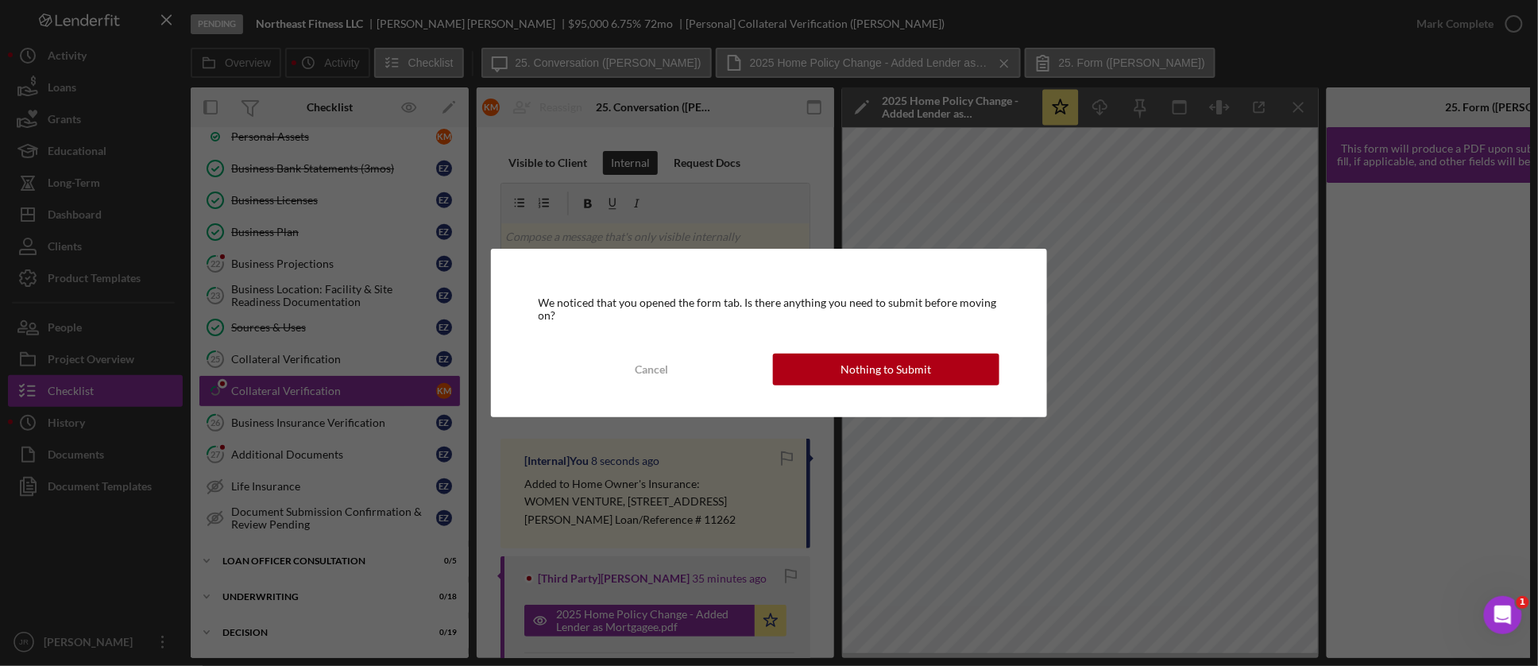
click at [860, 369] on div "Nothing to Submit" at bounding box center [886, 369] width 91 height 32
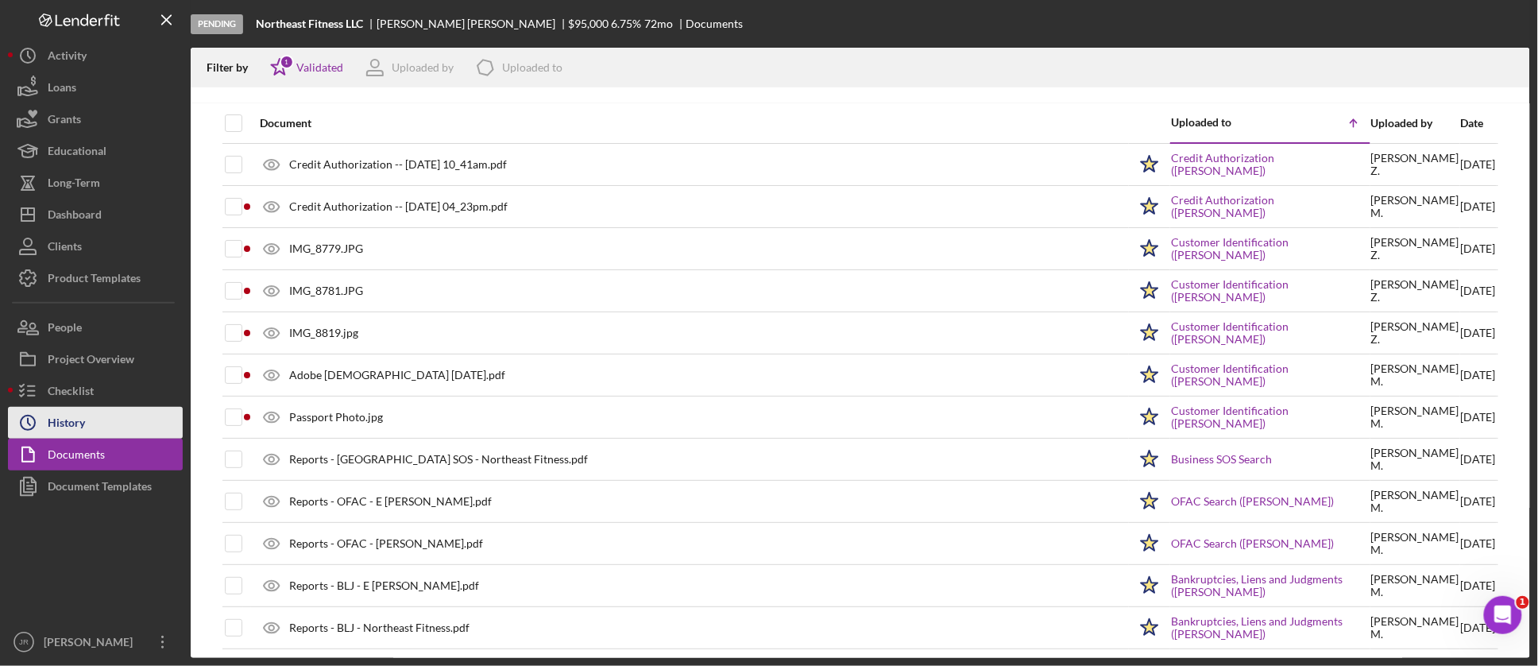
click at [97, 430] on button "Icon/History History" at bounding box center [95, 423] width 175 height 32
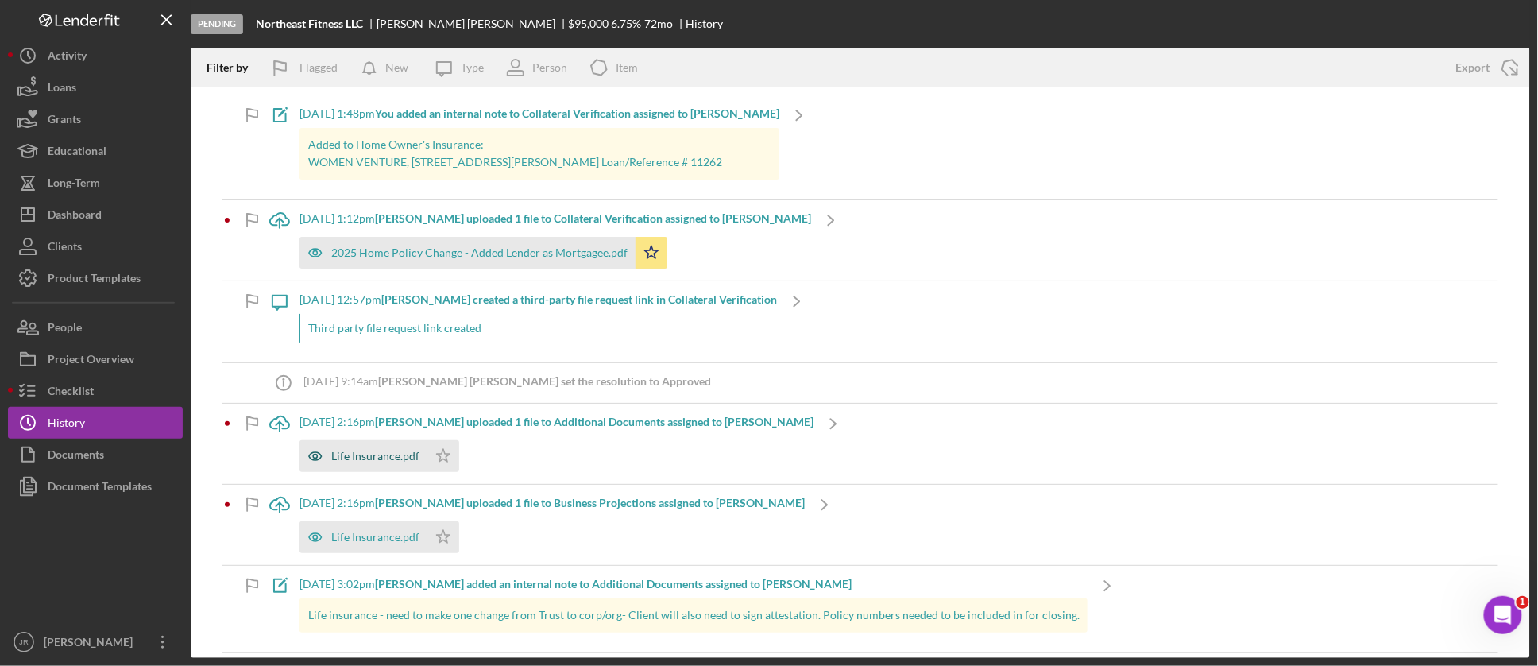
click at [378, 458] on div "Life Insurance.pdf" at bounding box center [375, 456] width 88 height 13
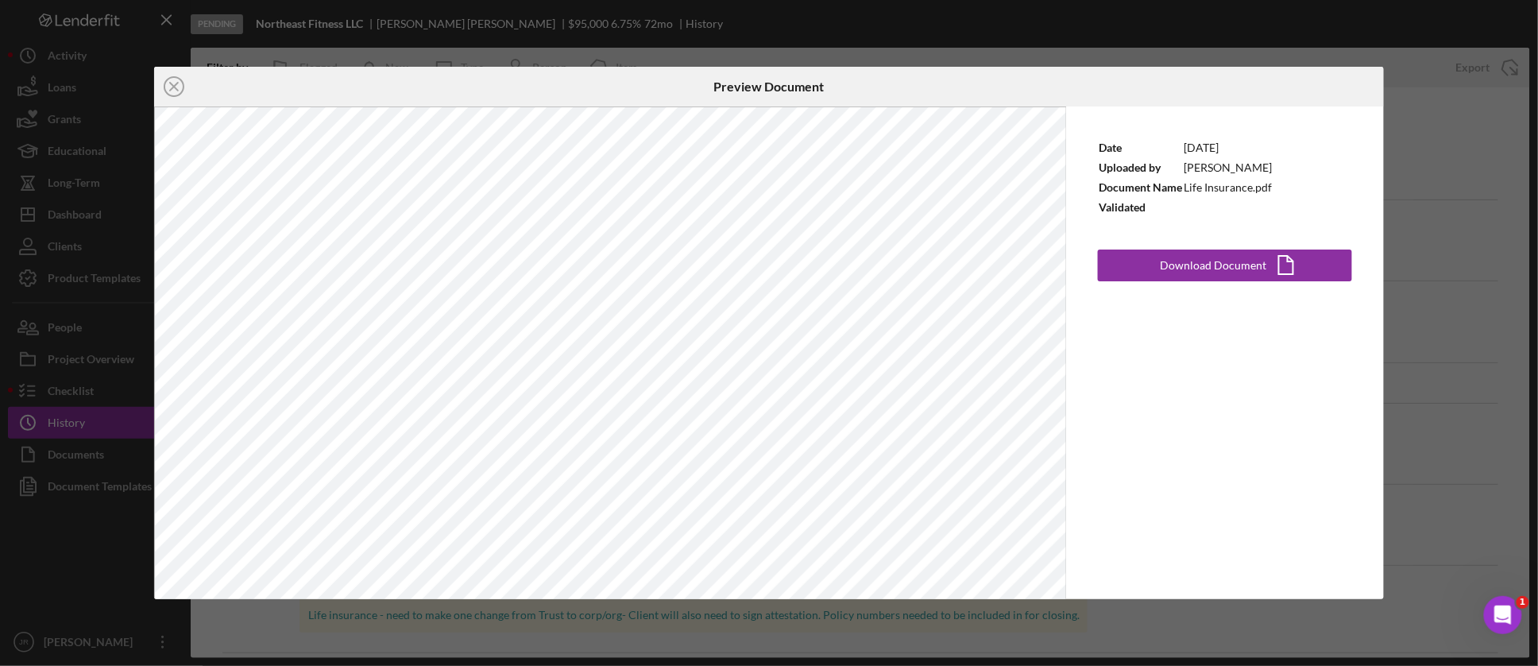
click at [1427, 222] on div "Icon/Close Preview Document Date [DATE] Uploaded by [PERSON_NAME] Document Name…" at bounding box center [769, 333] width 1538 height 666
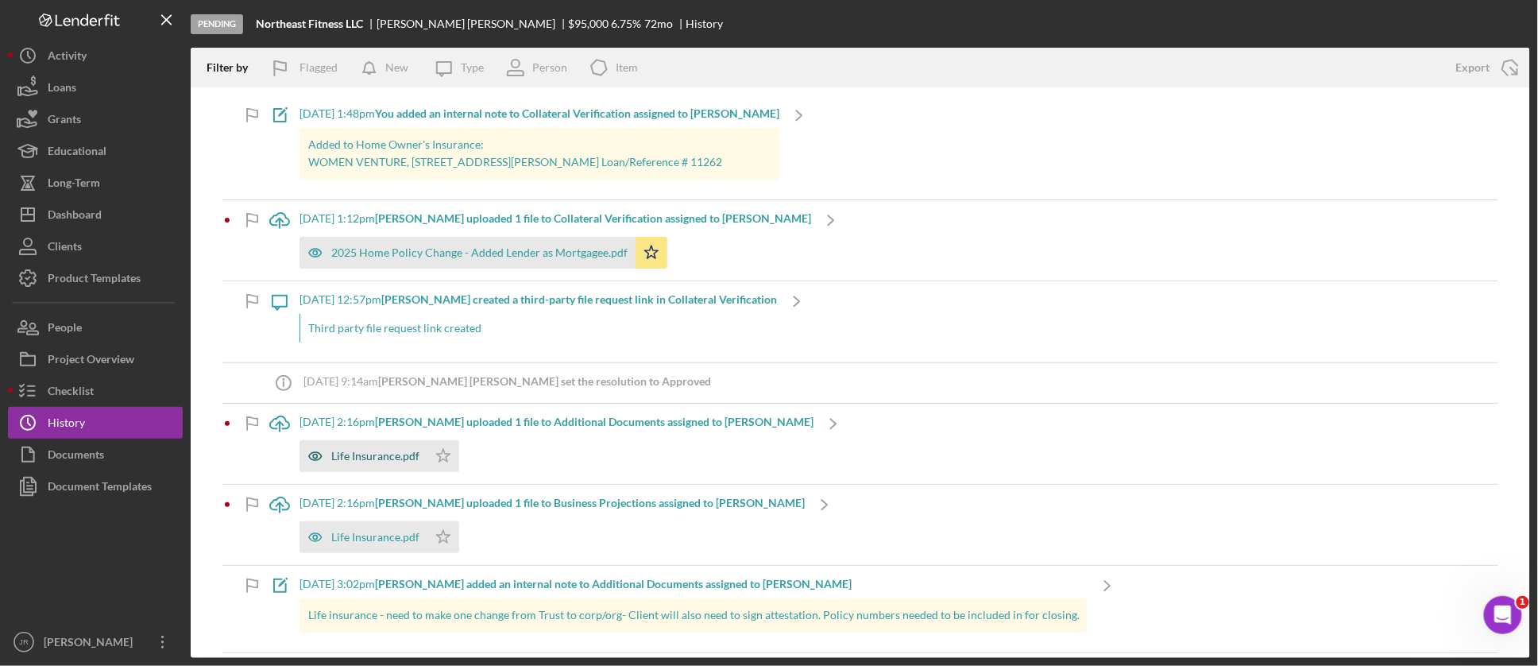
click at [393, 453] on div "Life Insurance.pdf" at bounding box center [375, 456] width 88 height 13
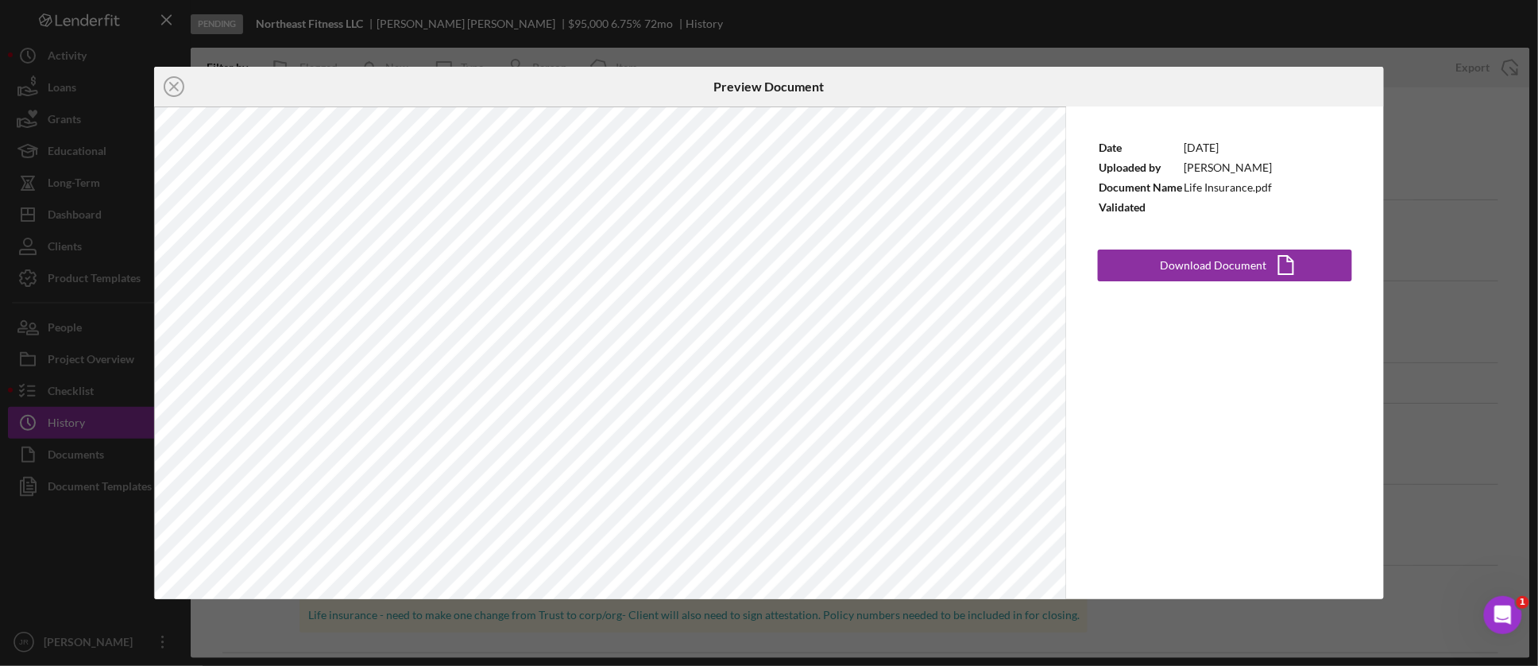
click at [176, 85] on icon "Icon/Close" at bounding box center [174, 87] width 40 height 40
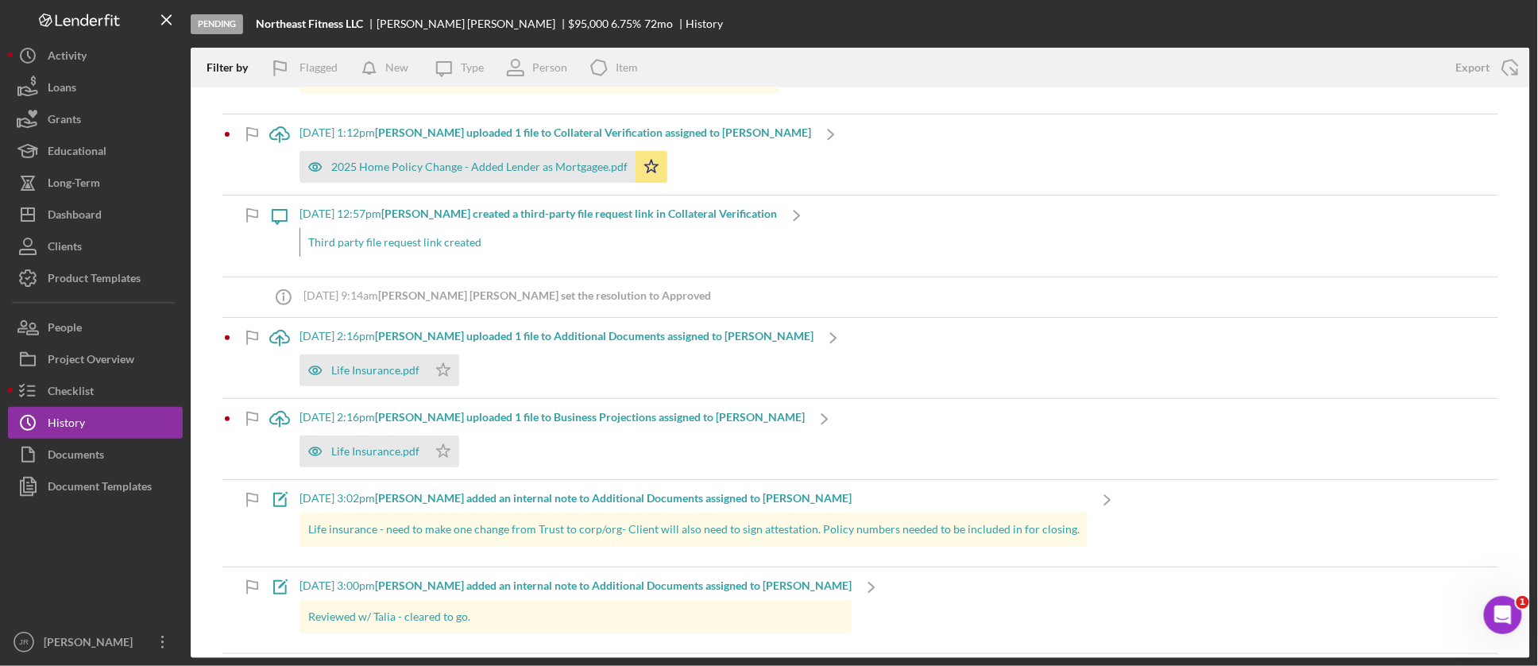
scroll to position [176, 0]
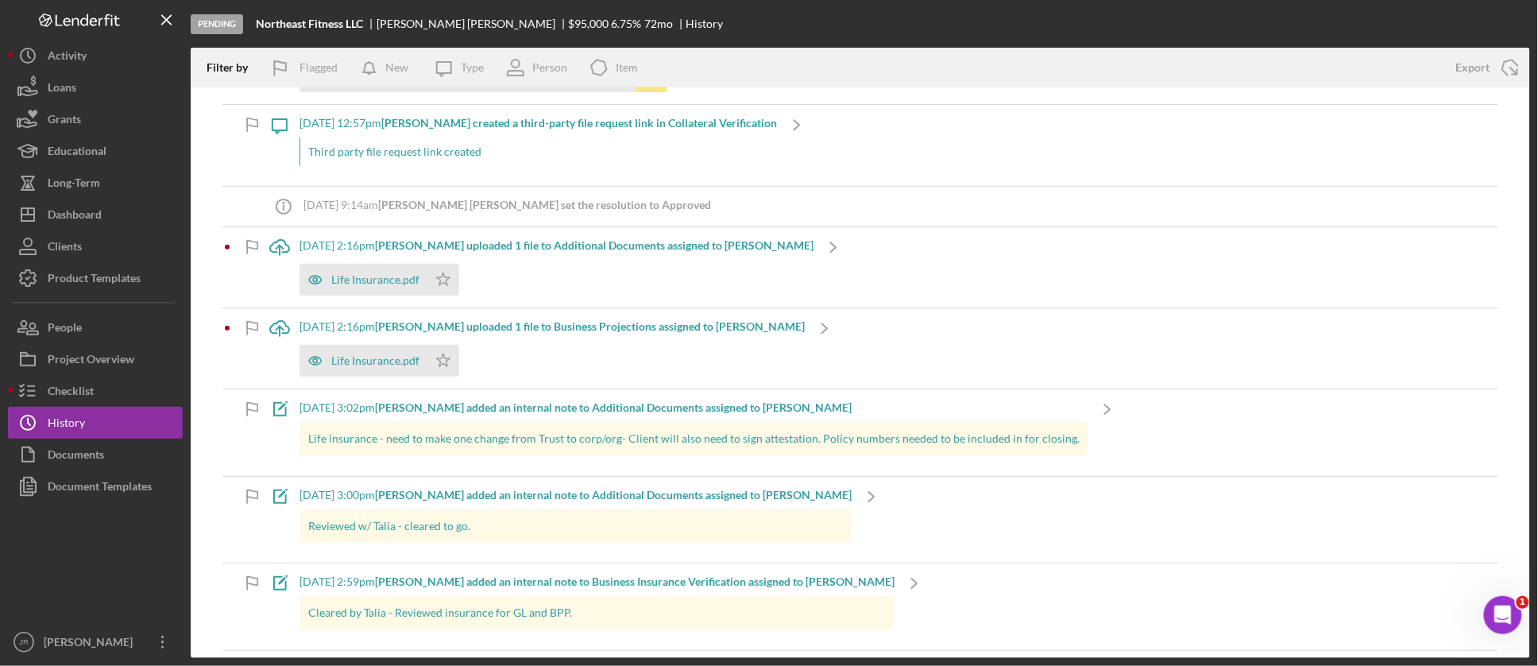
click at [639, 265] on div "Life Insurance.pdf Icon/Star" at bounding box center [556, 276] width 514 height 40
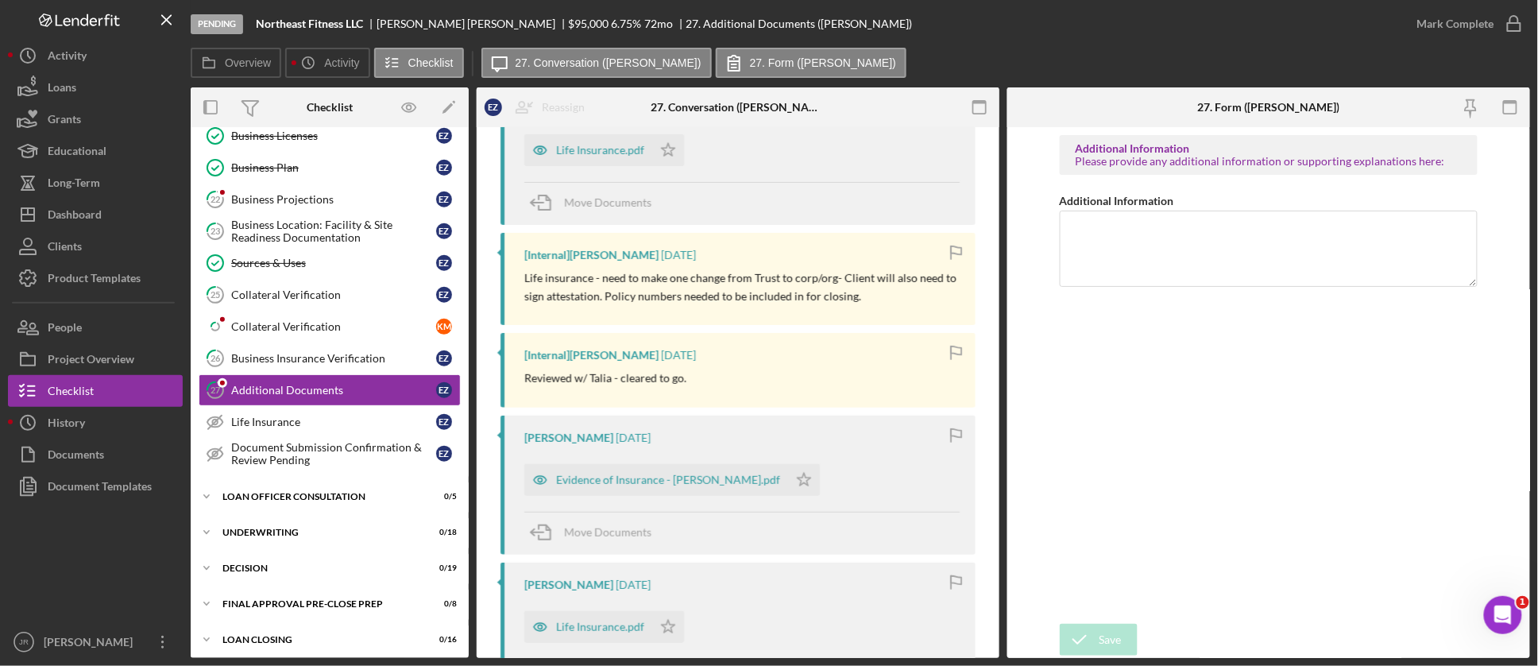
scroll to position [176, 0]
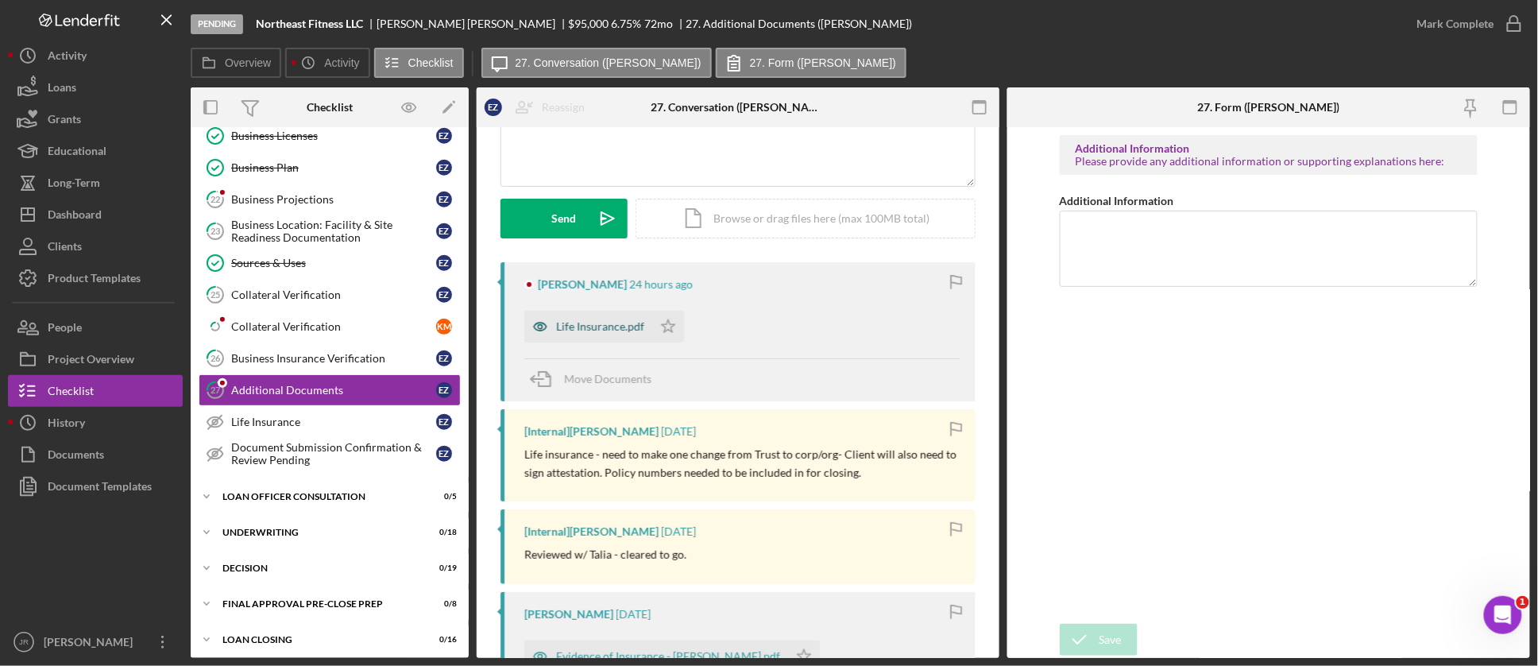
click at [600, 328] on div "Life Insurance.pdf" at bounding box center [600, 326] width 88 height 13
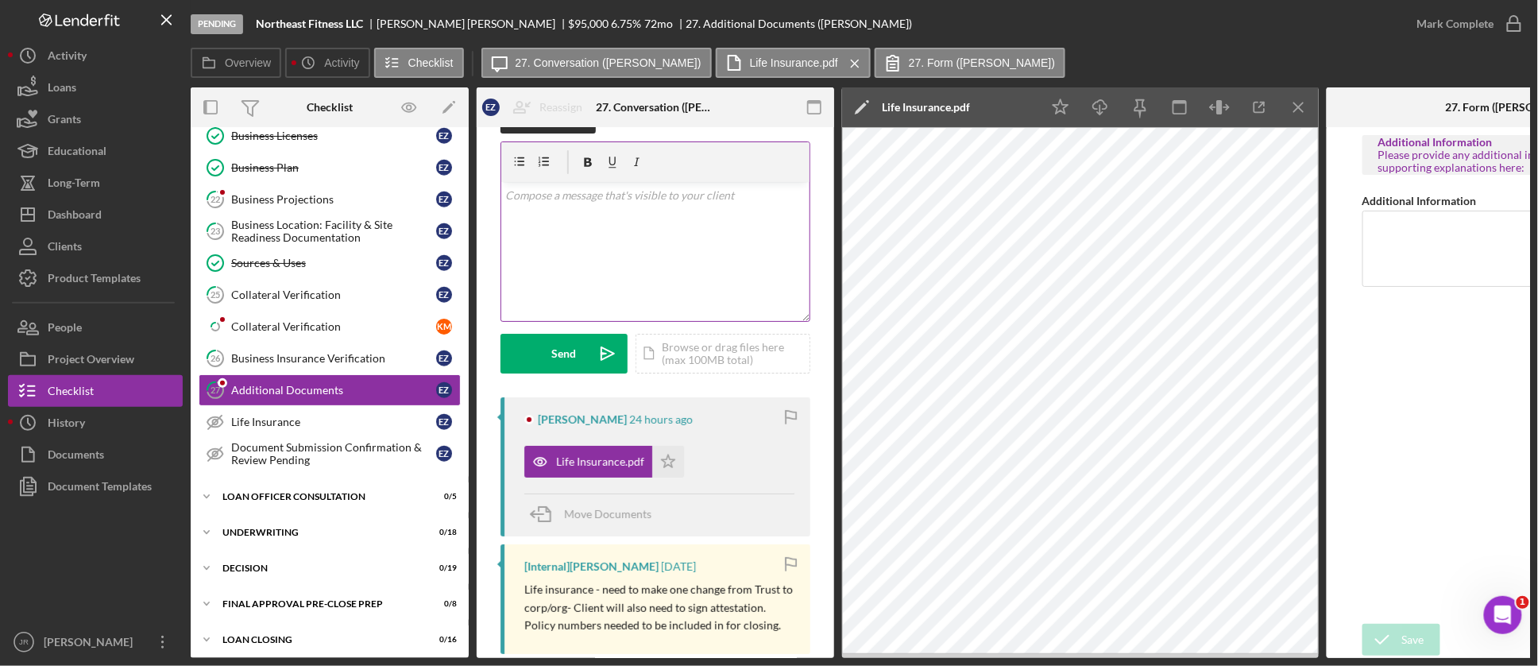
scroll to position [0, 0]
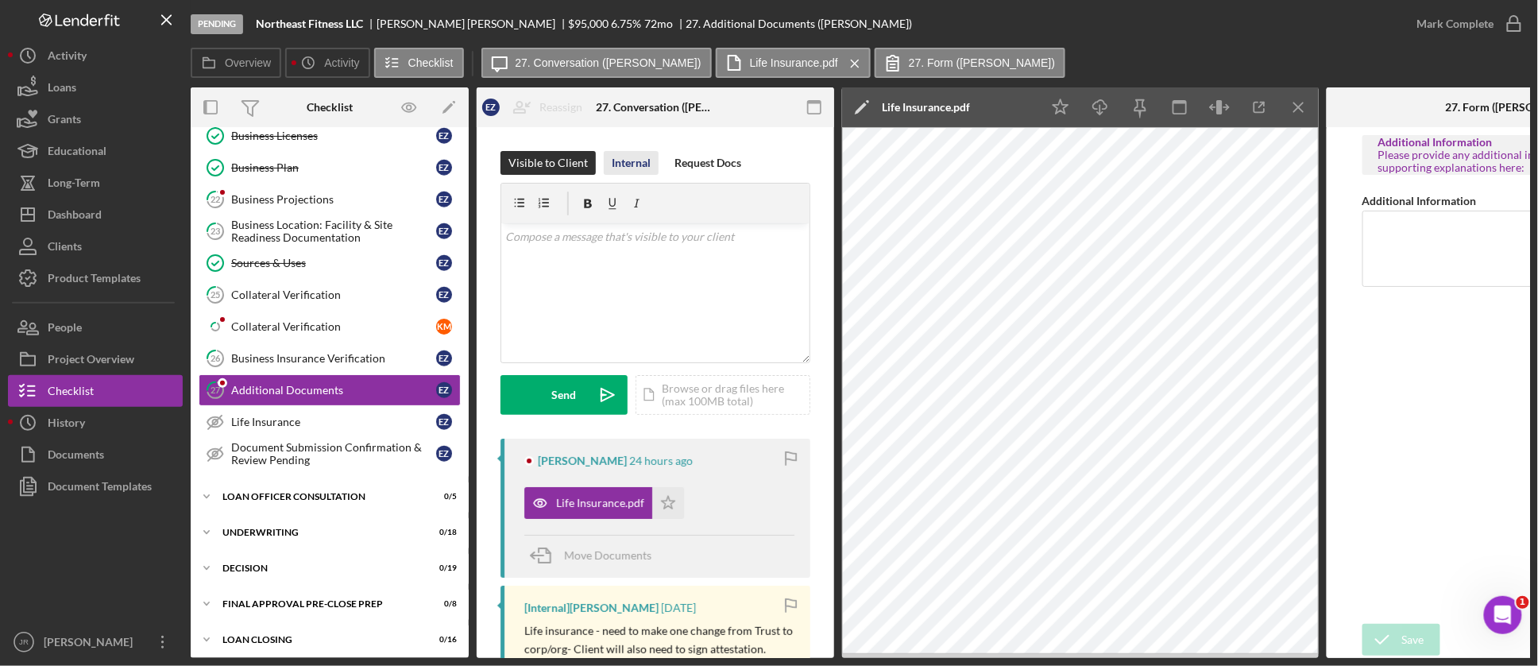
click at [632, 163] on div "Internal" at bounding box center [631, 163] width 39 height 24
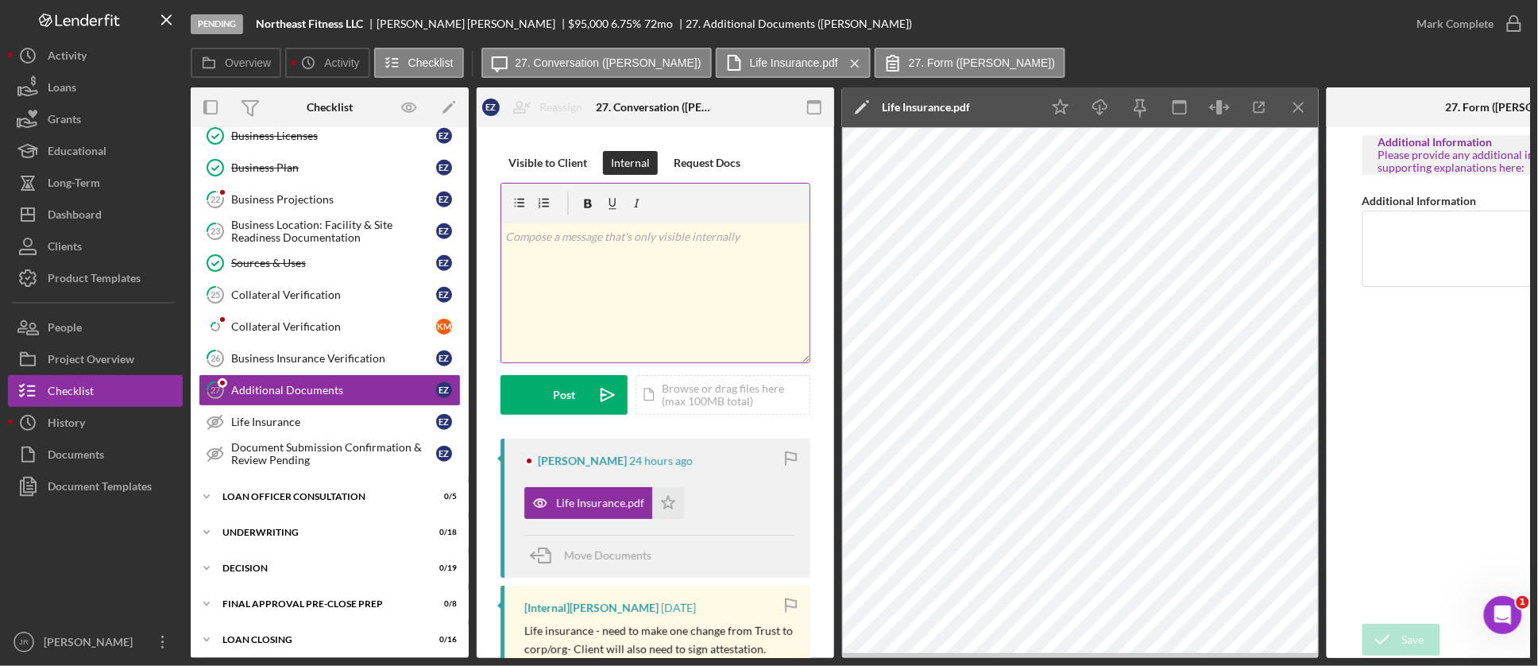
click at [599, 271] on div "v Color teal Color pink Remove color Add row above Add row below Add column bef…" at bounding box center [655, 292] width 308 height 139
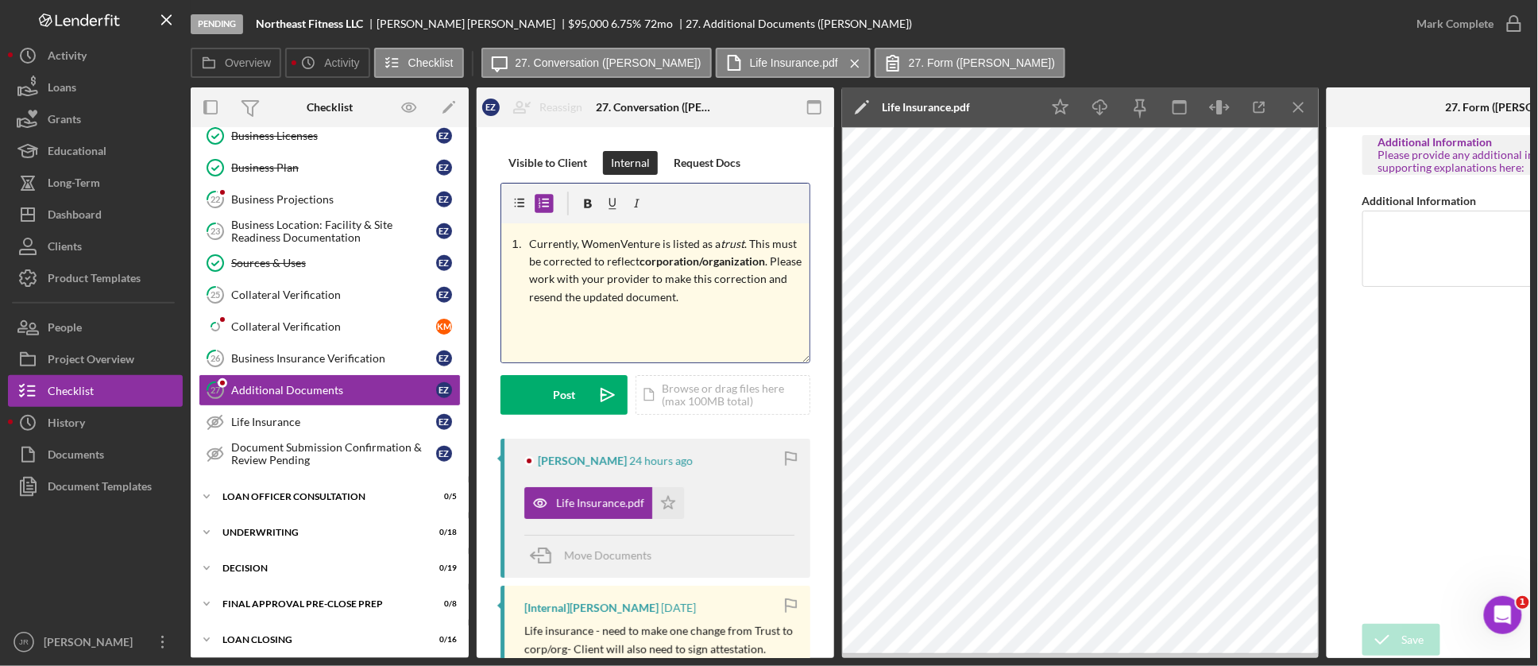
drag, startPoint x: 526, startPoint y: 241, endPoint x: 482, endPoint y: 248, distance: 44.2
click at [675, 307] on p "Currently, WomenVenture is listed as a trust . This must be corrected to reflec…" at bounding box center [668, 270] width 276 height 71
click at [776, 315] on p "Currently, WomenVenture is listed as a trust . This must be corrected to reflec…" at bounding box center [668, 279] width 276 height 89
drag, startPoint x: 615, startPoint y: 346, endPoint x: 479, endPoint y: 344, distance: 135.8
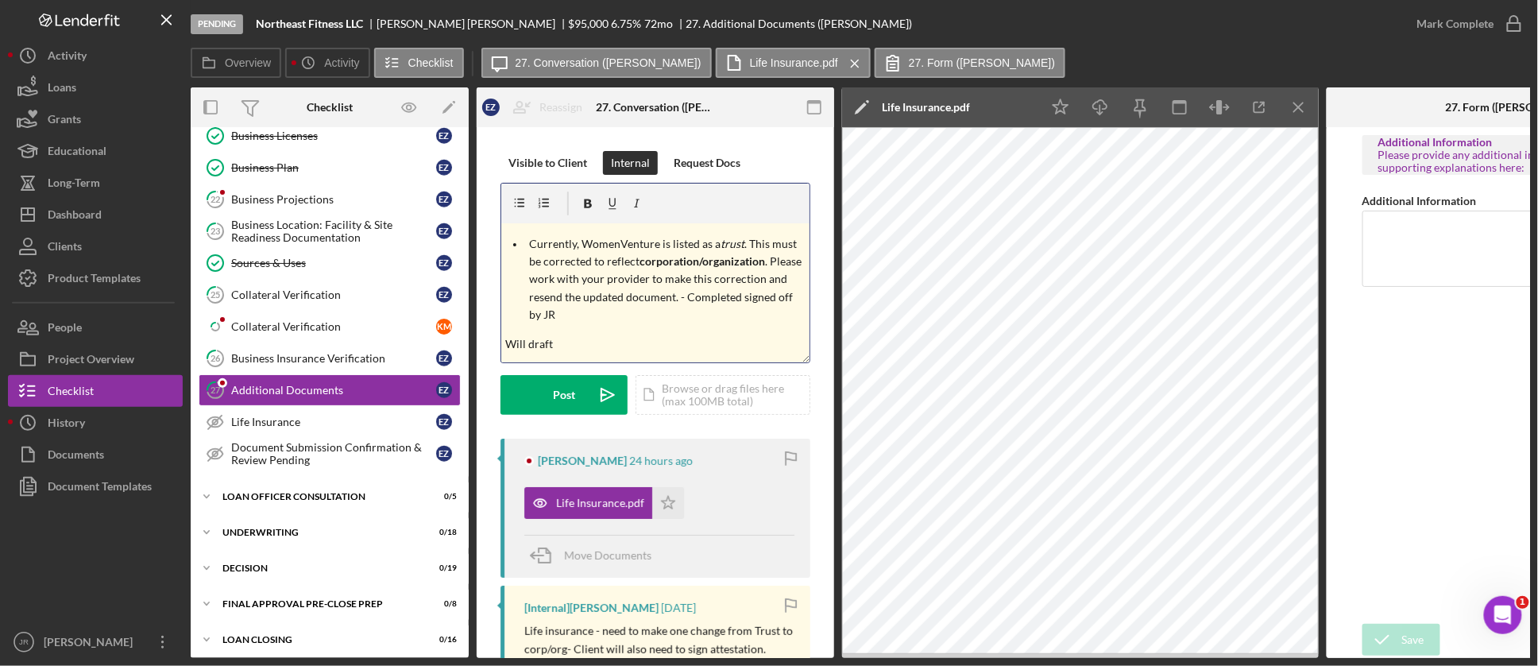
click at [719, 348] on p "Will ensure attestation for signature." at bounding box center [655, 345] width 299 height 21
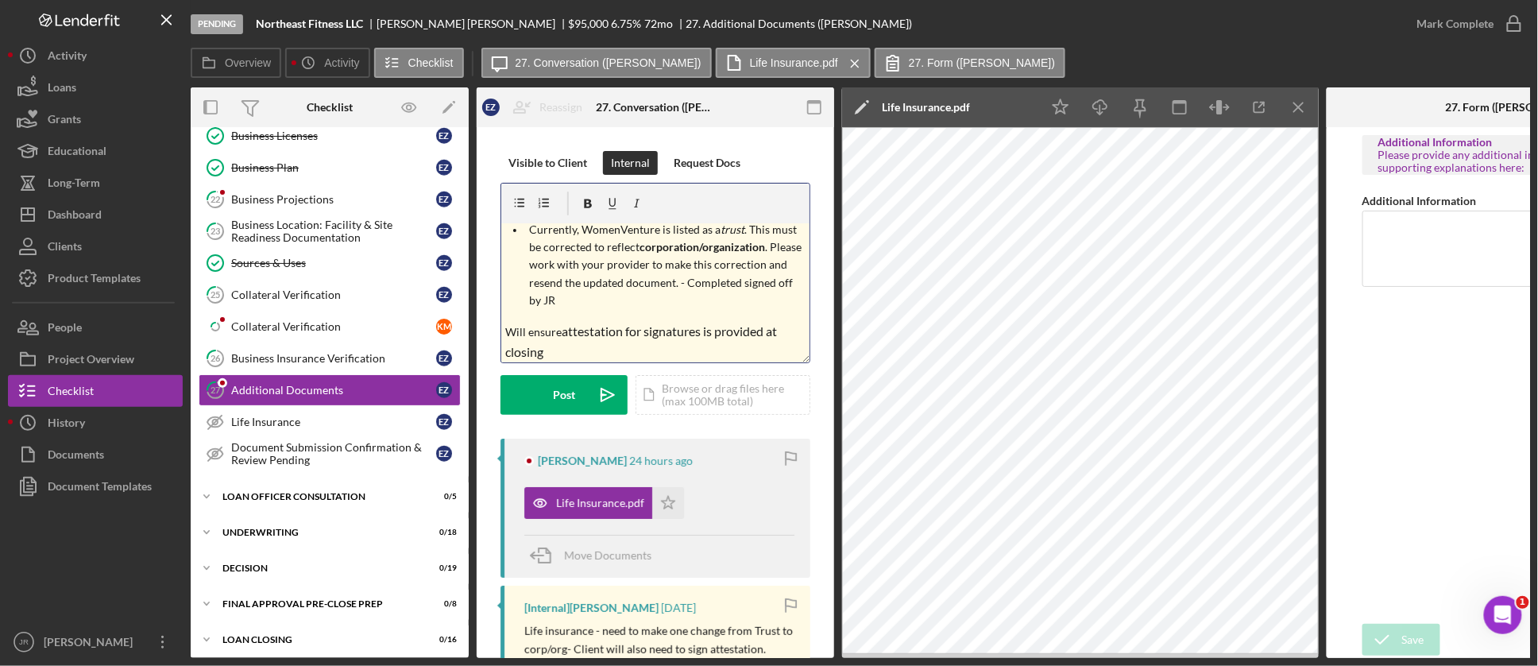
click at [507, 327] on p "Will ensure attestation for signatures is provided at closing" at bounding box center [655, 341] width 299 height 41
click at [664, 361] on div "v Color teal Color pink Remove color Add row above Add row below Add column bef…" at bounding box center [655, 292] width 308 height 139
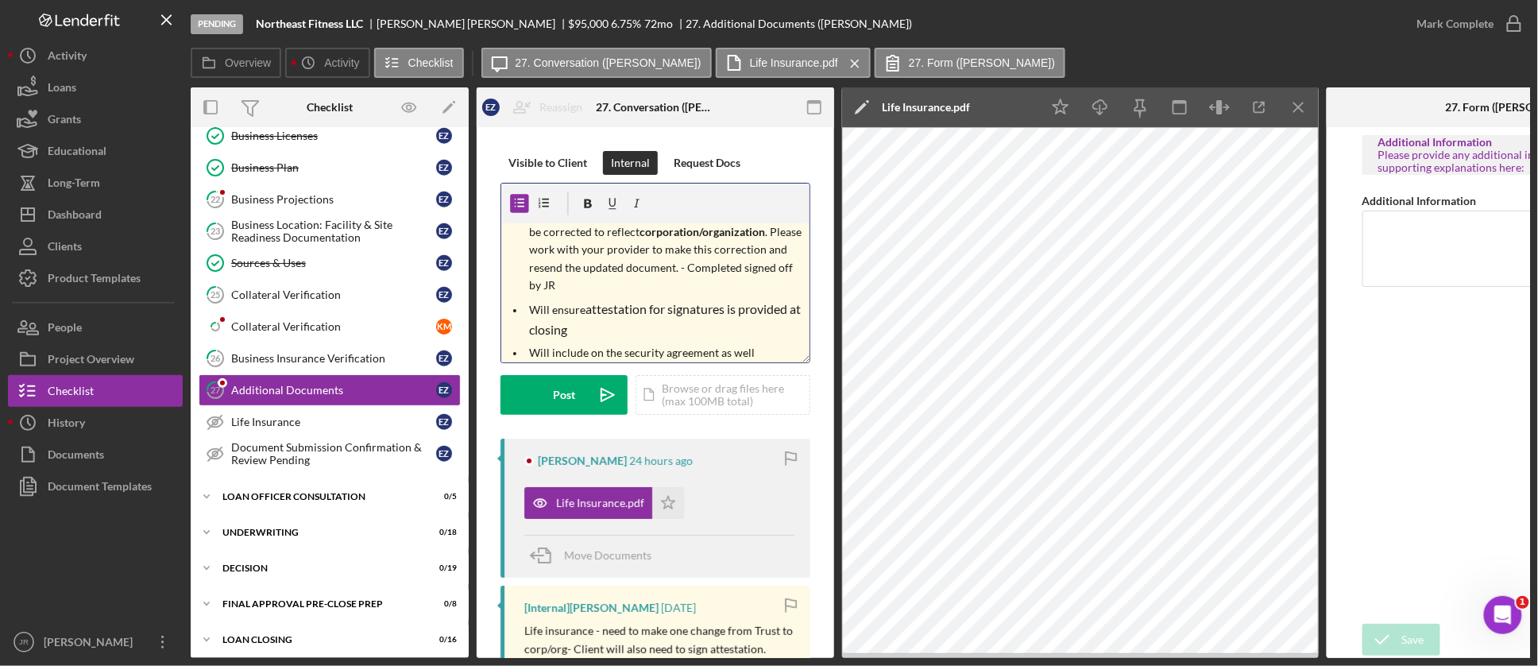
drag, startPoint x: 590, startPoint y: 353, endPoint x: 605, endPoint y: 343, distance: 17.9
click at [590, 353] on p "Will include on the security agreement as well" at bounding box center [668, 352] width 276 height 17
click at [782, 346] on p "Will include context regarding to on the security agreement as well" at bounding box center [668, 362] width 276 height 36
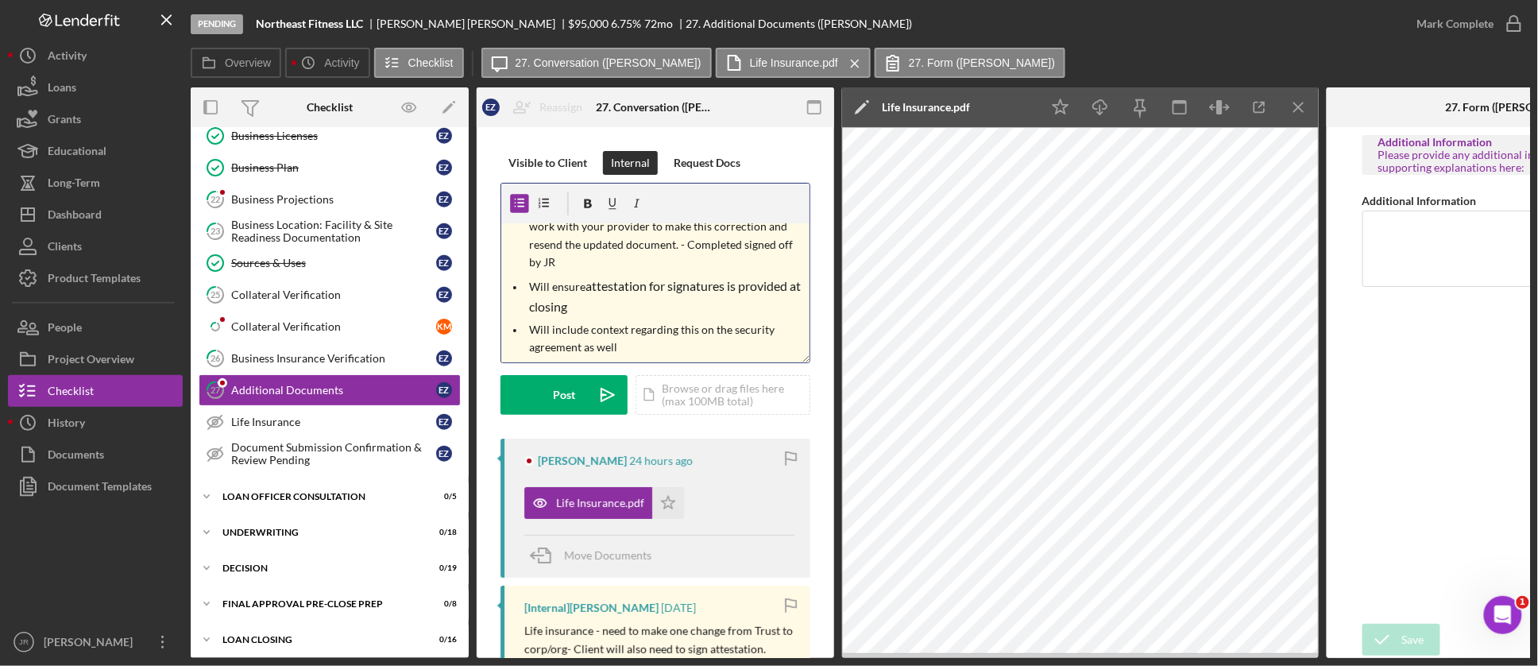
scroll to position [58, 0]
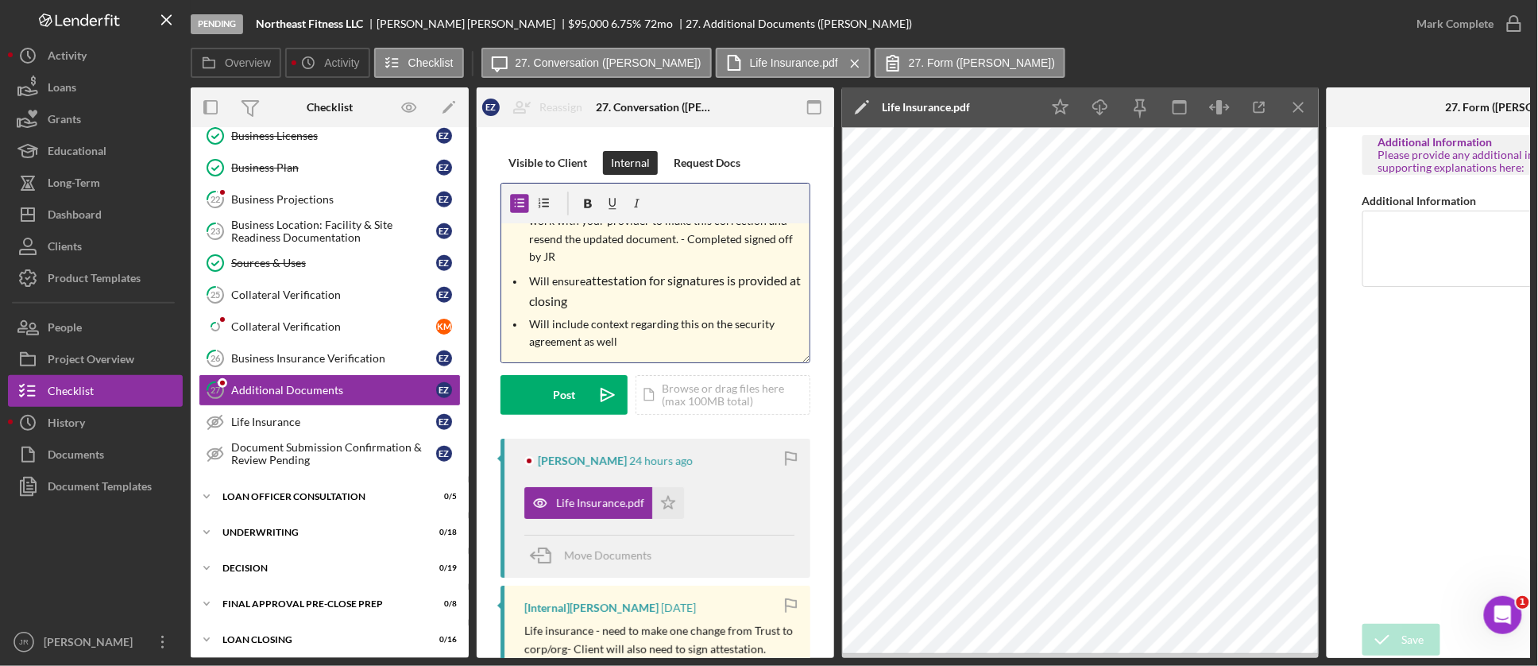
click at [758, 336] on p "Will include context regarding this on the security agreement as well" at bounding box center [668, 333] width 276 height 36
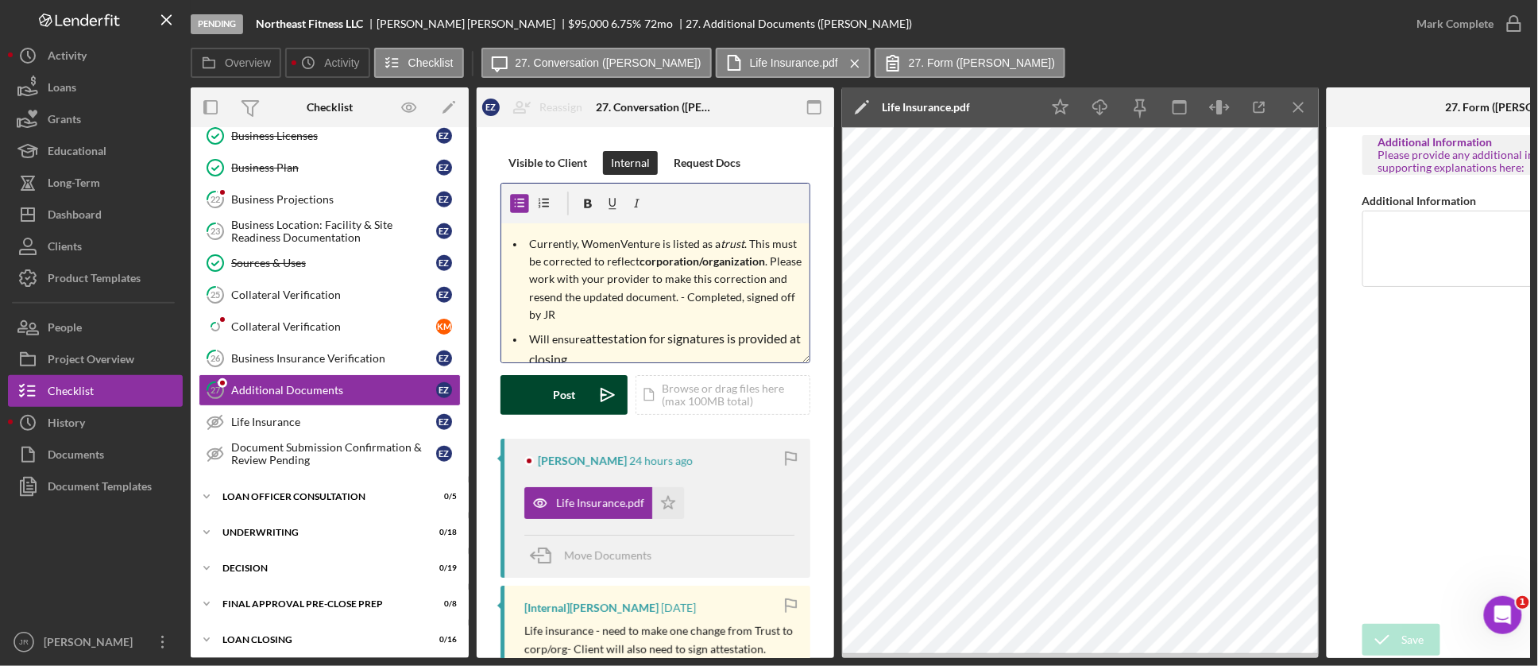
click at [562, 393] on div "Post" at bounding box center [564, 395] width 22 height 40
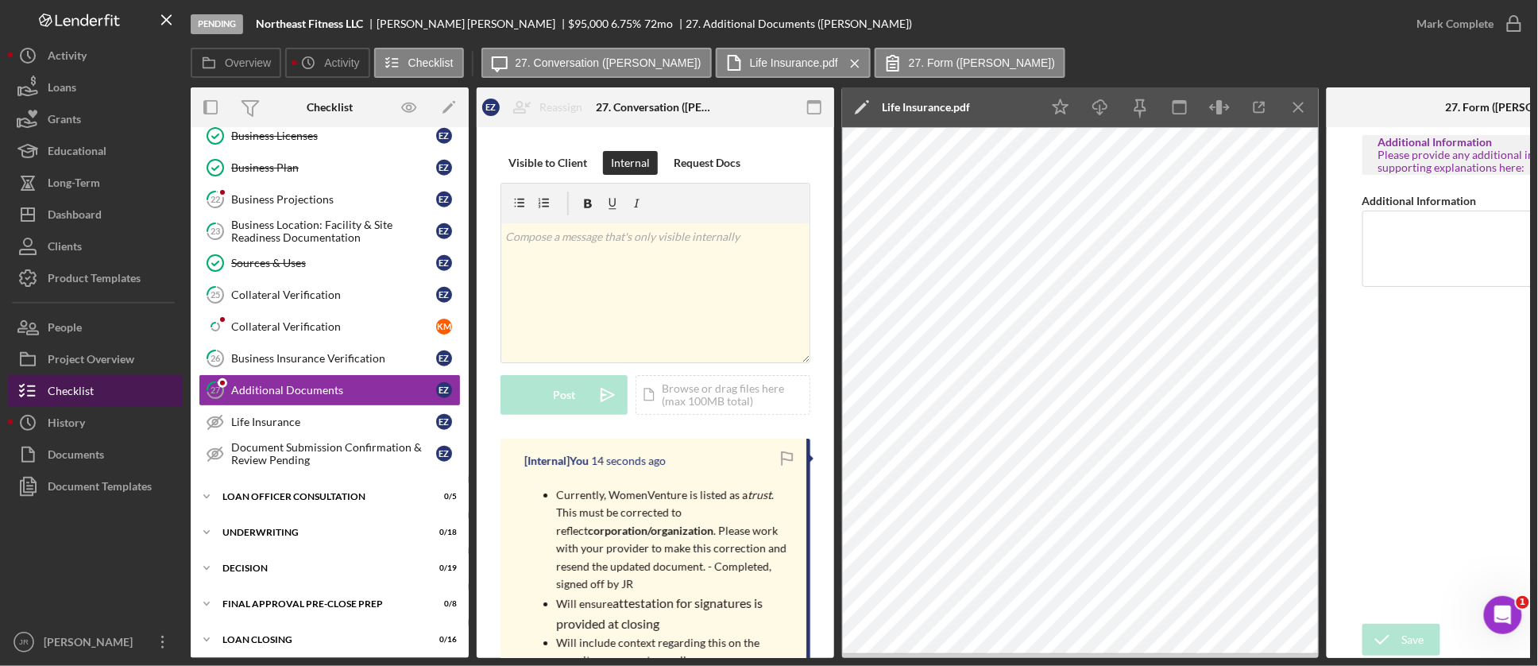
drag, startPoint x: 93, startPoint y: 421, endPoint x: 125, endPoint y: 391, distance: 43.8
click at [93, 421] on button "Icon/History History" at bounding box center [95, 423] width 175 height 32
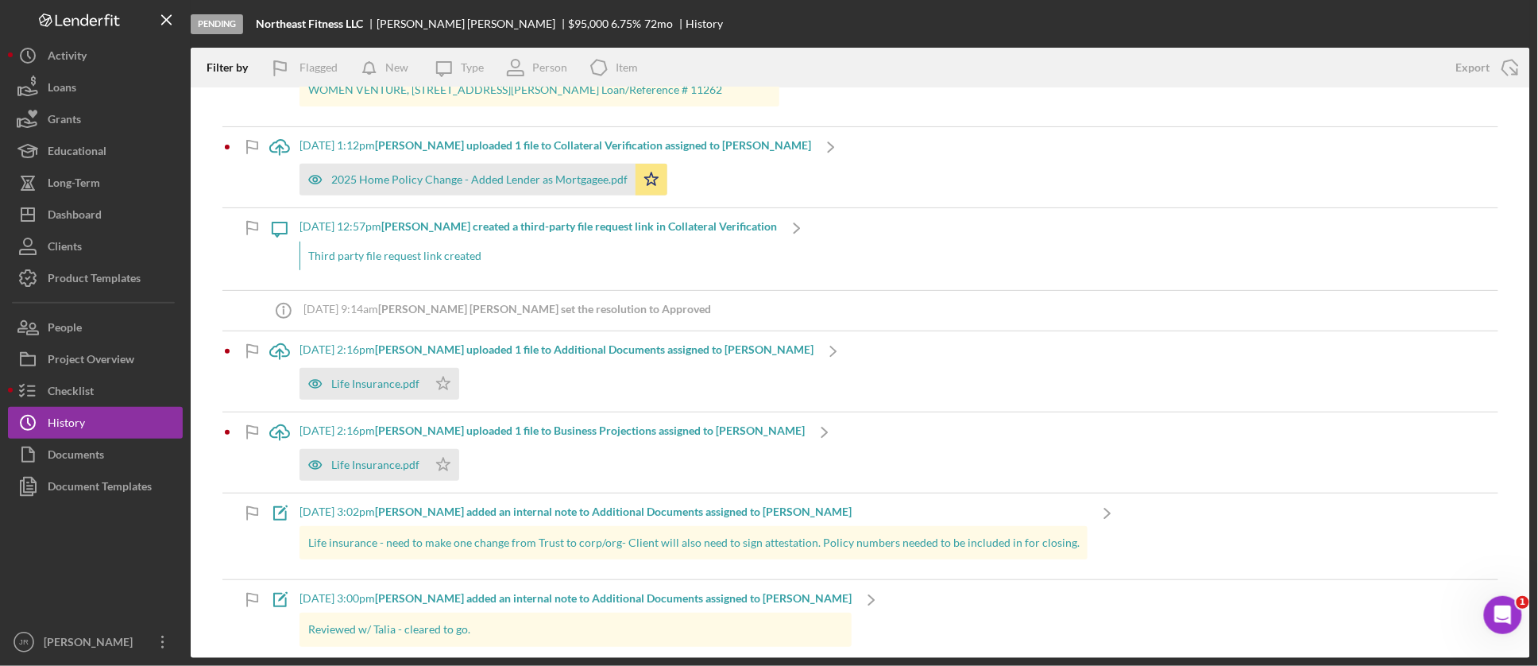
scroll to position [265, 0]
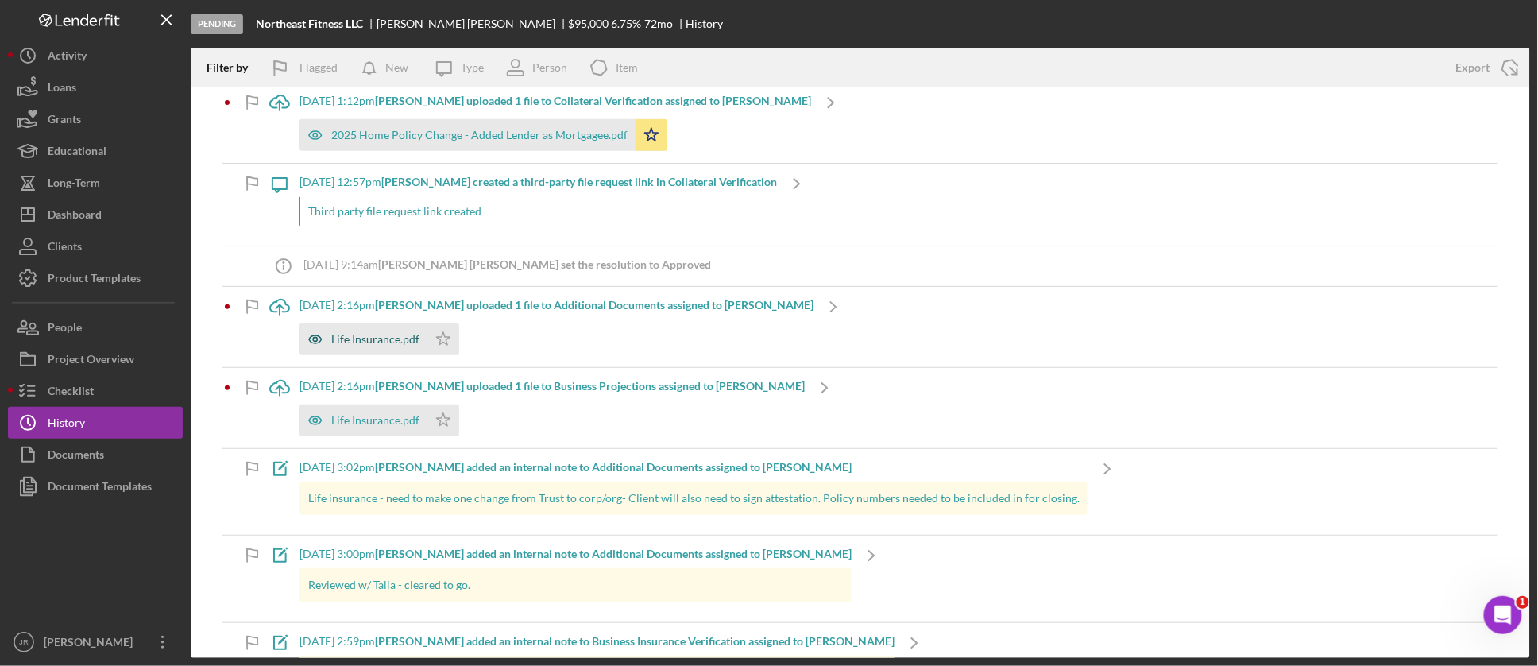
click at [374, 350] on div "Life Insurance.pdf" at bounding box center [363, 339] width 128 height 32
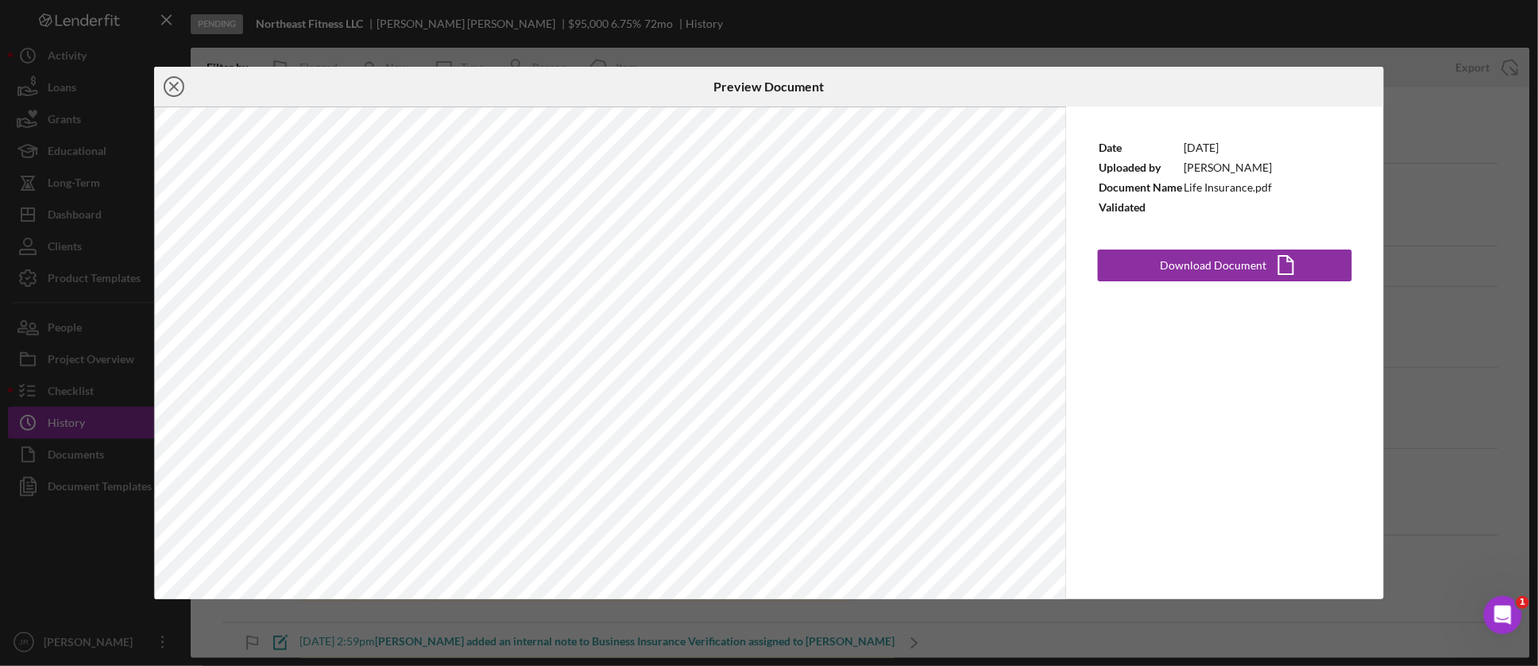
click at [171, 92] on icon "Icon/Close" at bounding box center [174, 87] width 40 height 40
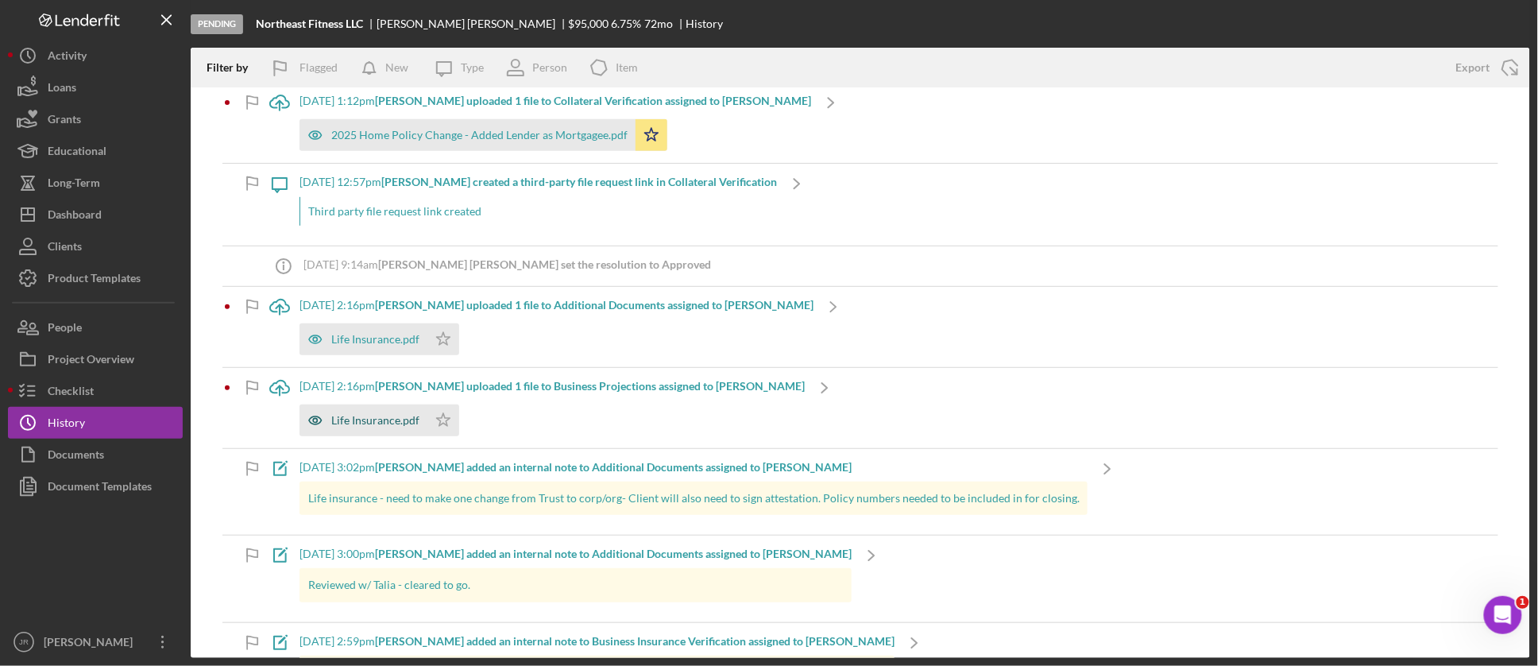
click at [383, 424] on div "Life Insurance.pdf" at bounding box center [375, 420] width 88 height 13
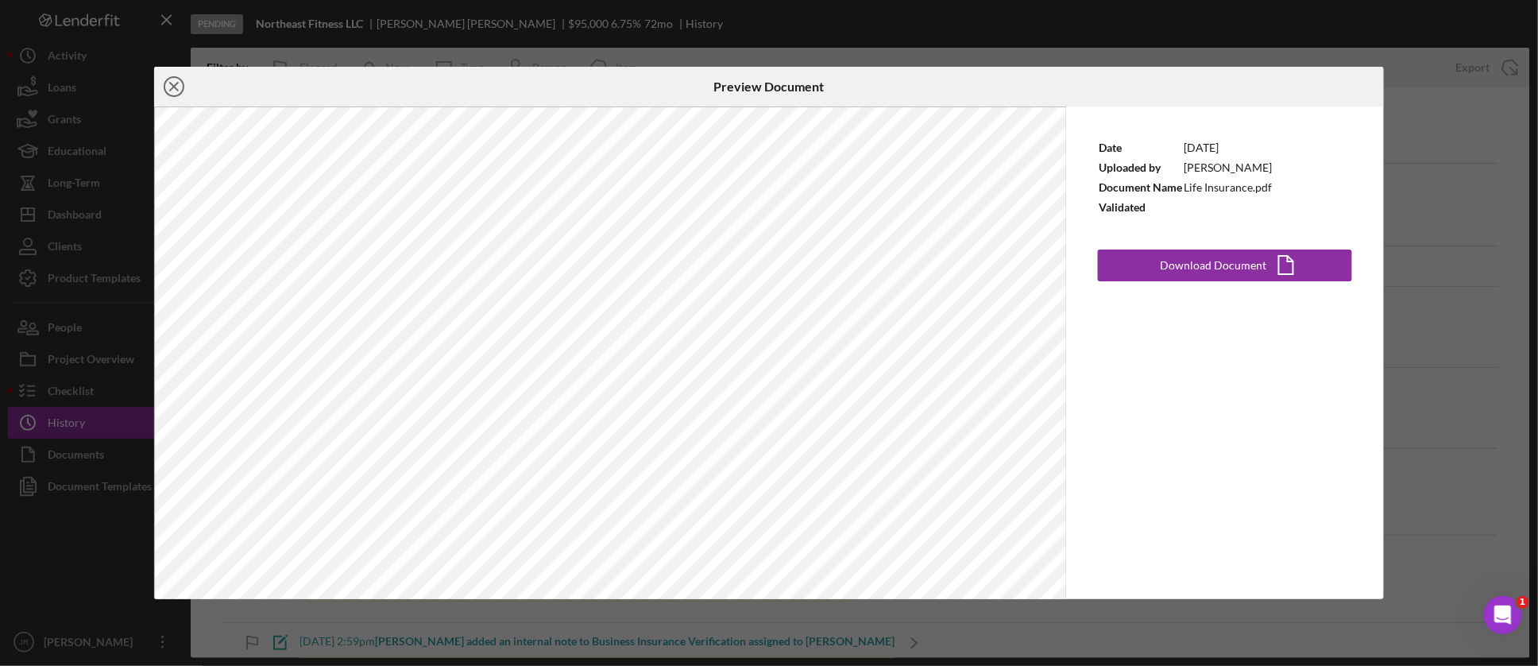
click at [171, 86] on icon "Icon/Close" at bounding box center [174, 87] width 40 height 40
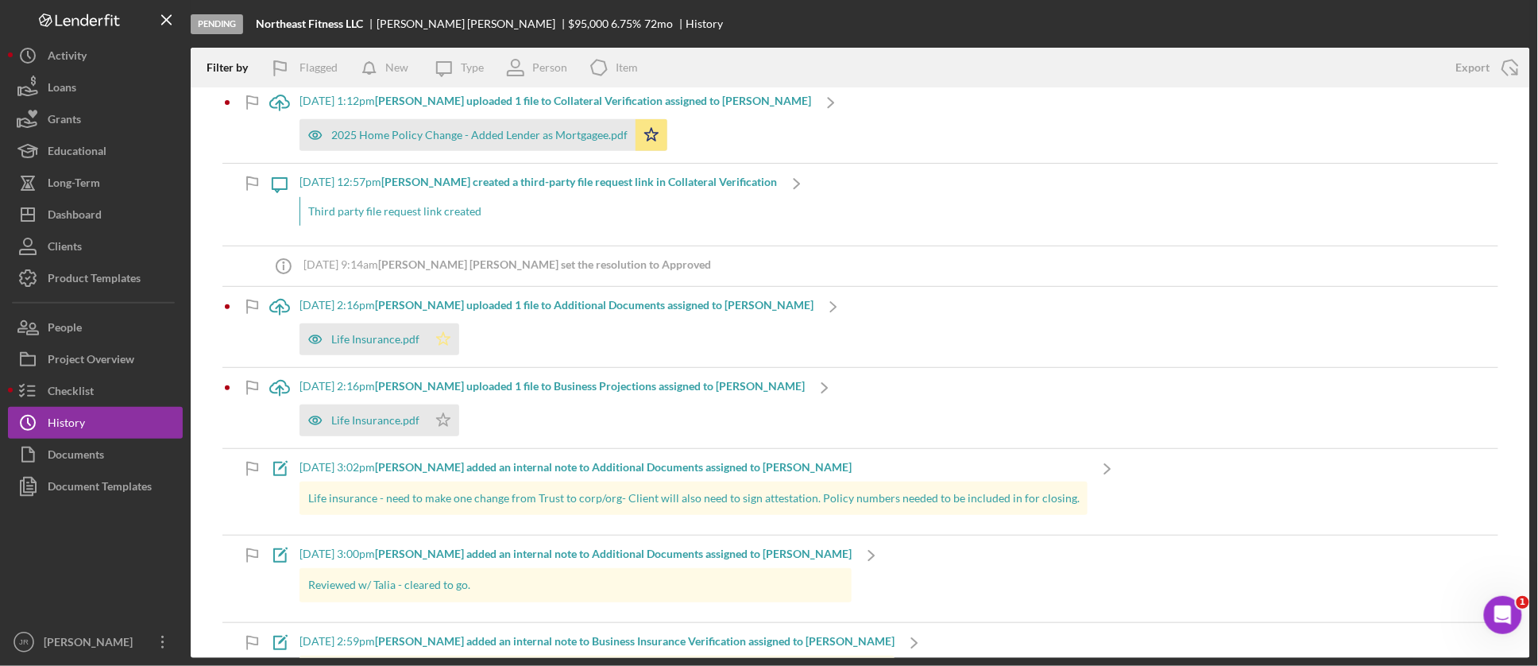
click at [446, 334] on icon "Icon/Star" at bounding box center [443, 339] width 32 height 32
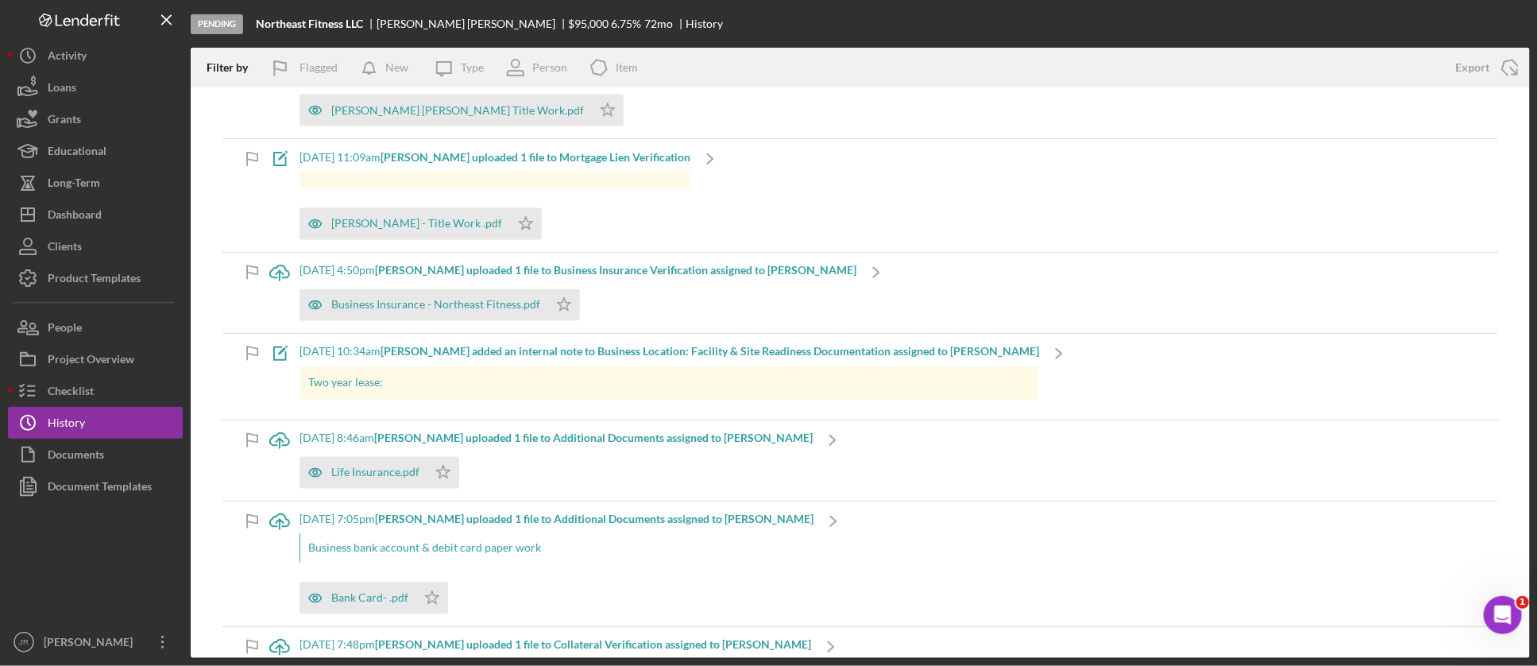
scroll to position [1059, 0]
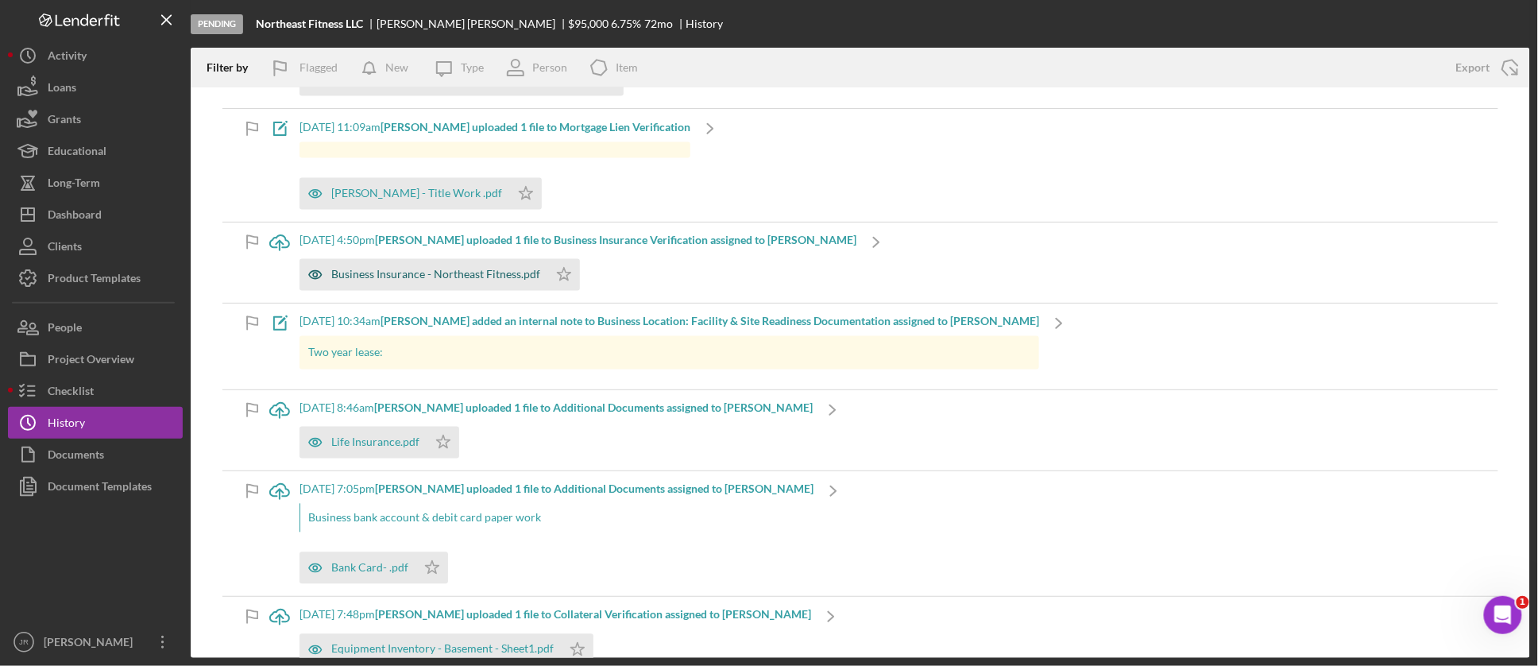
click at [458, 280] on div "Business Insurance - Northeast Fitness.pdf" at bounding box center [435, 274] width 209 height 13
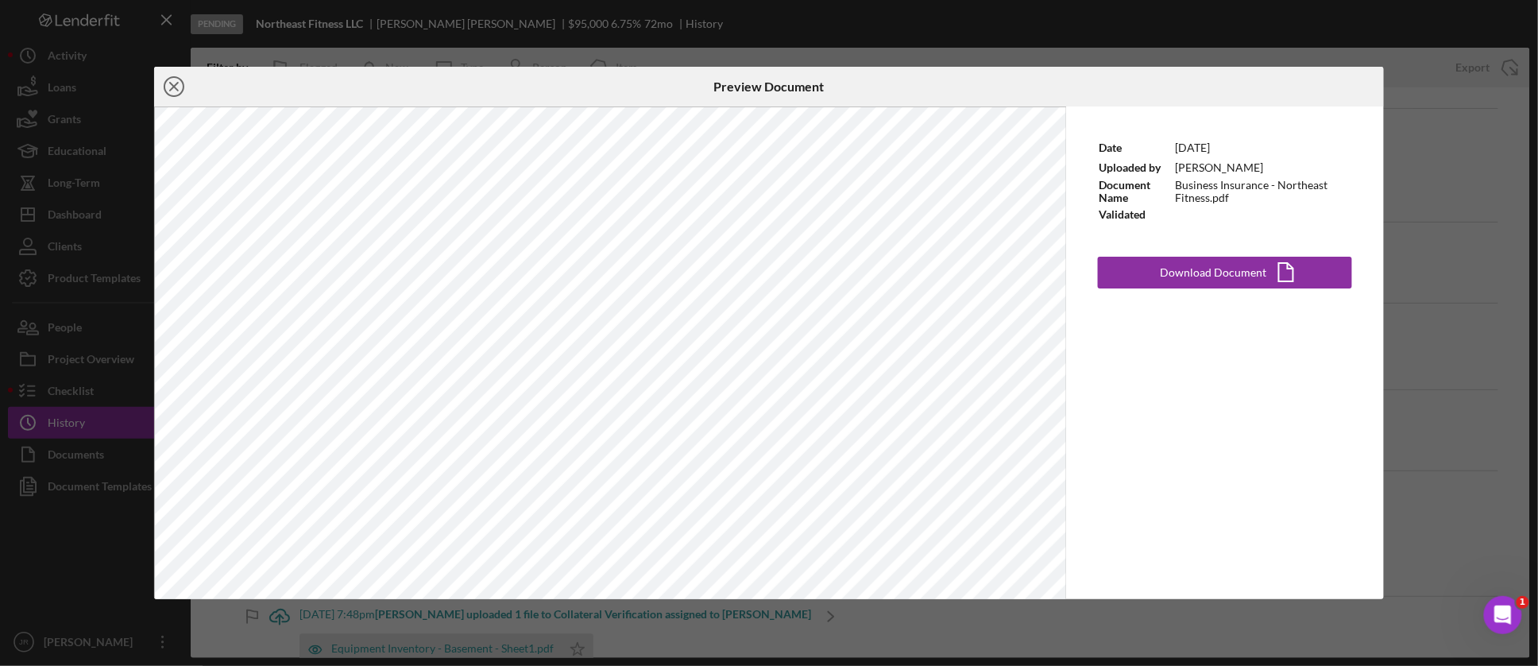
click at [169, 86] on icon "Icon/Close" at bounding box center [174, 87] width 40 height 40
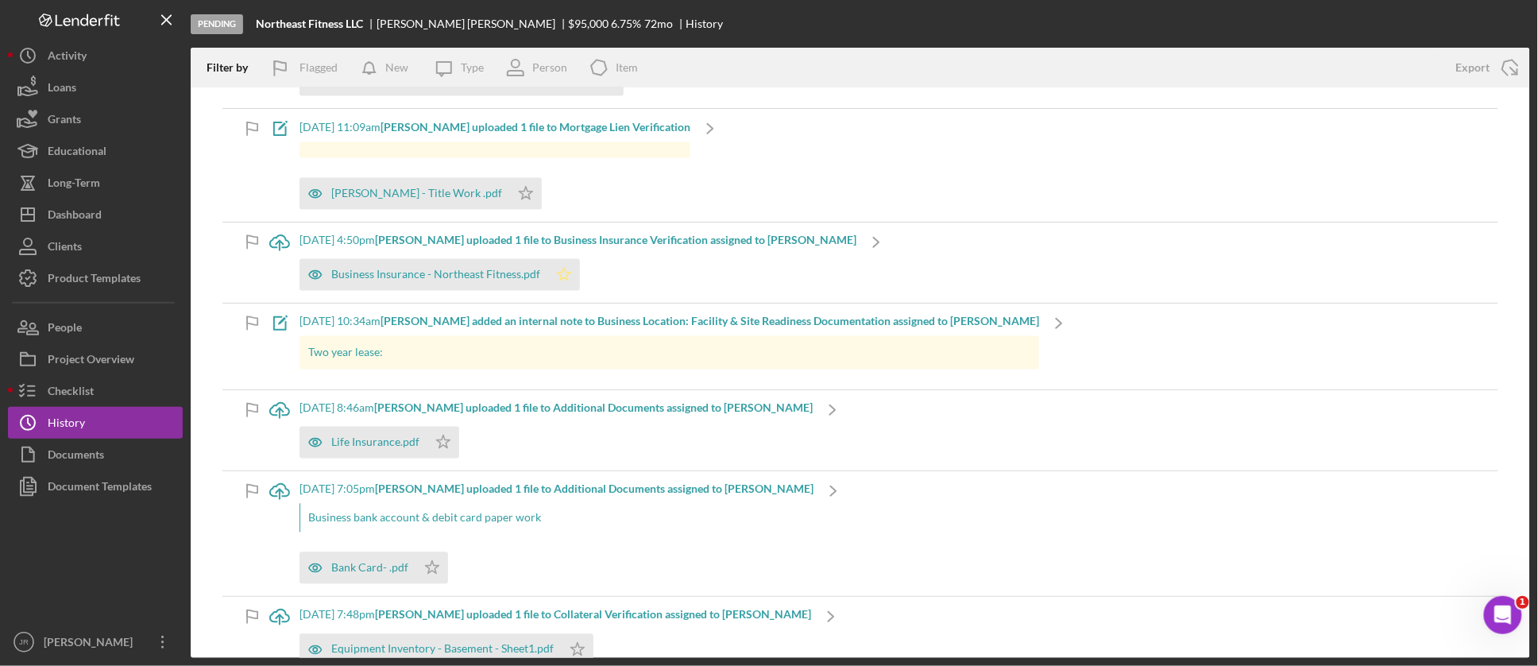
click at [560, 268] on polygon "button" at bounding box center [565, 274] width 14 height 13
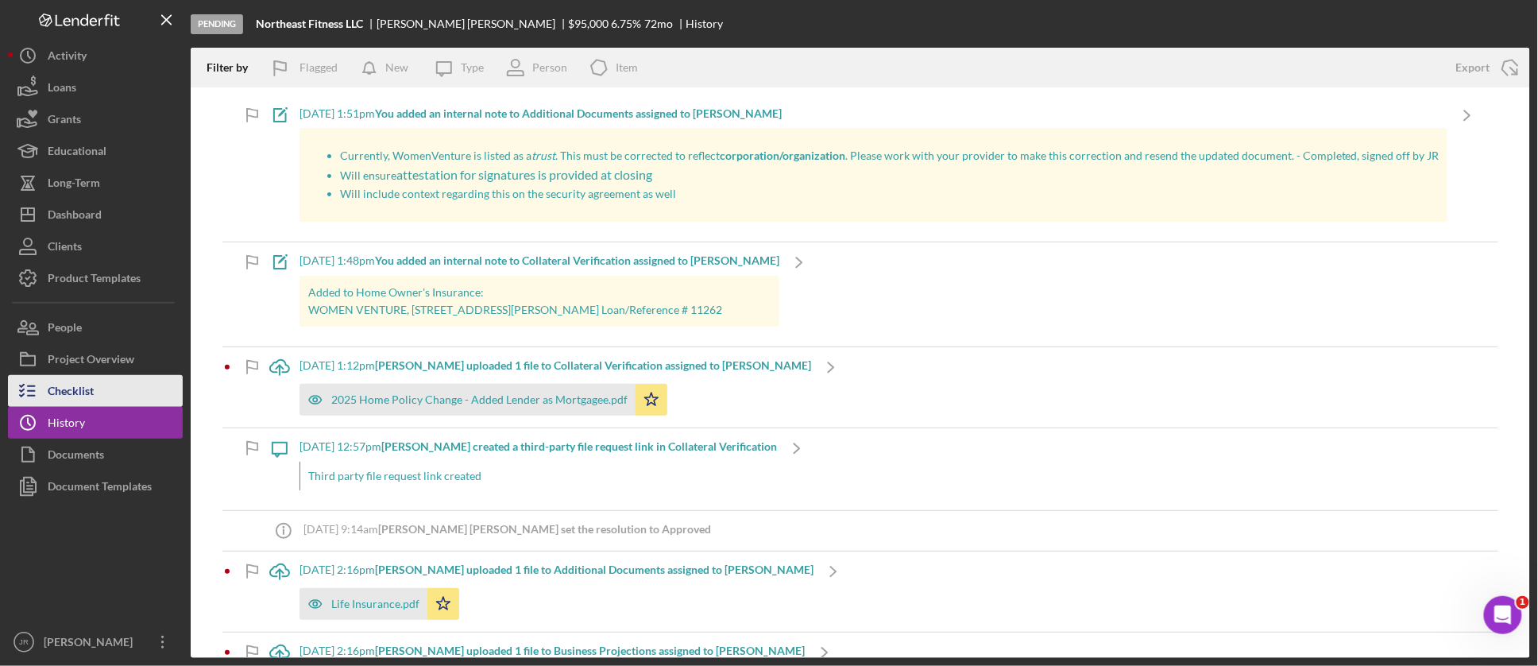
click at [68, 390] on div "Checklist" at bounding box center [71, 393] width 46 height 36
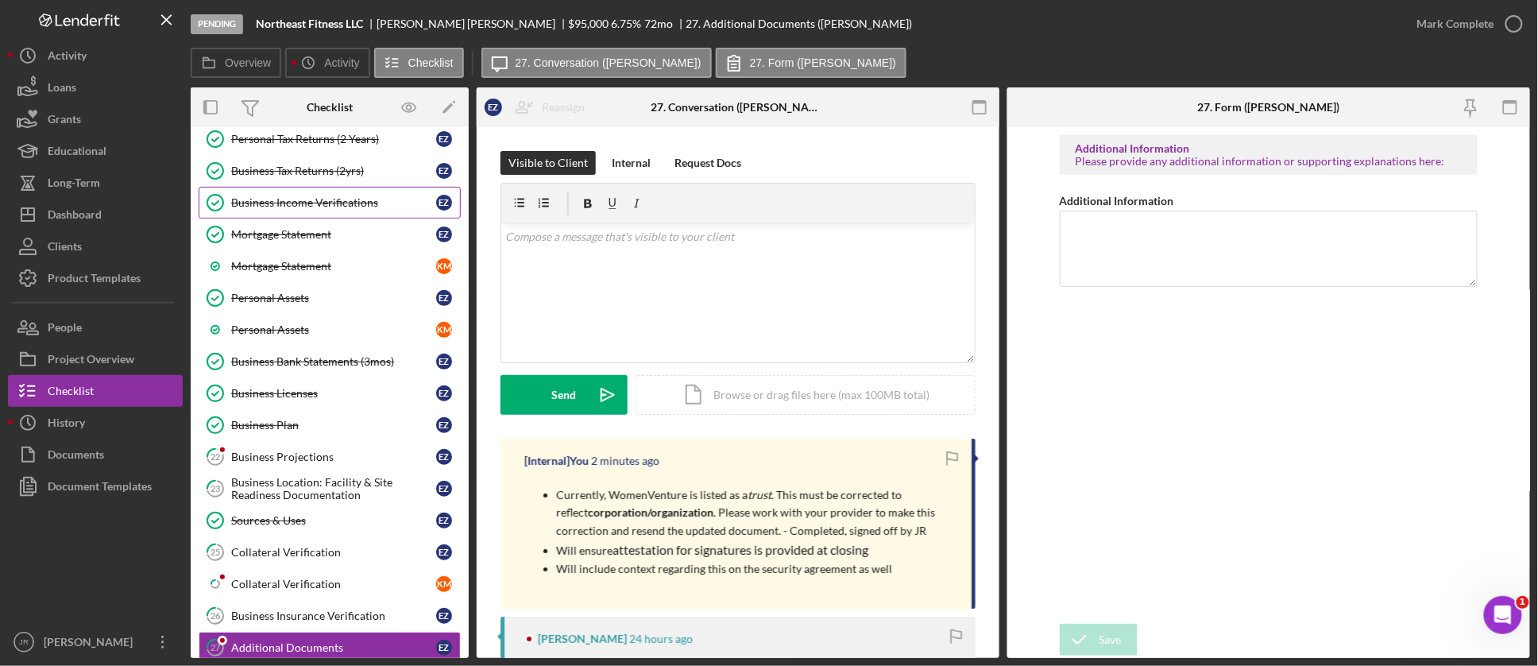
scroll to position [542, 0]
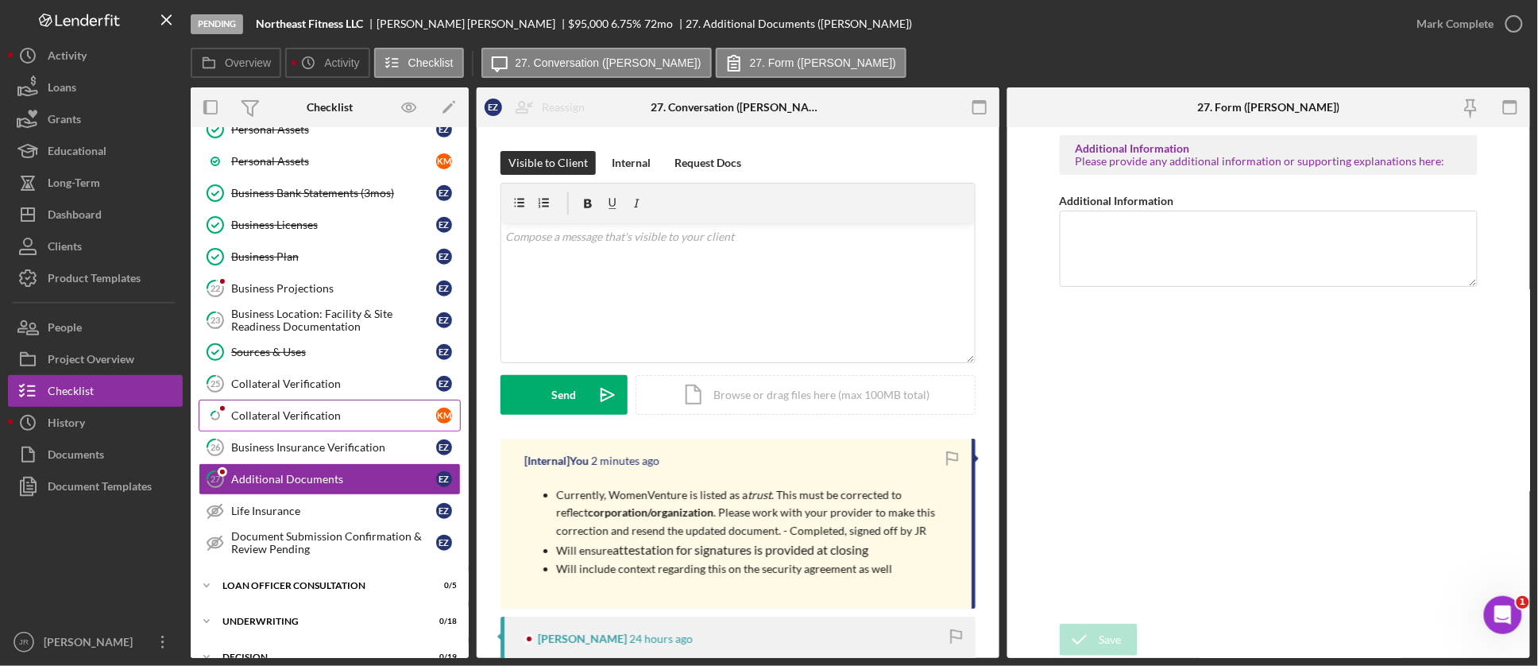
click at [311, 419] on div "Collateral Verification" at bounding box center [333, 415] width 205 height 13
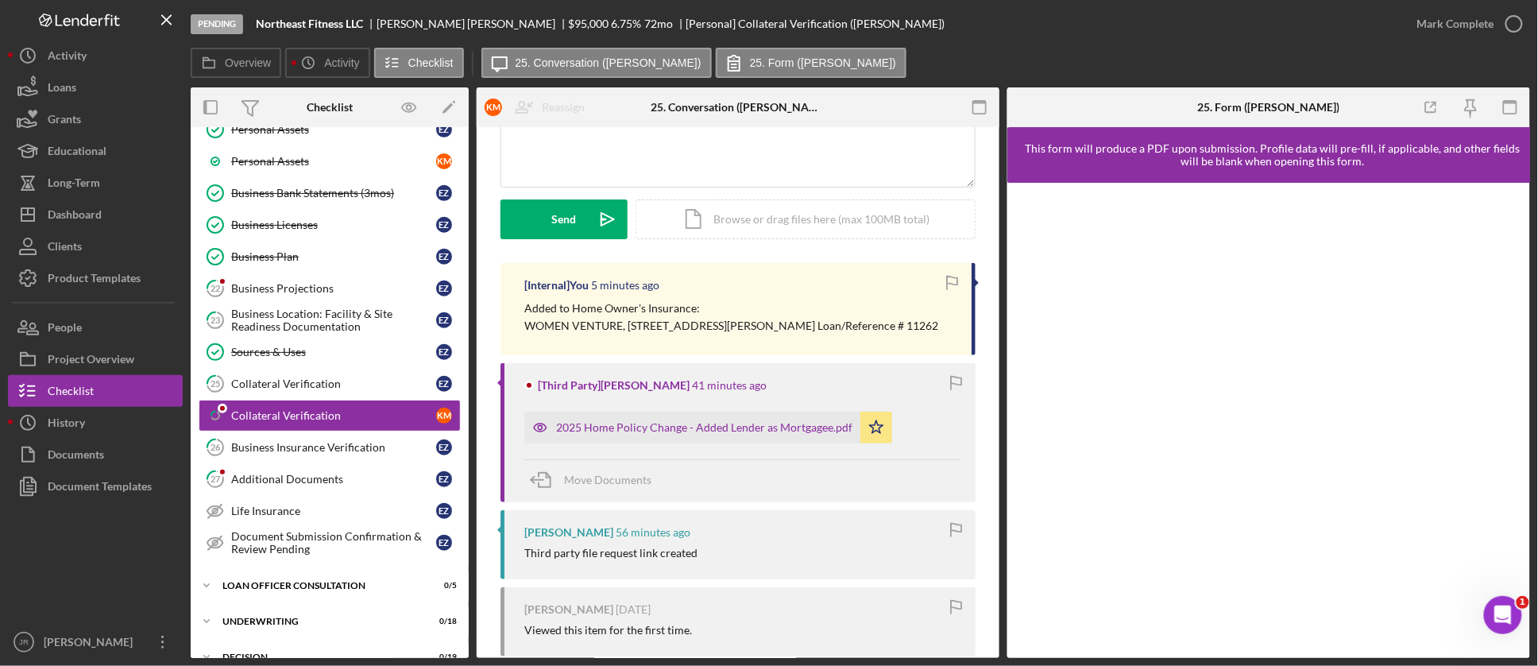
scroll to position [176, 0]
click at [318, 473] on link "27 Additional Documents E Z" at bounding box center [330, 479] width 262 height 32
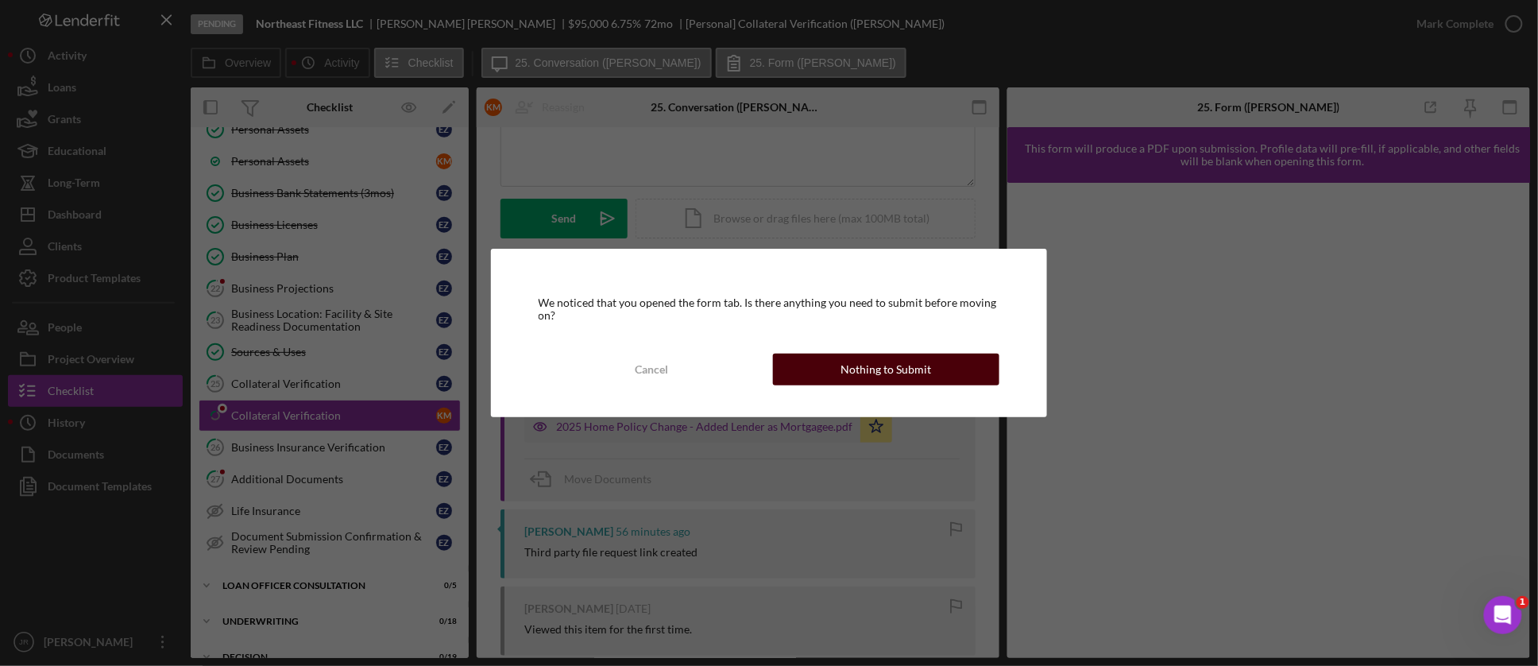
click at [886, 368] on div "Nothing to Submit" at bounding box center [886, 369] width 91 height 32
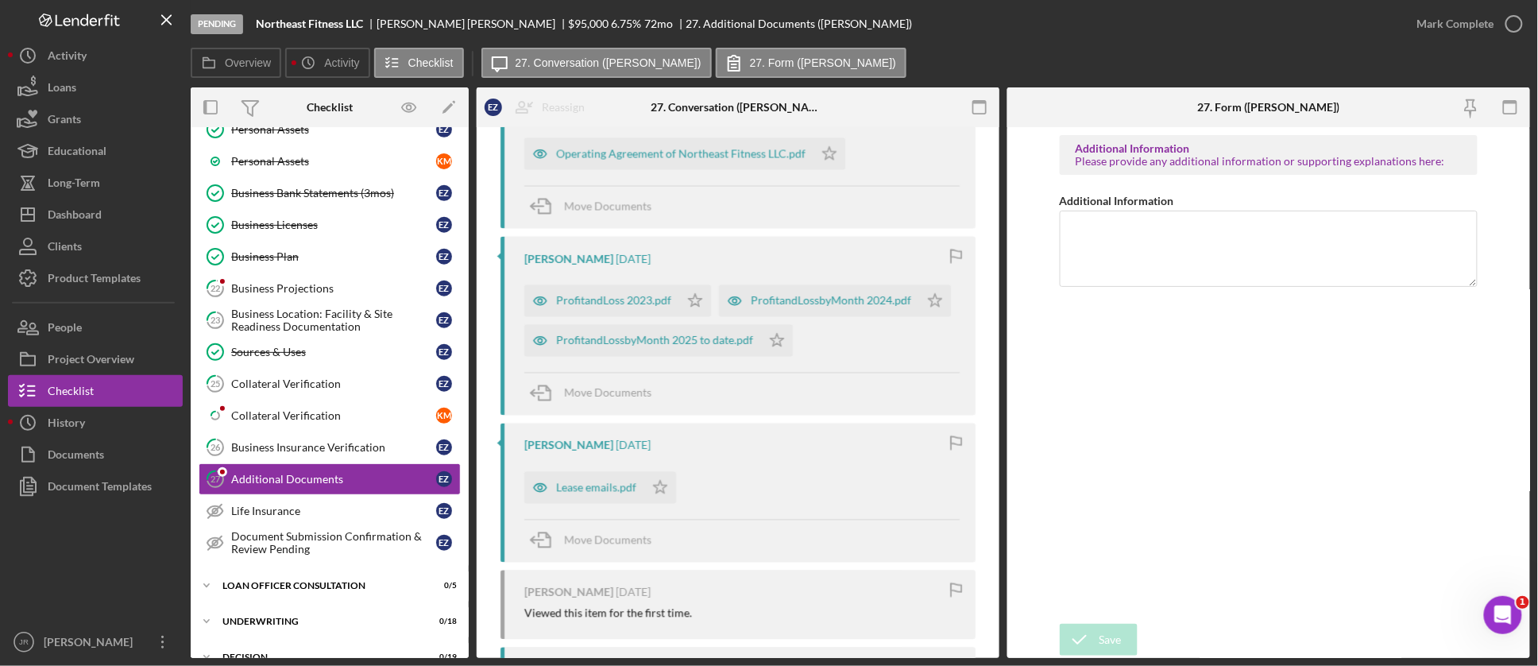
scroll to position [1323, 0]
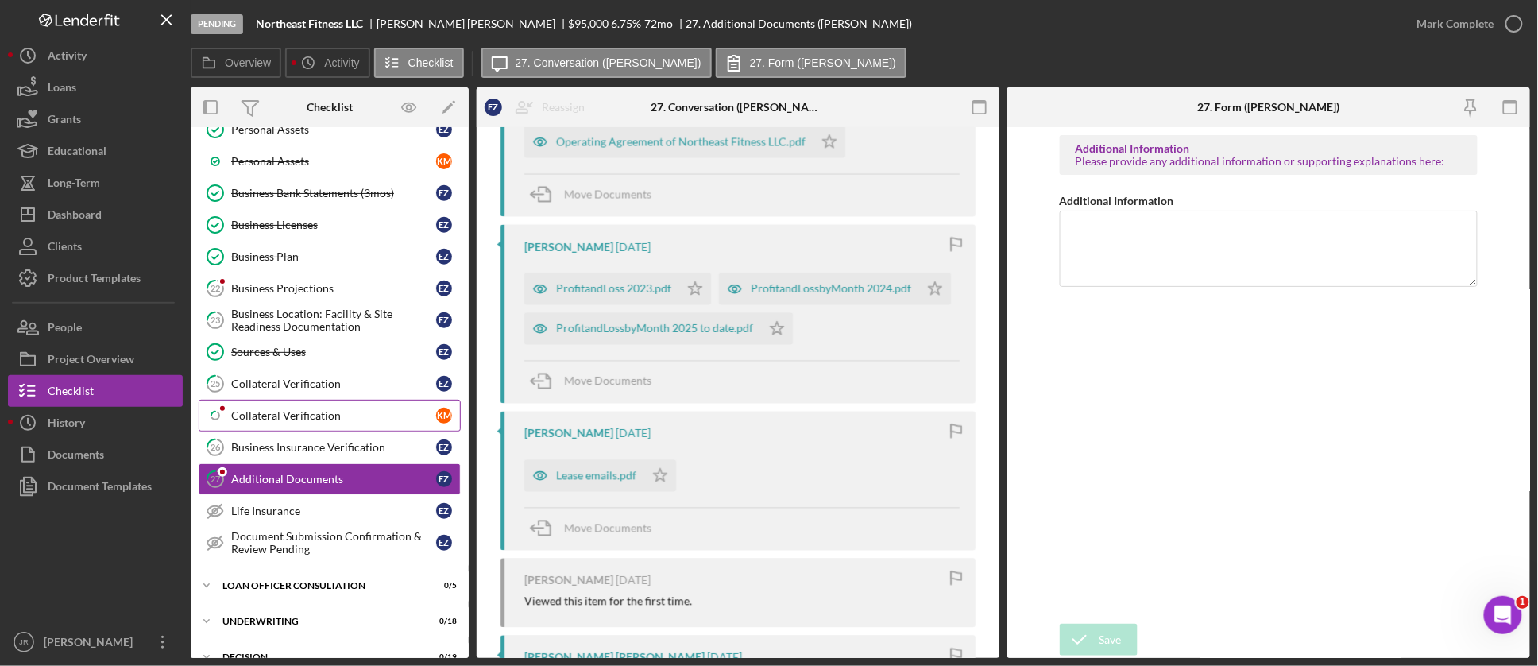
click at [369, 421] on div "Collateral Verification" at bounding box center [333, 415] width 205 height 13
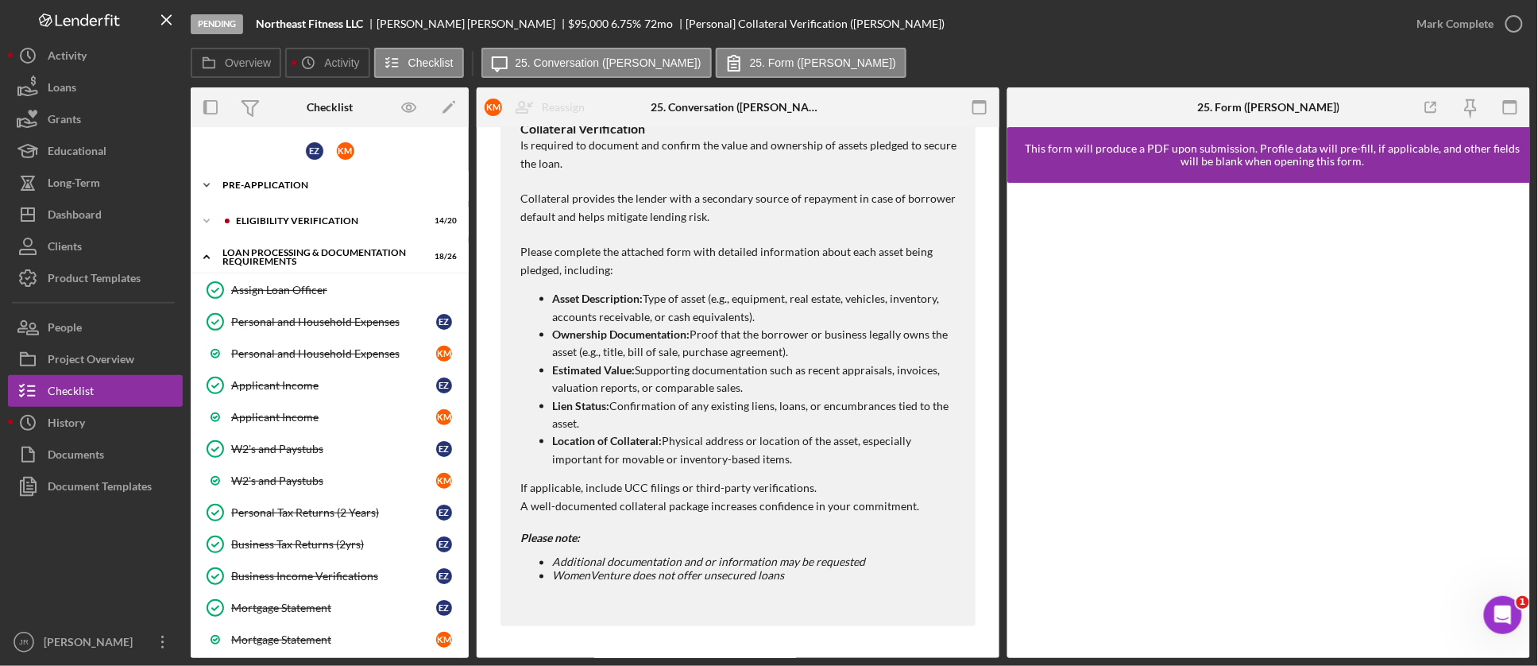
click at [272, 186] on div "Pre-Application" at bounding box center [335, 185] width 226 height 10
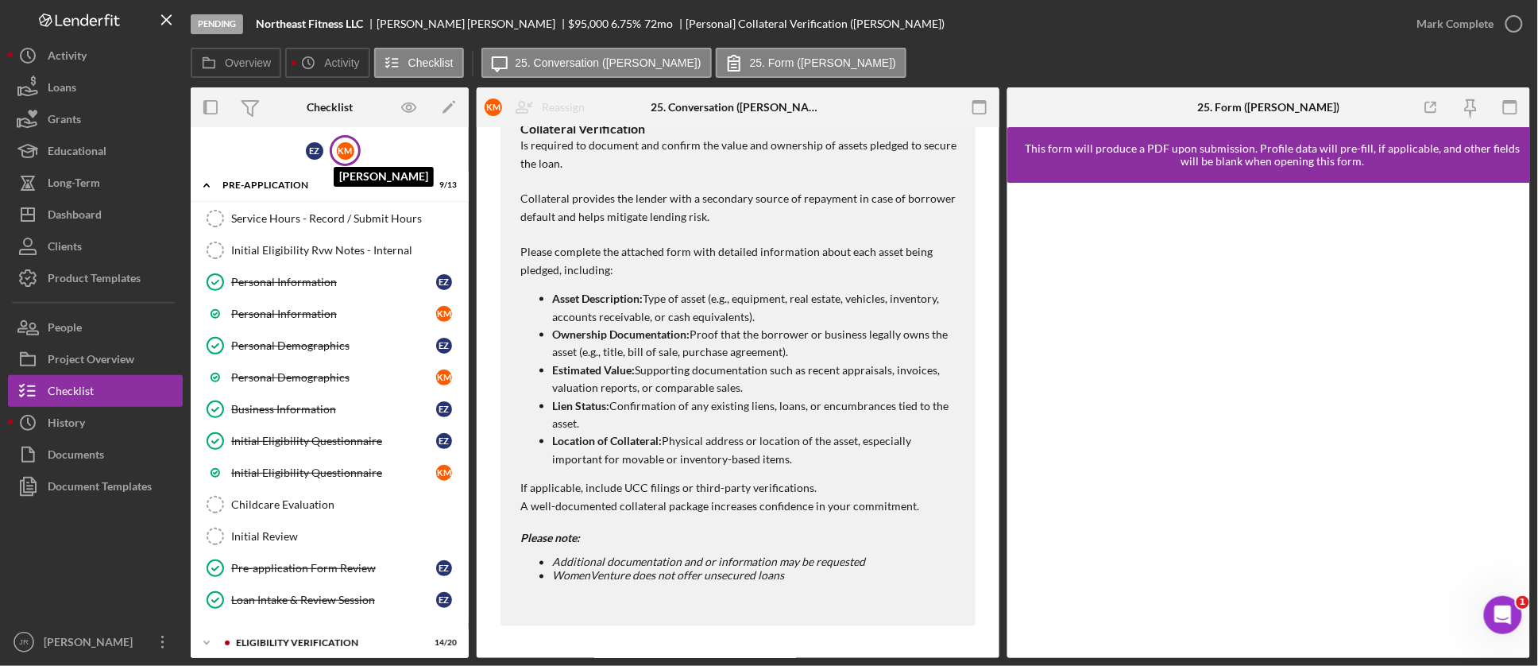
click at [344, 156] on div "K M" at bounding box center [345, 150] width 17 height 17
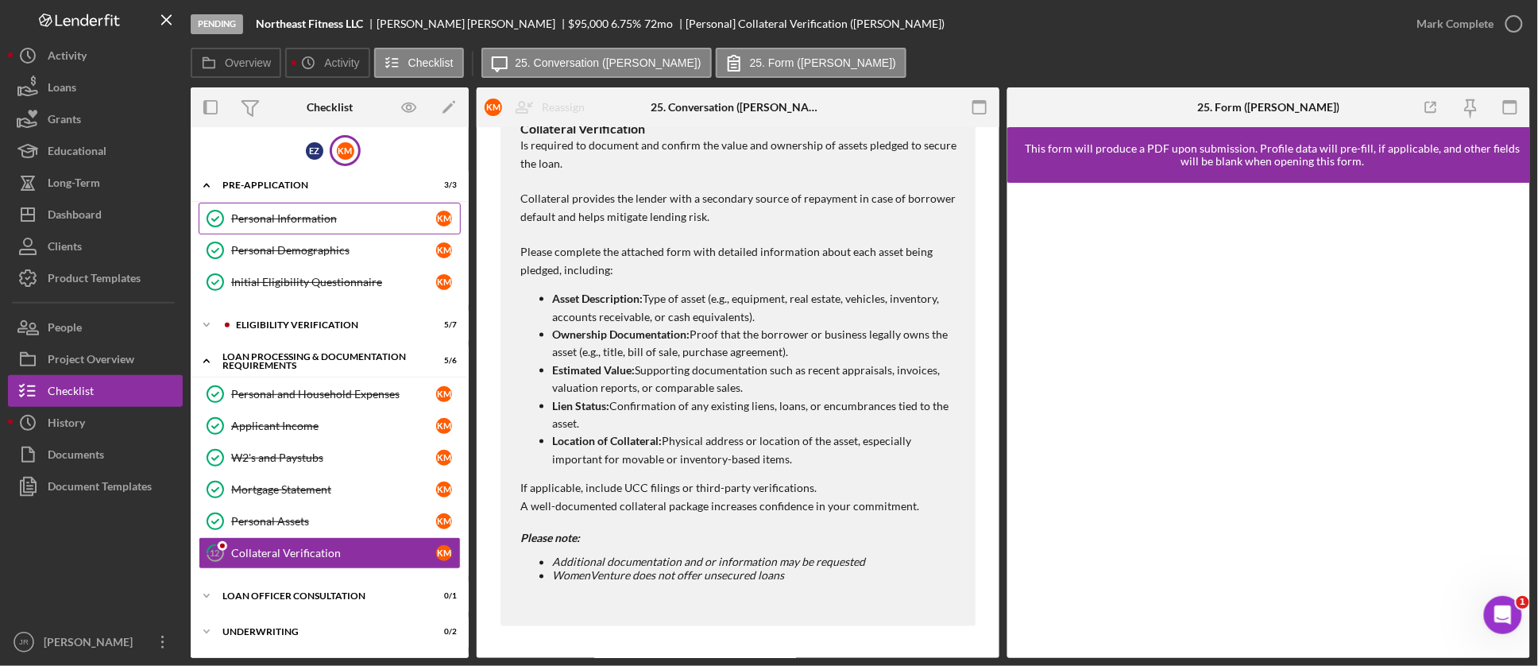
click at [237, 210] on link "Personal Information Personal Information K M" at bounding box center [330, 219] width 262 height 32
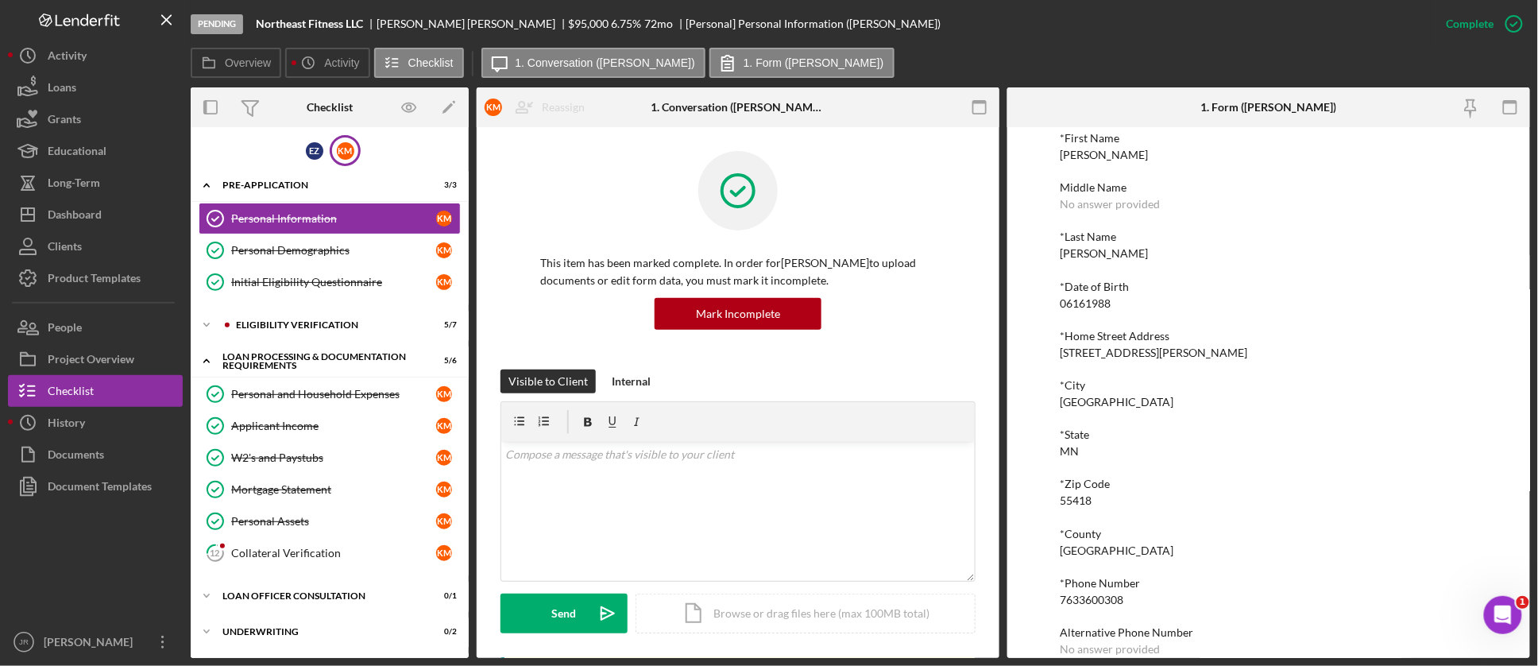
scroll to position [145, 0]
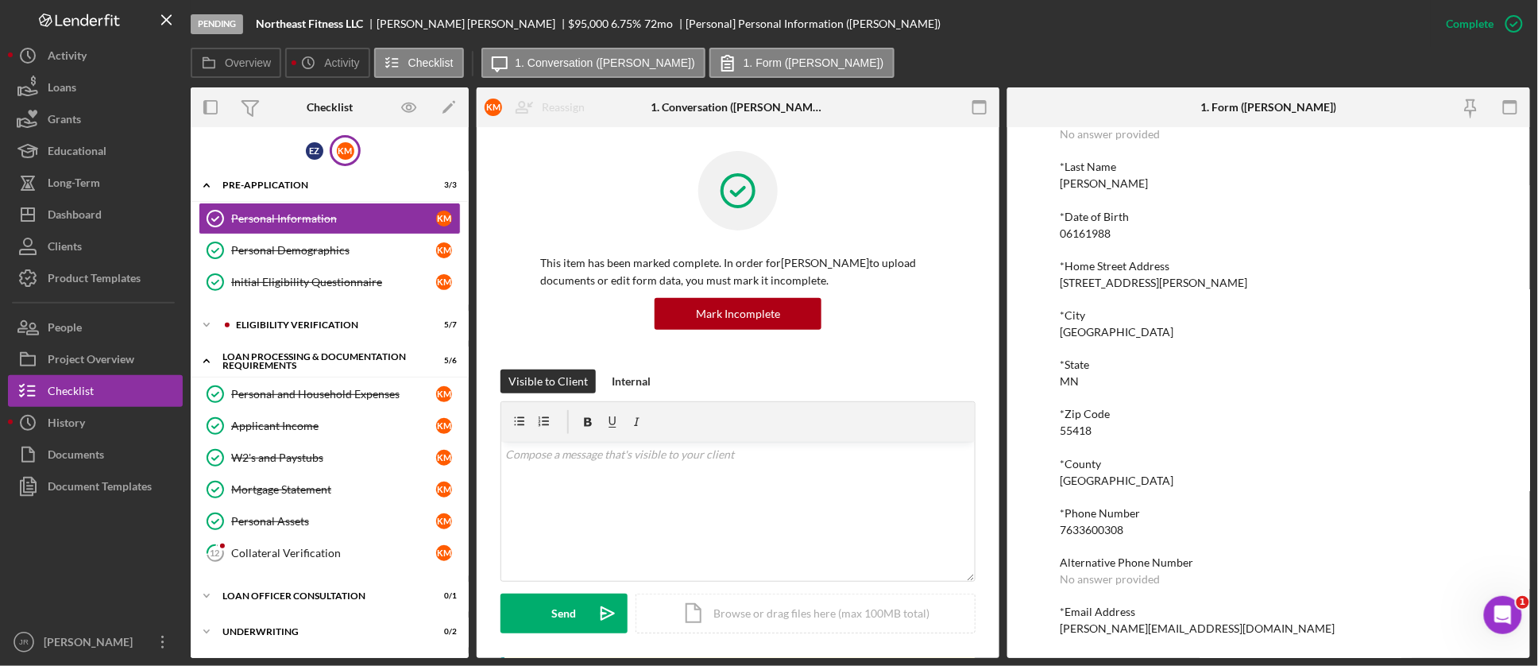
click at [968, 40] on div "Pending Northeast Fitness LLC [PERSON_NAME] $95,000 6.75 % 72 mo [Personal] Per…" at bounding box center [811, 24] width 1240 height 48
click at [89, 408] on button "Icon/History History" at bounding box center [95, 423] width 175 height 32
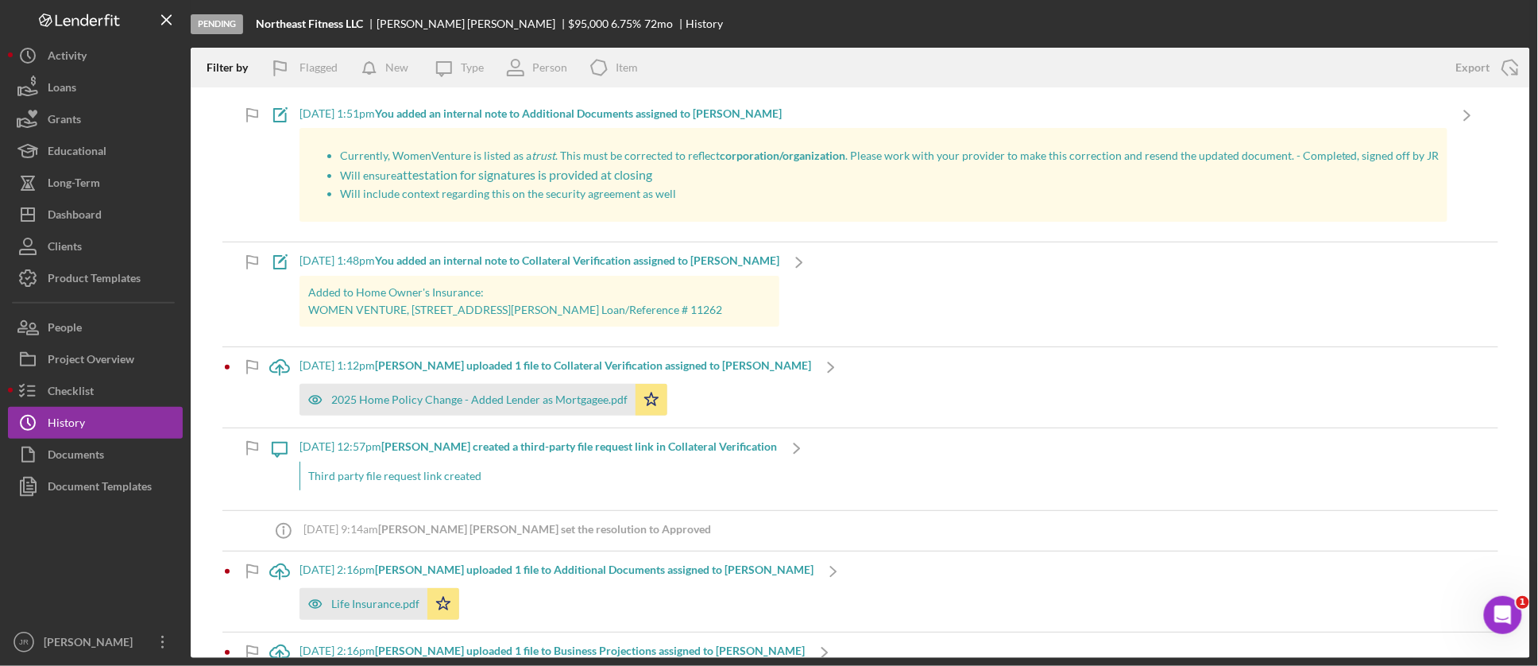
click at [527, 178] on span "attestation for signatures is provided at closing" at bounding box center [524, 174] width 256 height 15
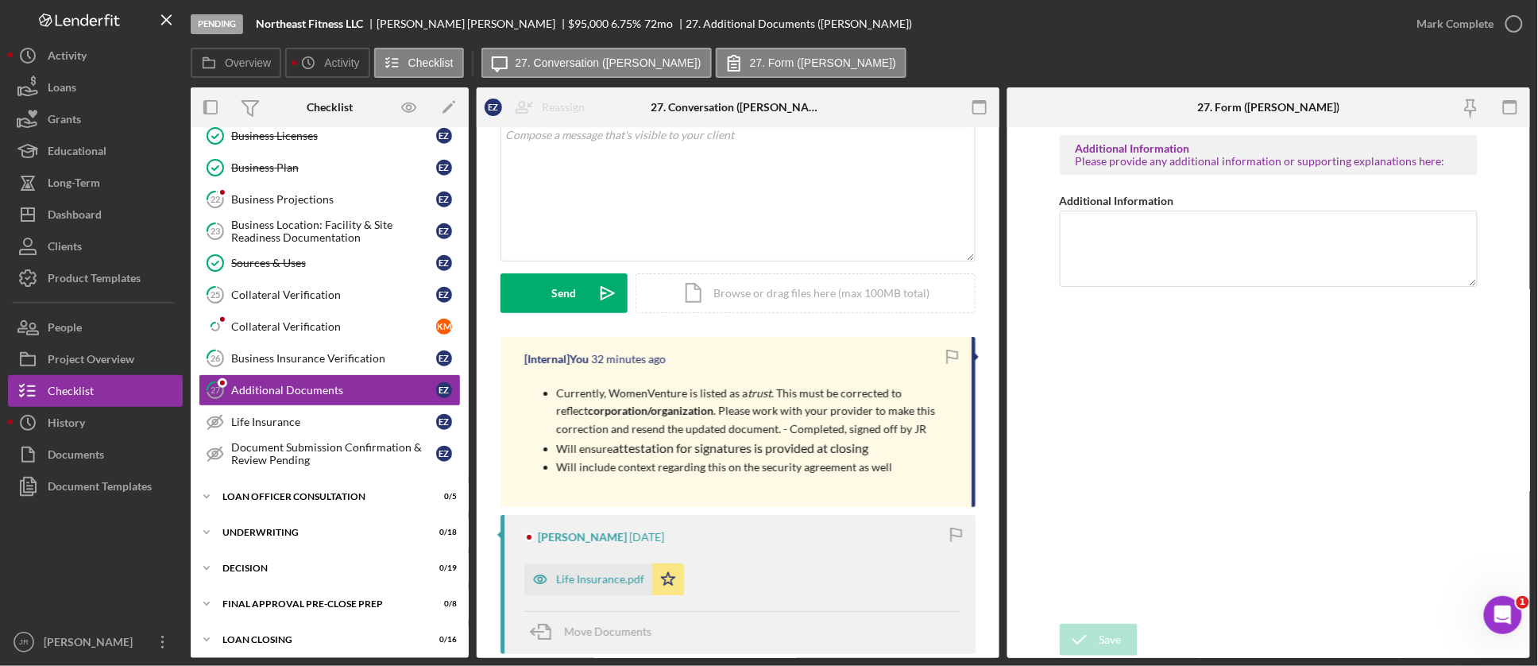
scroll to position [88, 0]
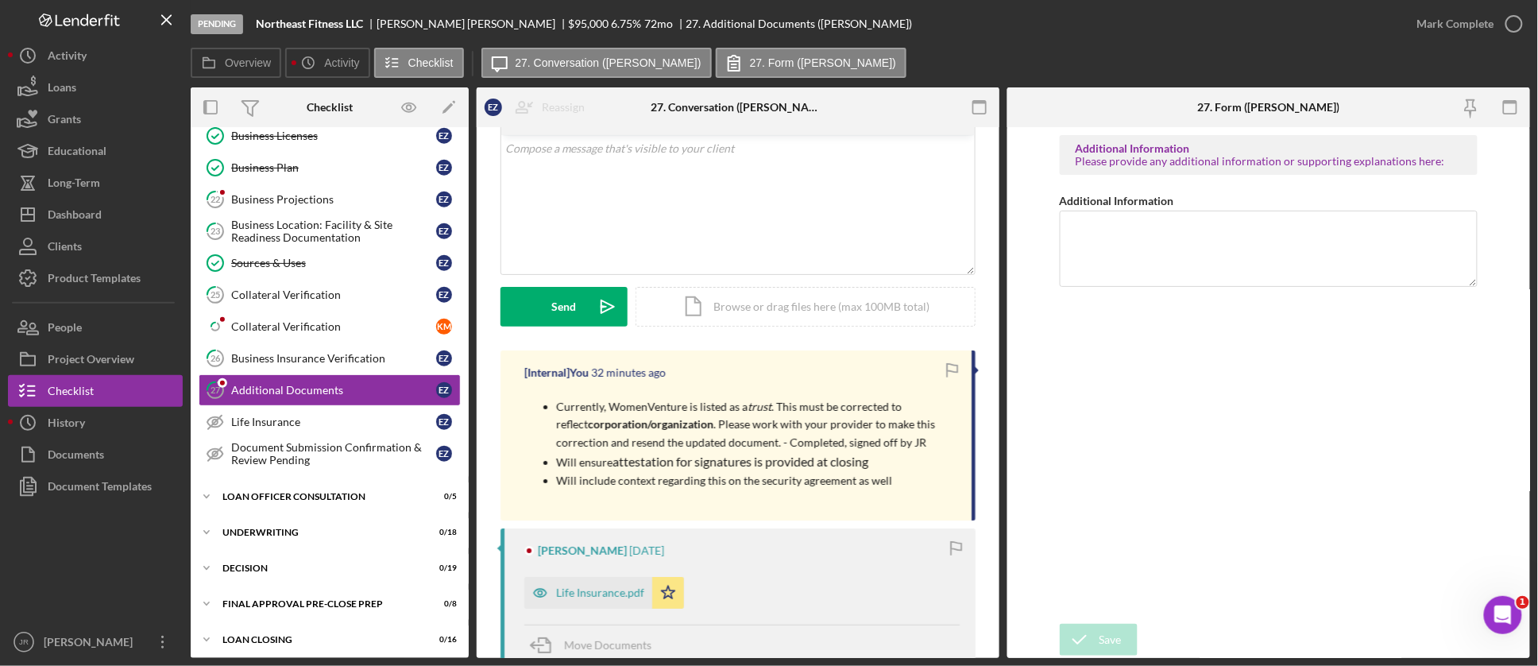
click at [902, 478] on p "Will include context regarding this on the security agreement as well" at bounding box center [756, 480] width 400 height 17
click at [894, 470] on p "Will ensure attestation for signatures is provided at closing" at bounding box center [756, 461] width 400 height 21
click at [884, 461] on p "Will ensure attestation for signatures is provided at closing" at bounding box center [756, 461] width 400 height 21
click at [852, 270] on div "v Color teal Color pink Remove color Add row above Add row below Add column bef…" at bounding box center [737, 204] width 473 height 139
click at [709, 234] on div "v Color teal Color pink Remove color Add row above Add row below Add column bef…" at bounding box center [737, 204] width 473 height 139
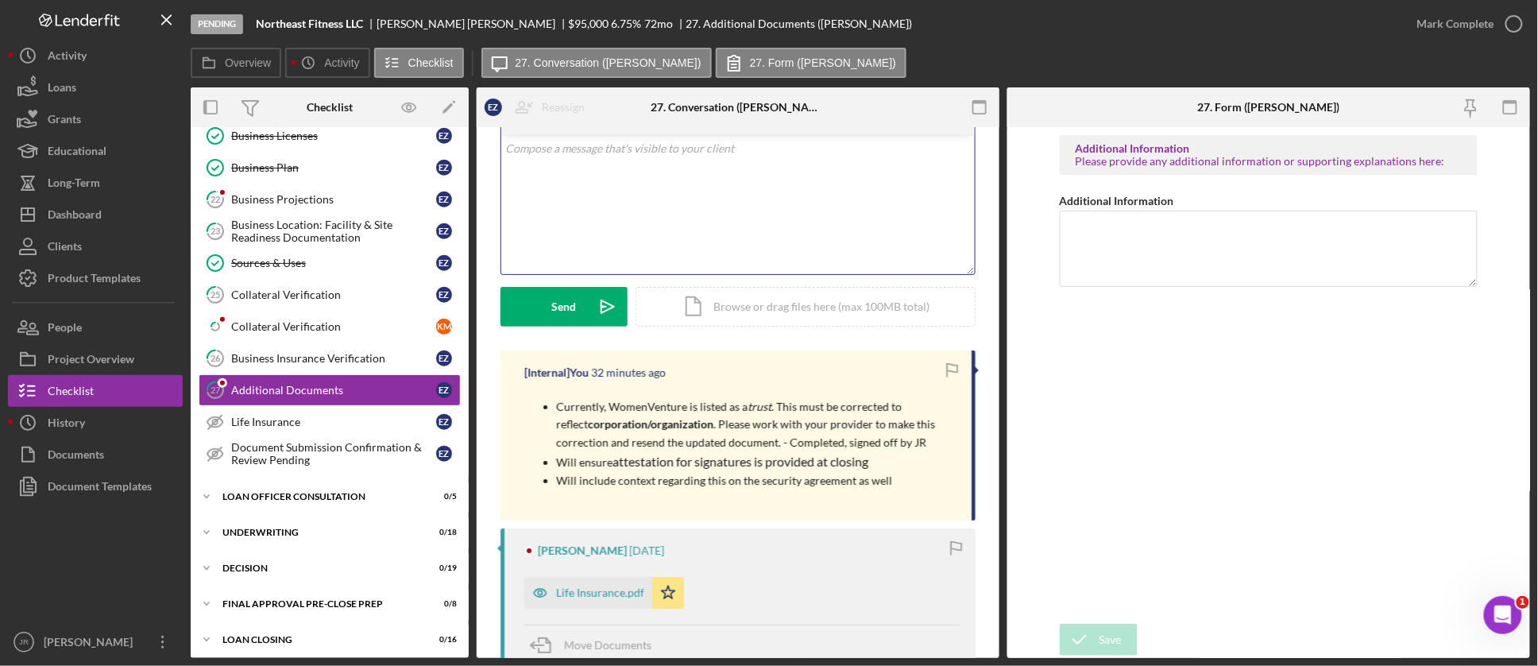
scroll to position [0, 0]
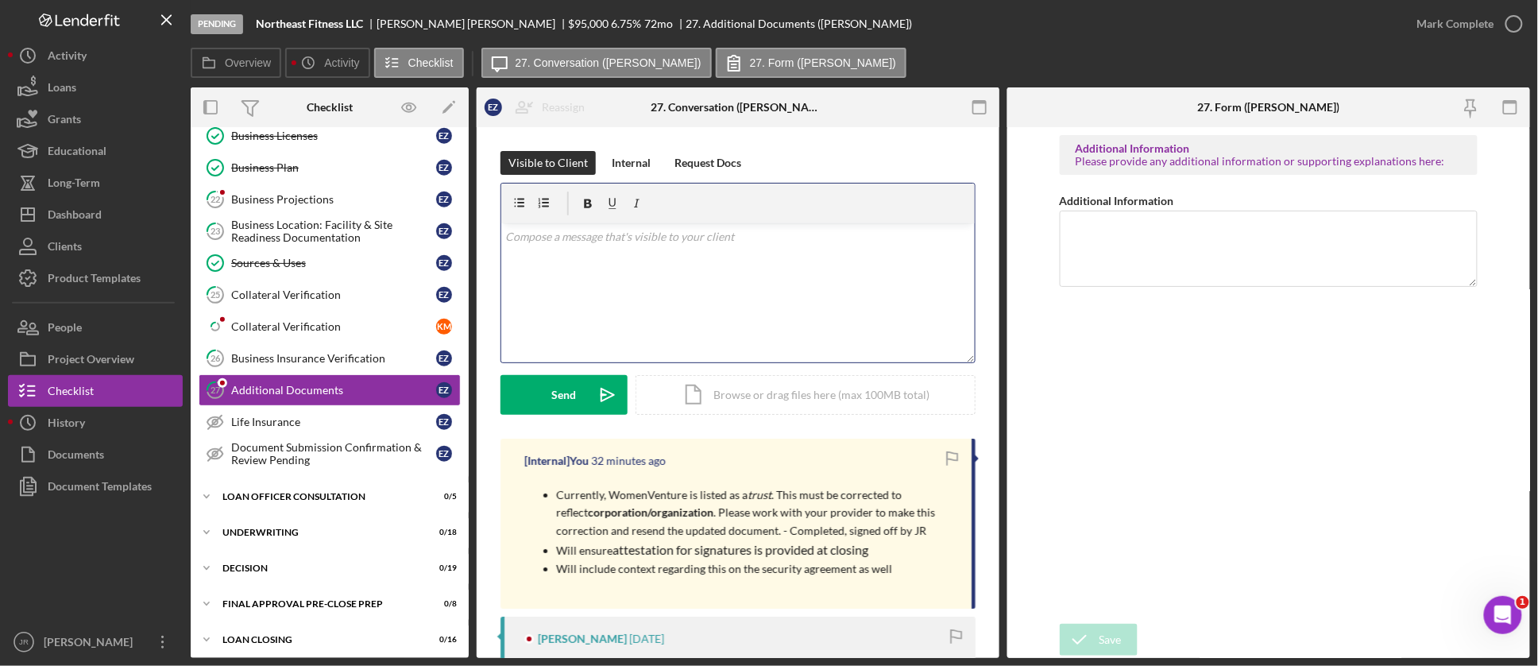
click at [748, 298] on div "v Color teal Color pink Remove color Add row above Add row below Add column bef…" at bounding box center [737, 292] width 473 height 139
click at [713, 286] on div "v Color teal Color pink Remove color Add row above Add row below Add column bef…" at bounding box center [737, 292] width 473 height 139
click at [872, 165] on div "Visible to Client Internal Request Docs" at bounding box center [737, 163] width 475 height 24
click at [737, 299] on div "v Color teal Color pink Remove color Add row above Add row below Add column bef…" at bounding box center [737, 292] width 473 height 139
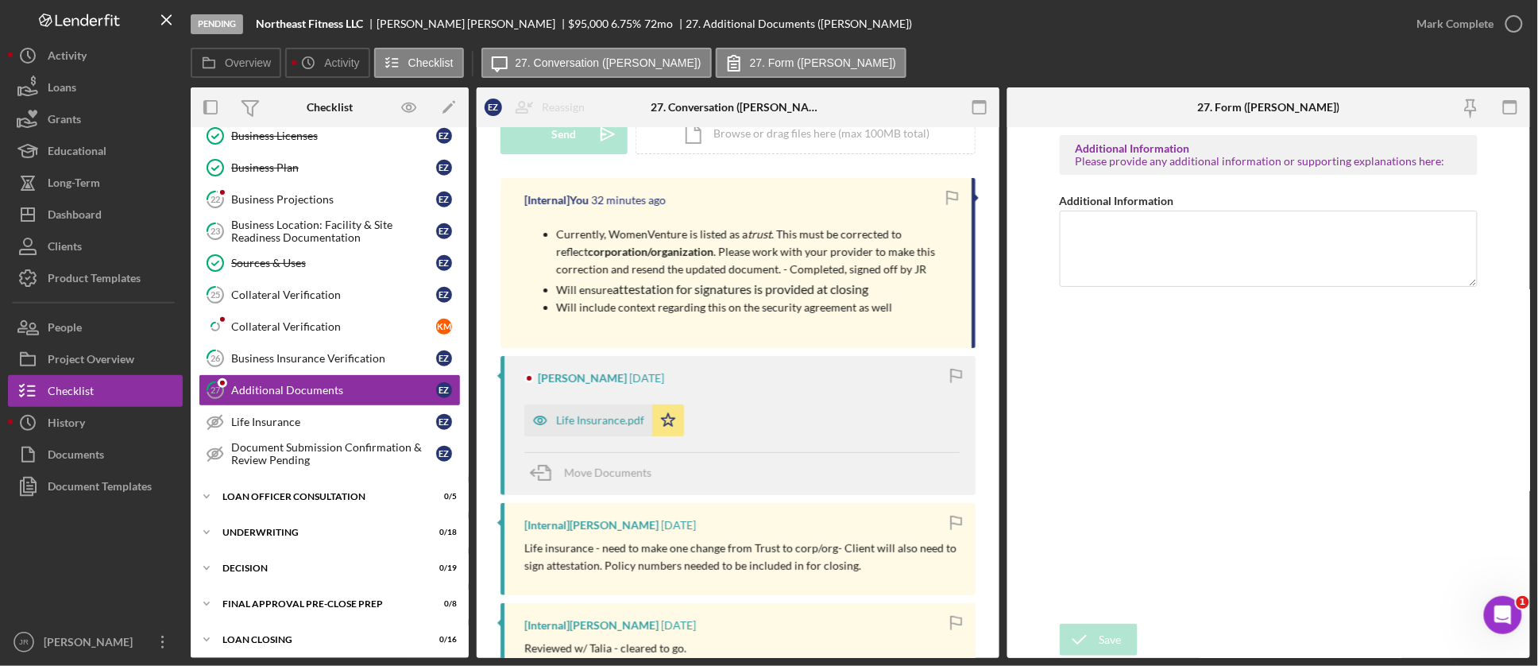
scroll to position [265, 0]
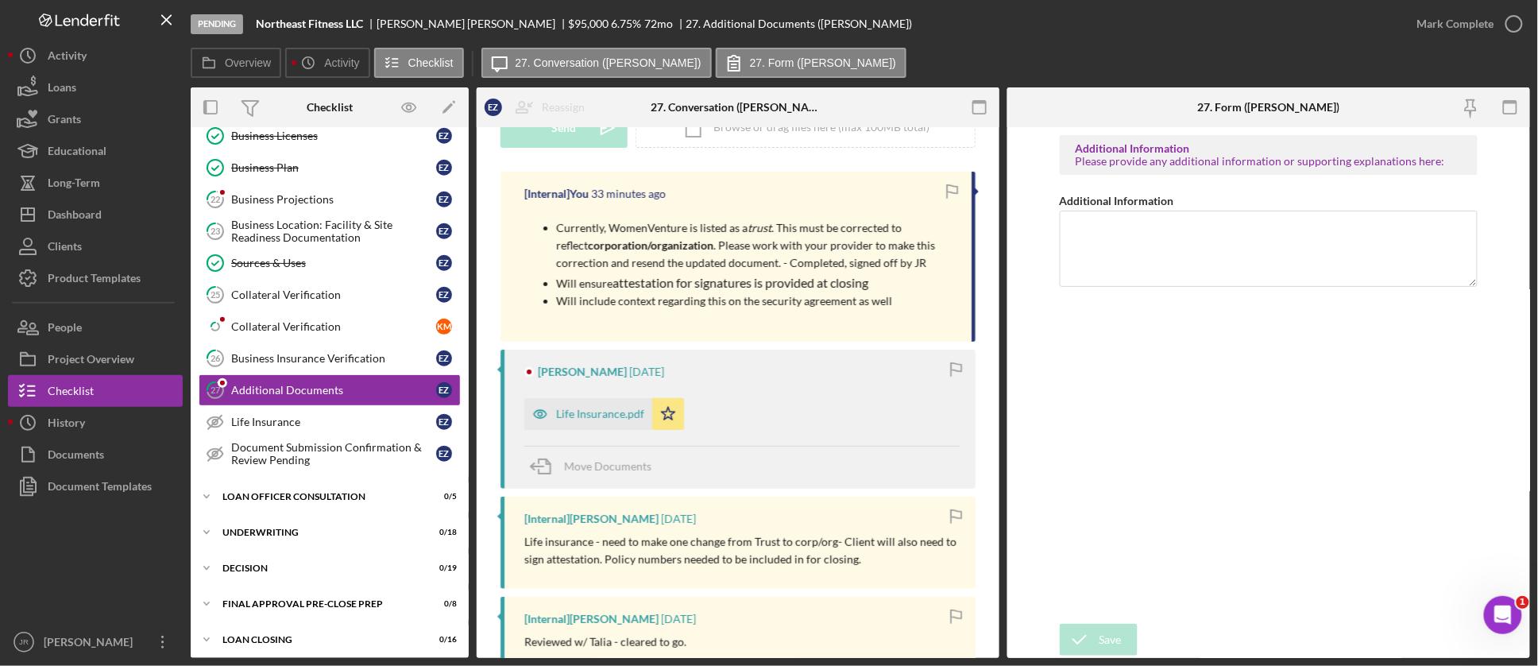
click at [1250, 451] on div "Additional Information Please provide any additional information or supporting …" at bounding box center [1269, 375] width 418 height 481
